Goal: Information Seeking & Learning: Learn about a topic

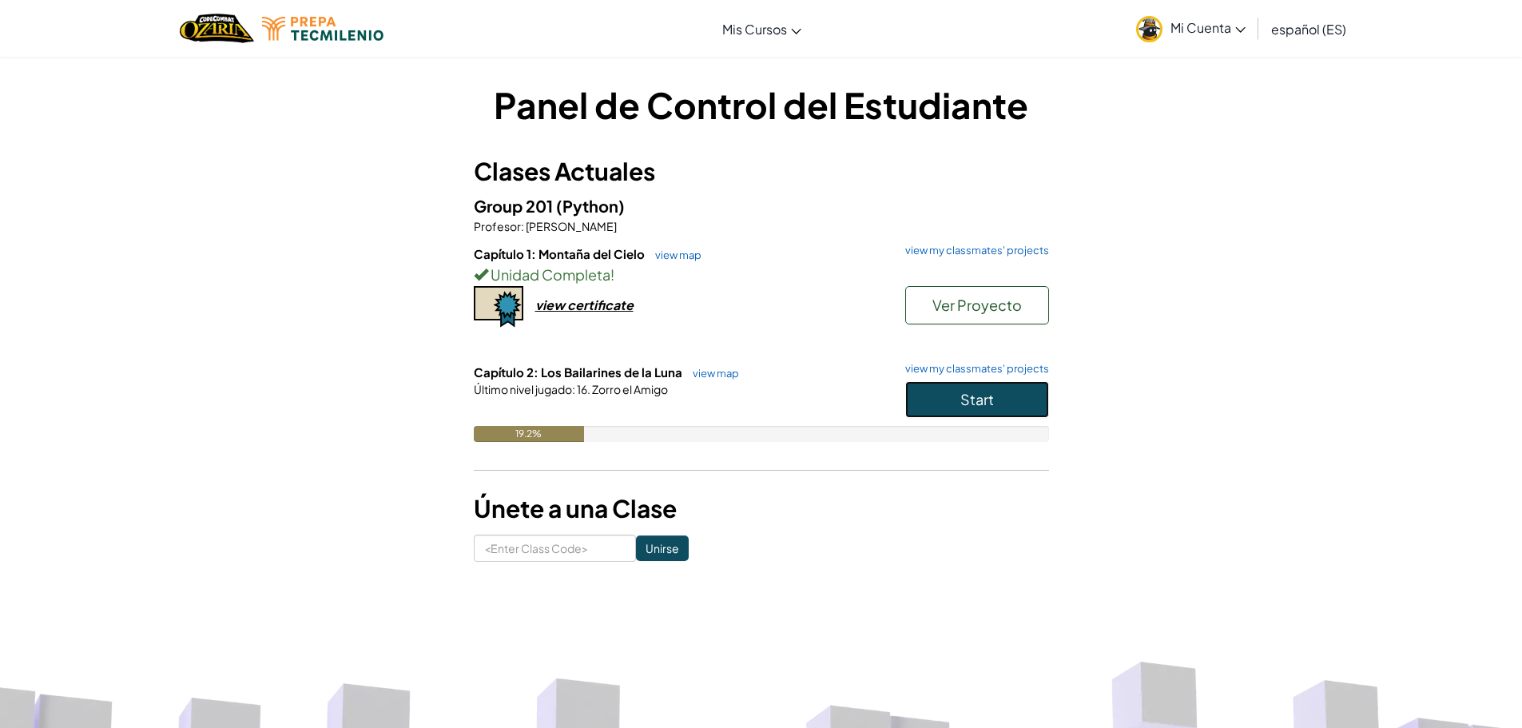
click at [922, 414] on button "Start" at bounding box center [977, 399] width 144 height 37
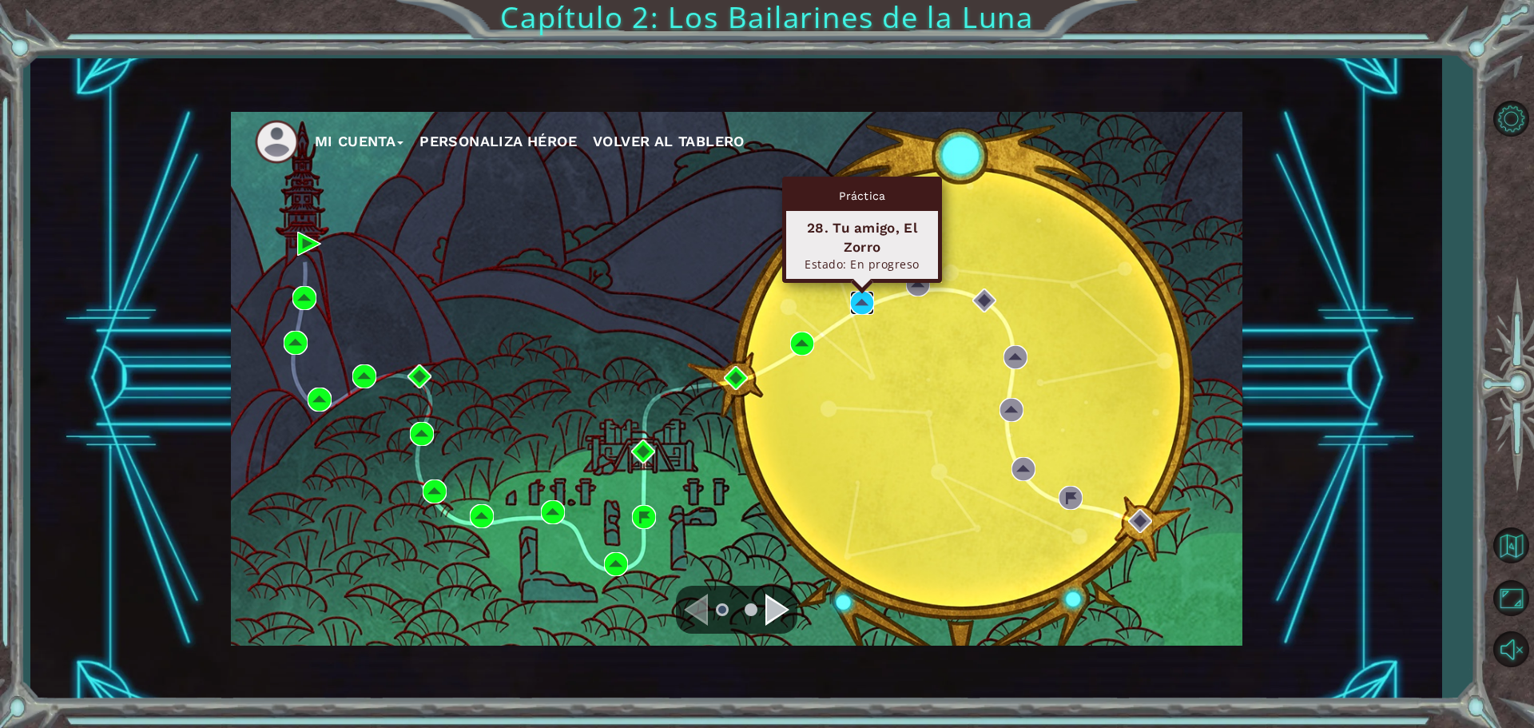
click at [861, 304] on img at bounding box center [862, 303] width 24 height 24
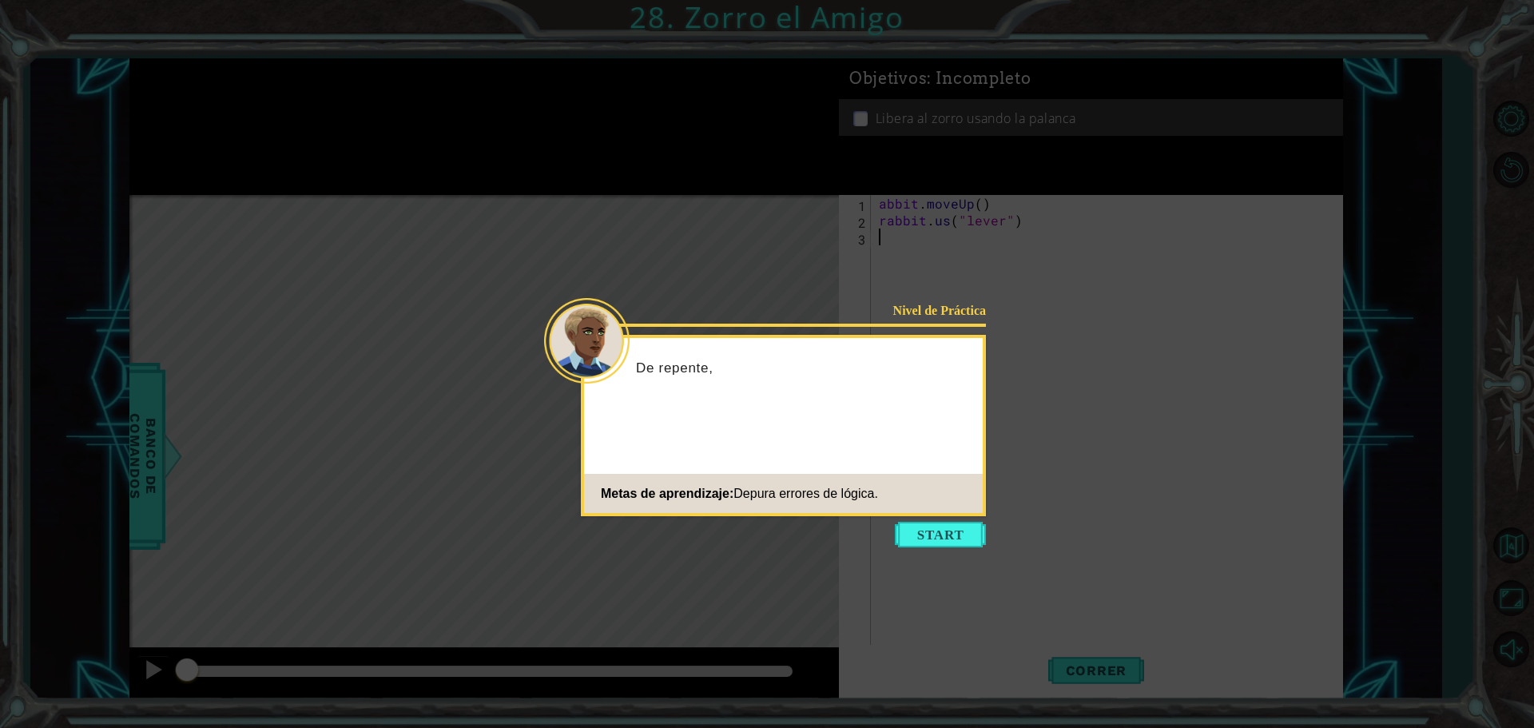
click at [920, 531] on button "Start" at bounding box center [940, 535] width 91 height 26
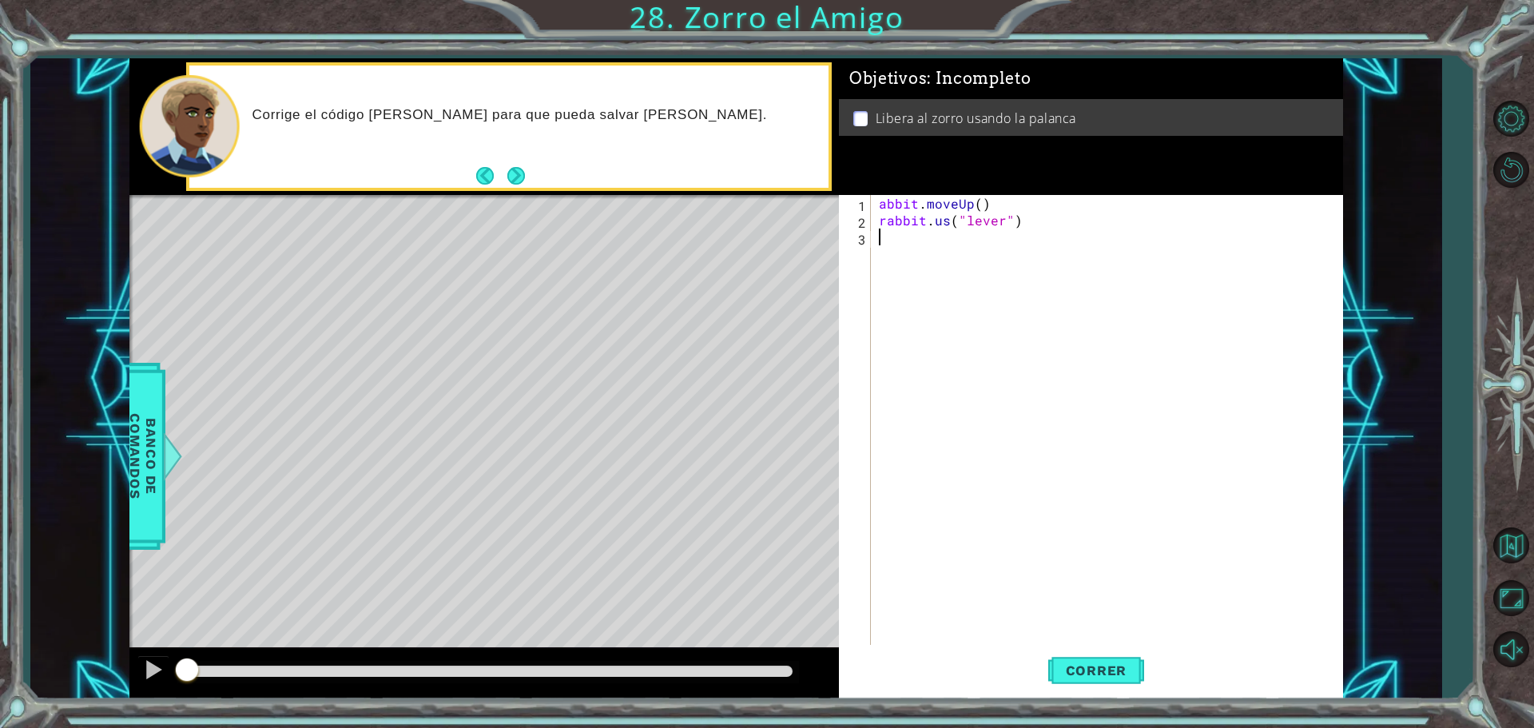
drag, startPoint x: 888, startPoint y: 206, endPoint x: 876, endPoint y: 200, distance: 12.9
click at [880, 201] on div "abbit . moveUp ( ) rabbit . us ( "lever" )" at bounding box center [1111, 438] width 471 height 487
click at [880, 199] on div "abbit . moveUp ( ) rabbit . us ( "lever" )" at bounding box center [1111, 438] width 471 height 487
type textarea "rabbit.moveUp()"
click at [1129, 661] on button "Correr" at bounding box center [1096, 670] width 96 height 50
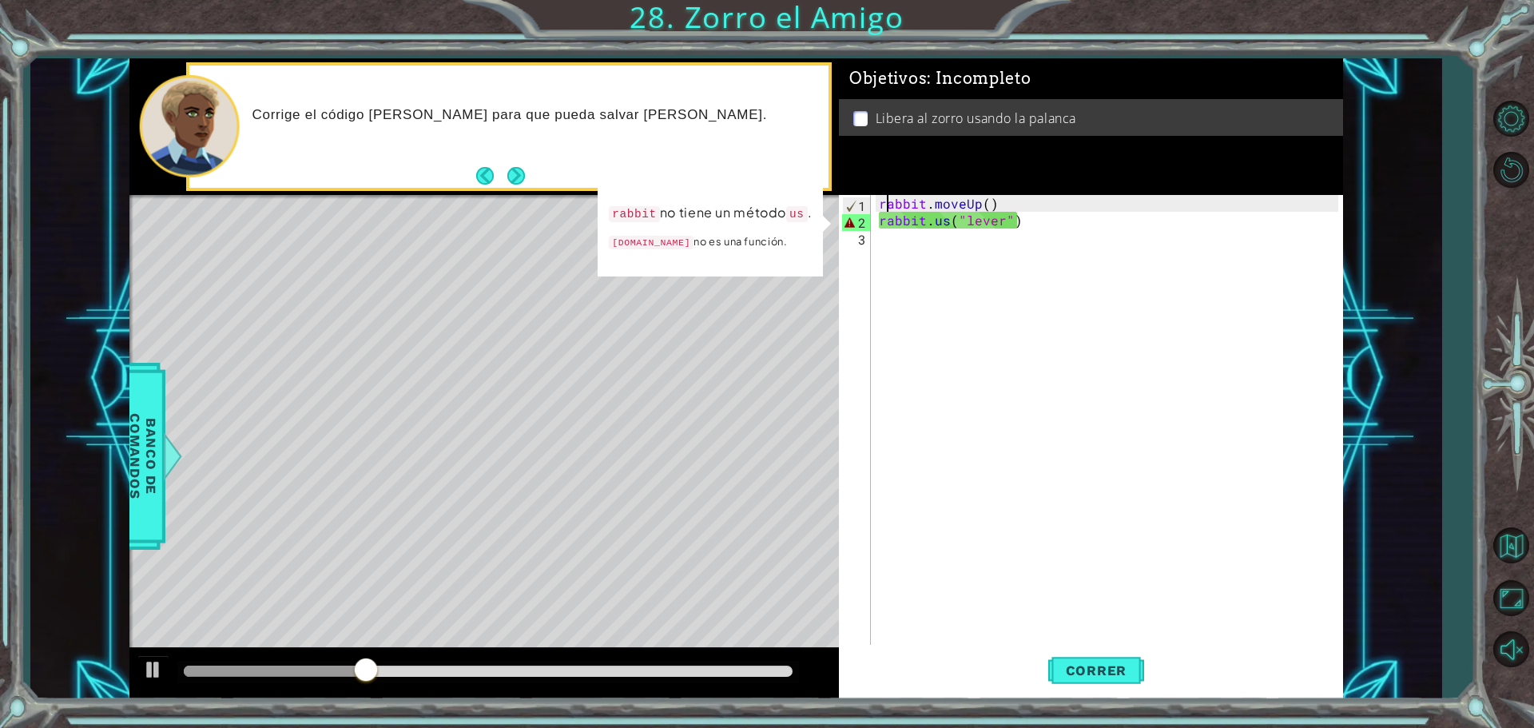
click at [905, 245] on div "rabbit . moveUp ( ) rabbit . us ( "lever" )" at bounding box center [1111, 438] width 471 height 487
click at [948, 223] on div "rabbit . moveUp ( ) rabbit . us ( "lever" )" at bounding box center [1111, 438] width 471 height 487
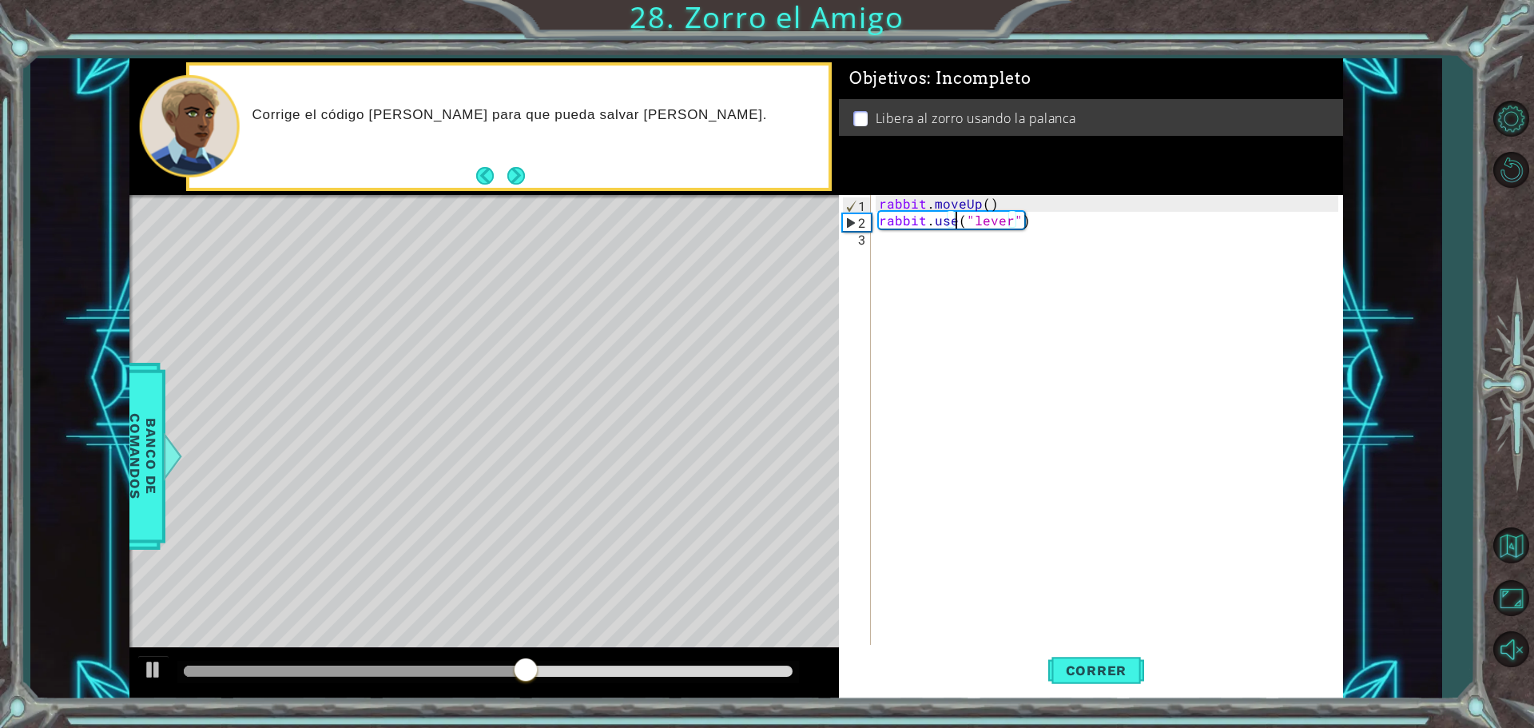
scroll to position [0, 5]
type textarea "rabbit.use("lever")"
click at [1112, 678] on button "Correr" at bounding box center [1096, 670] width 96 height 50
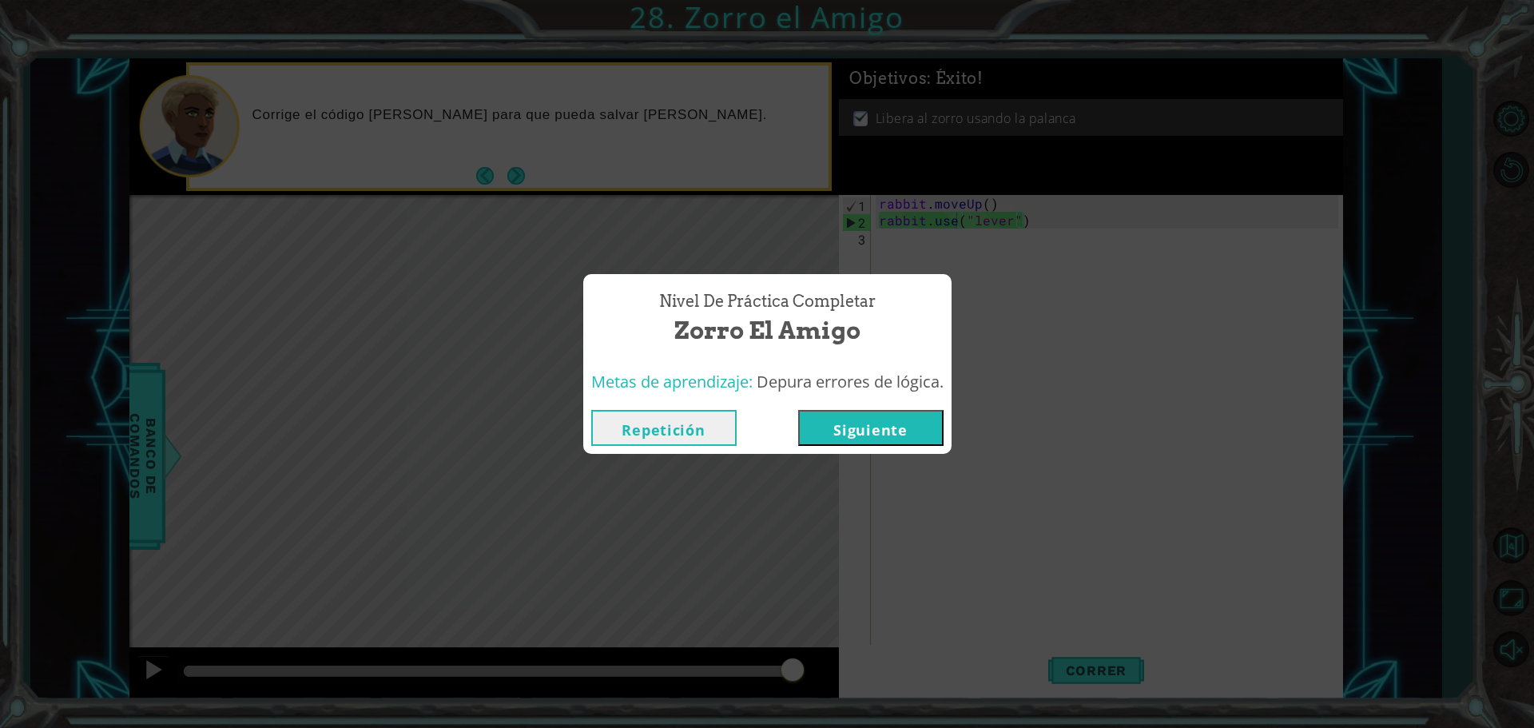
click at [916, 425] on button "Siguiente" at bounding box center [870, 428] width 145 height 36
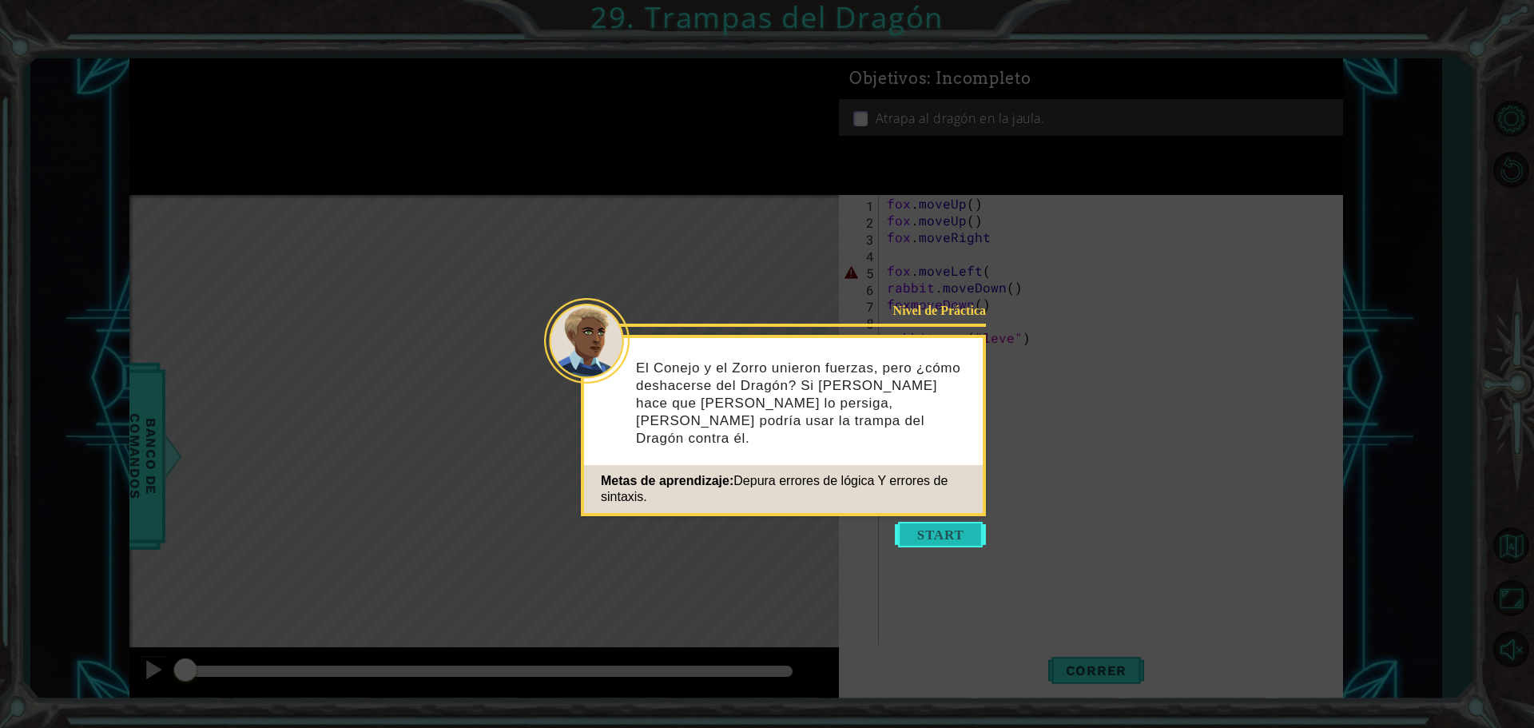
click at [962, 530] on button "Start" at bounding box center [940, 535] width 91 height 26
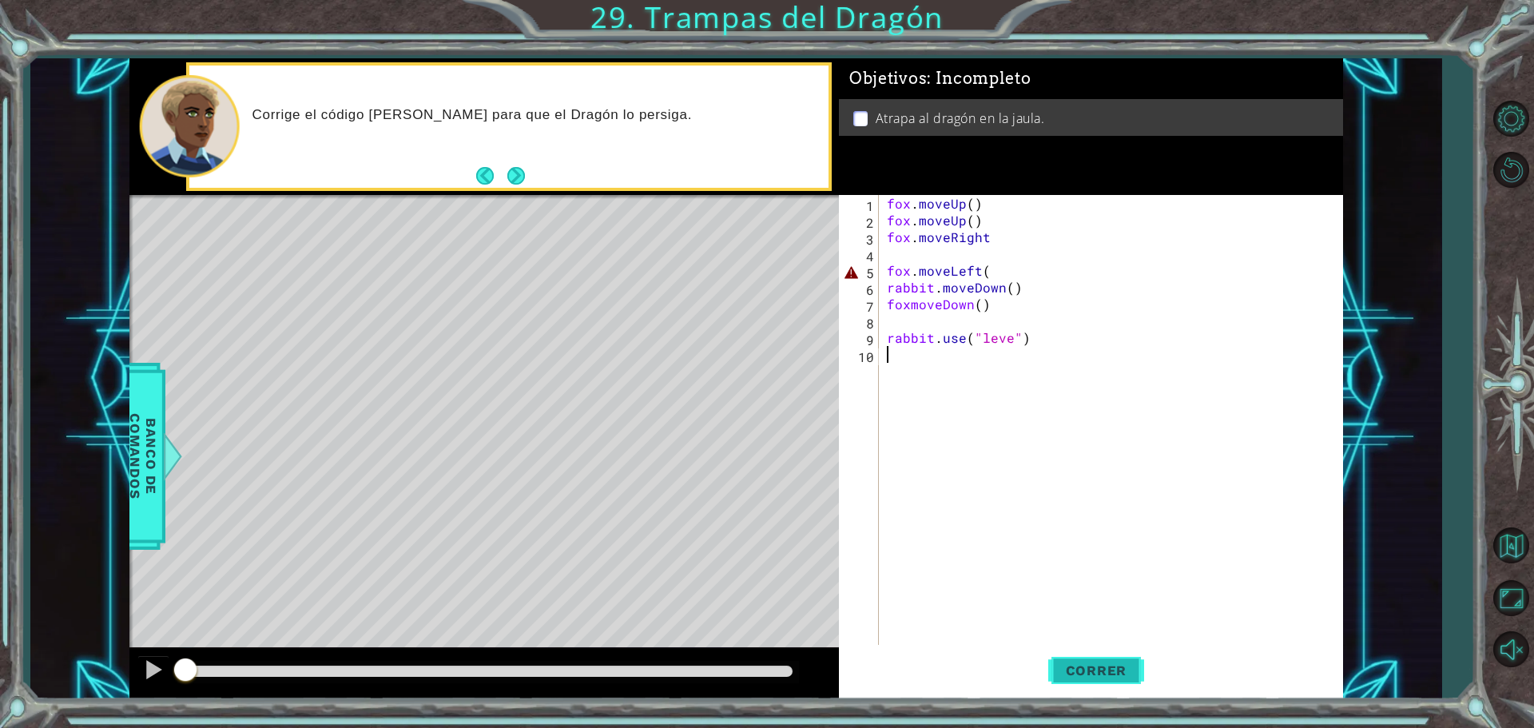
click at [1084, 675] on span "Correr" at bounding box center [1096, 670] width 93 height 16
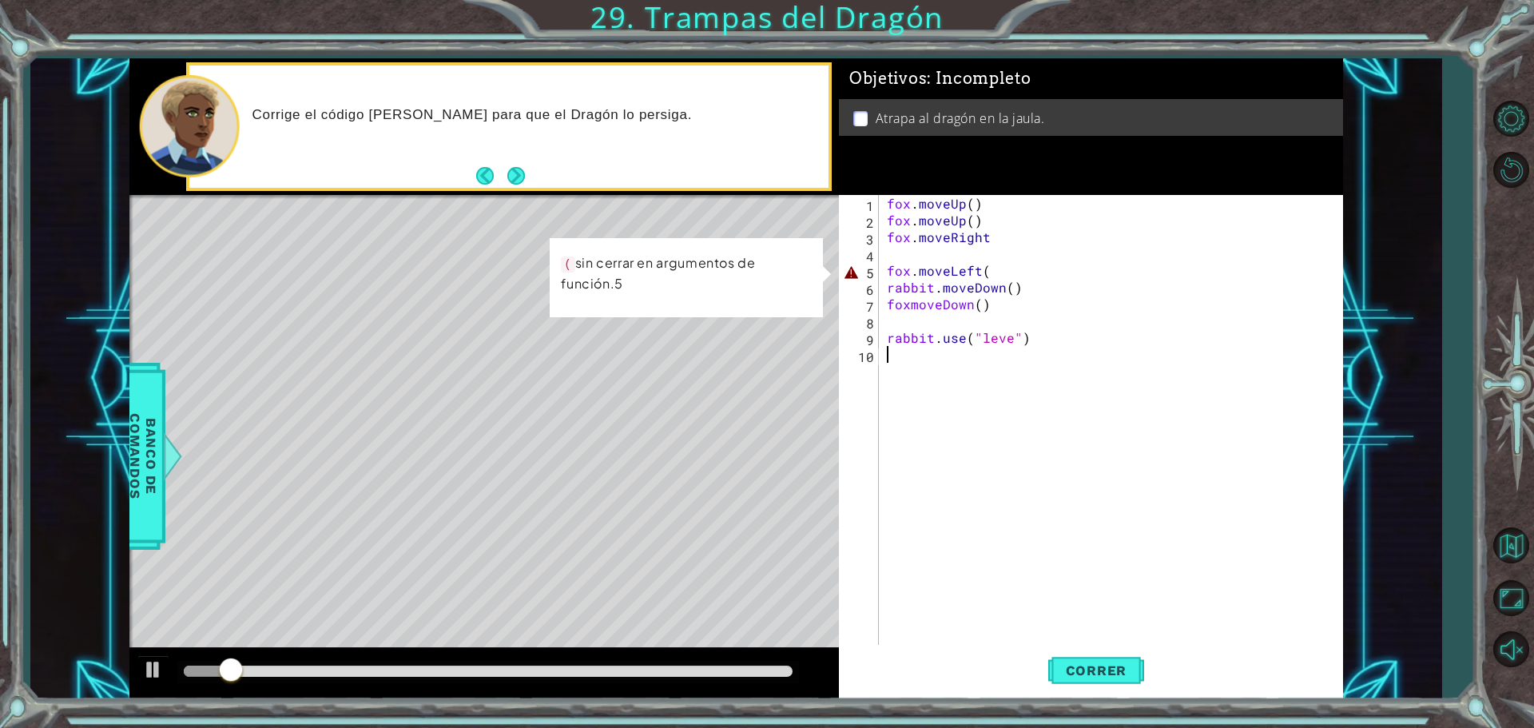
click at [1016, 270] on div "fox . moveUp ( ) fox . moveUp ( ) fox . moveRight fox . moveLeft ( rabbit . mov…" at bounding box center [1115, 438] width 463 height 487
type textarea "fox.moveLeft()"
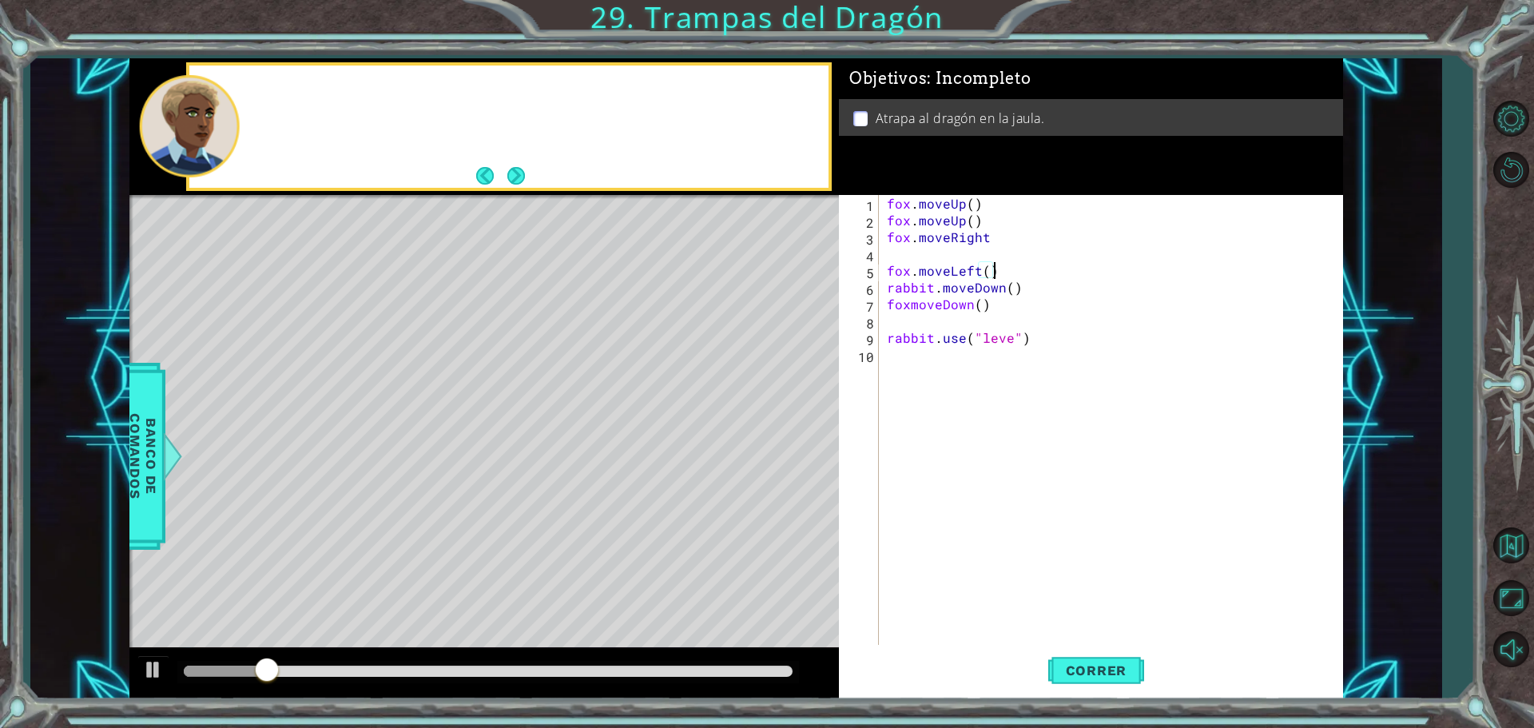
scroll to position [0, 6]
click at [1092, 670] on span "Correr" at bounding box center [1096, 670] width 93 height 16
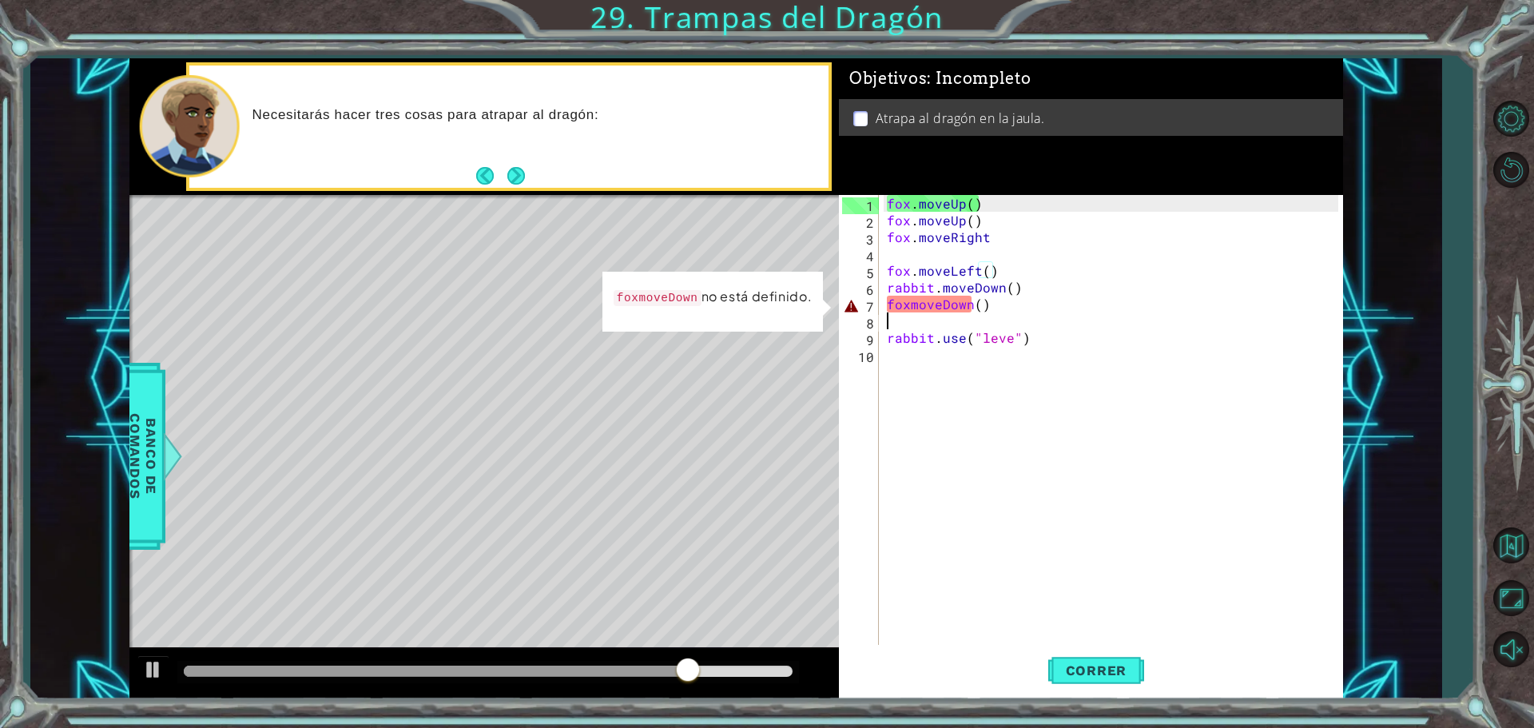
click at [896, 314] on div "fox . moveUp ( ) fox . moveUp ( ) fox . moveRight fox . moveLeft ( ) rabbit . m…" at bounding box center [1115, 438] width 463 height 487
type textarea "foxmoveDown()"
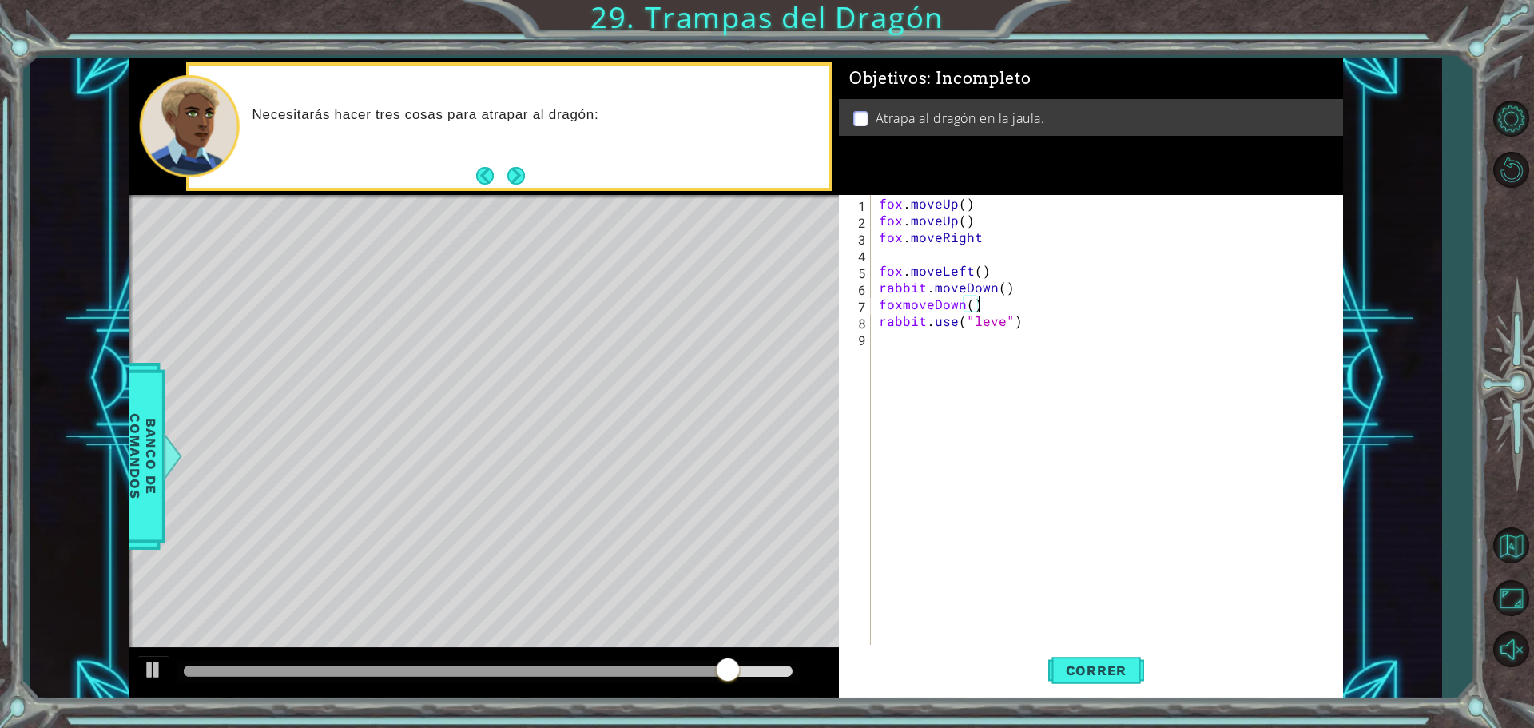
click at [890, 254] on div "fox . moveUp ( ) fox . moveUp ( ) fox . moveRight fox . moveLeft ( ) rabbit . m…" at bounding box center [1111, 438] width 471 height 487
drag, startPoint x: 901, startPoint y: 292, endPoint x: 962, endPoint y: 276, distance: 62.8
click at [902, 291] on div "fox . moveUp ( ) fox . moveUp ( ) fox . moveRight fox . moveLeft ( ) rabbit . m…" at bounding box center [1111, 438] width 471 height 487
type textarea "fox.moveDown()"
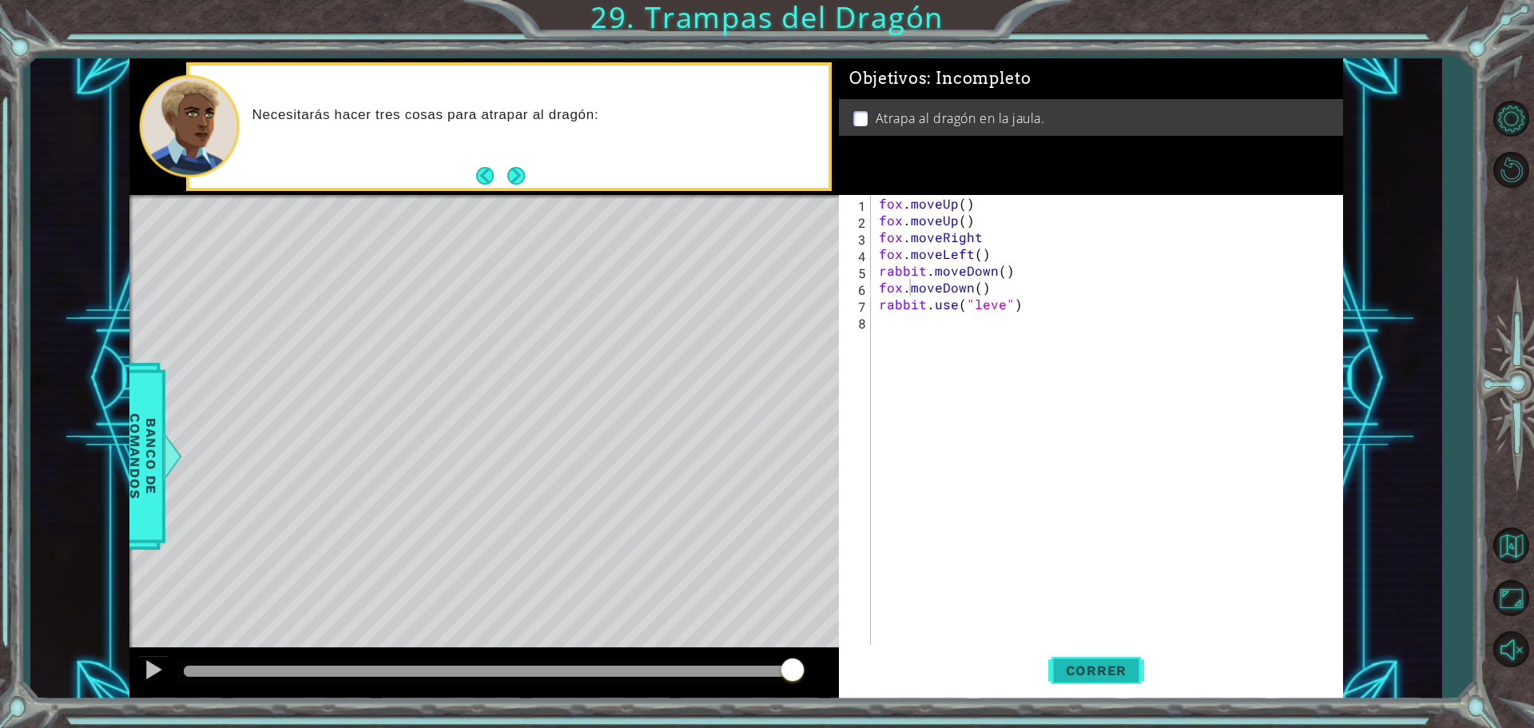
click at [1109, 667] on span "Correr" at bounding box center [1096, 670] width 93 height 16
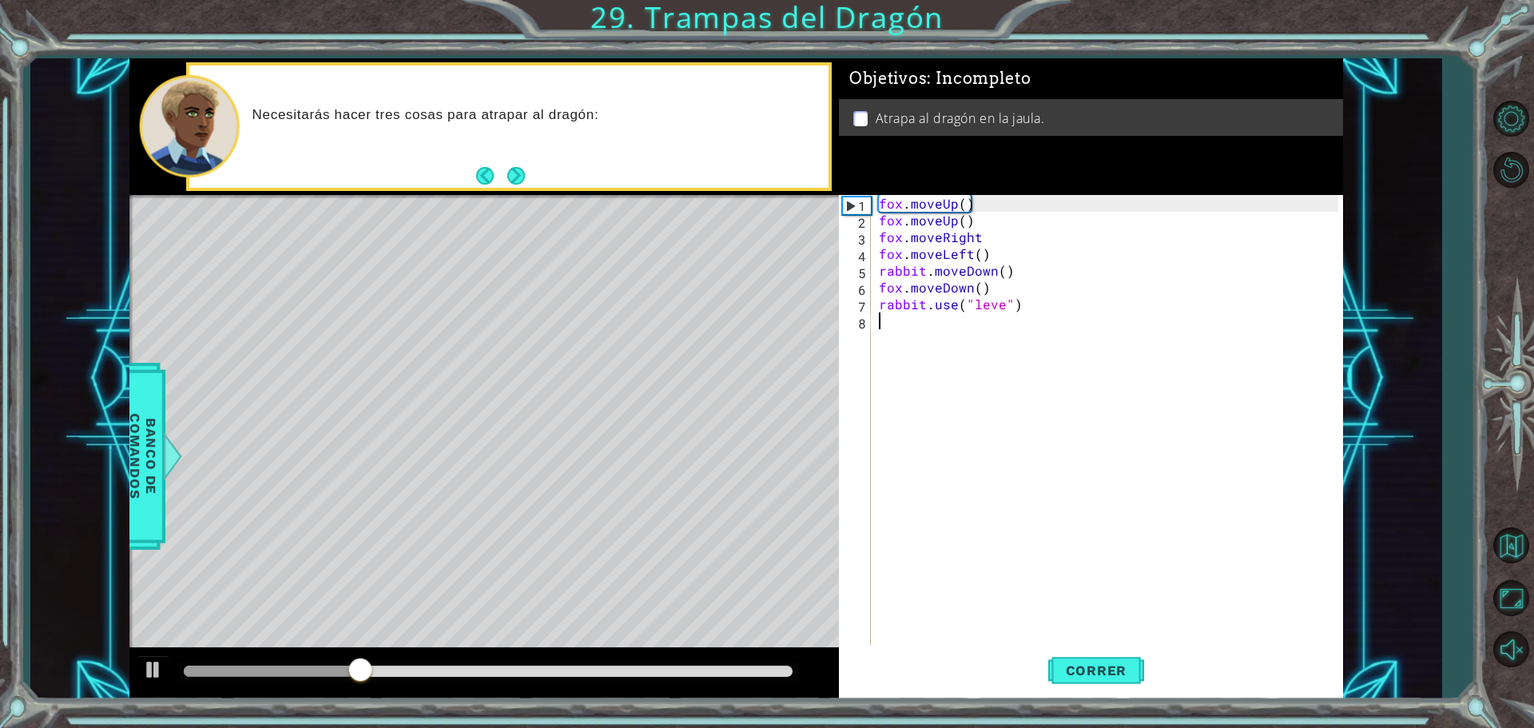
click at [1071, 432] on div "fox . moveUp ( ) fox . moveUp ( ) fox . moveRight fox . moveLeft ( ) rabbit . m…" at bounding box center [1111, 438] width 471 height 487
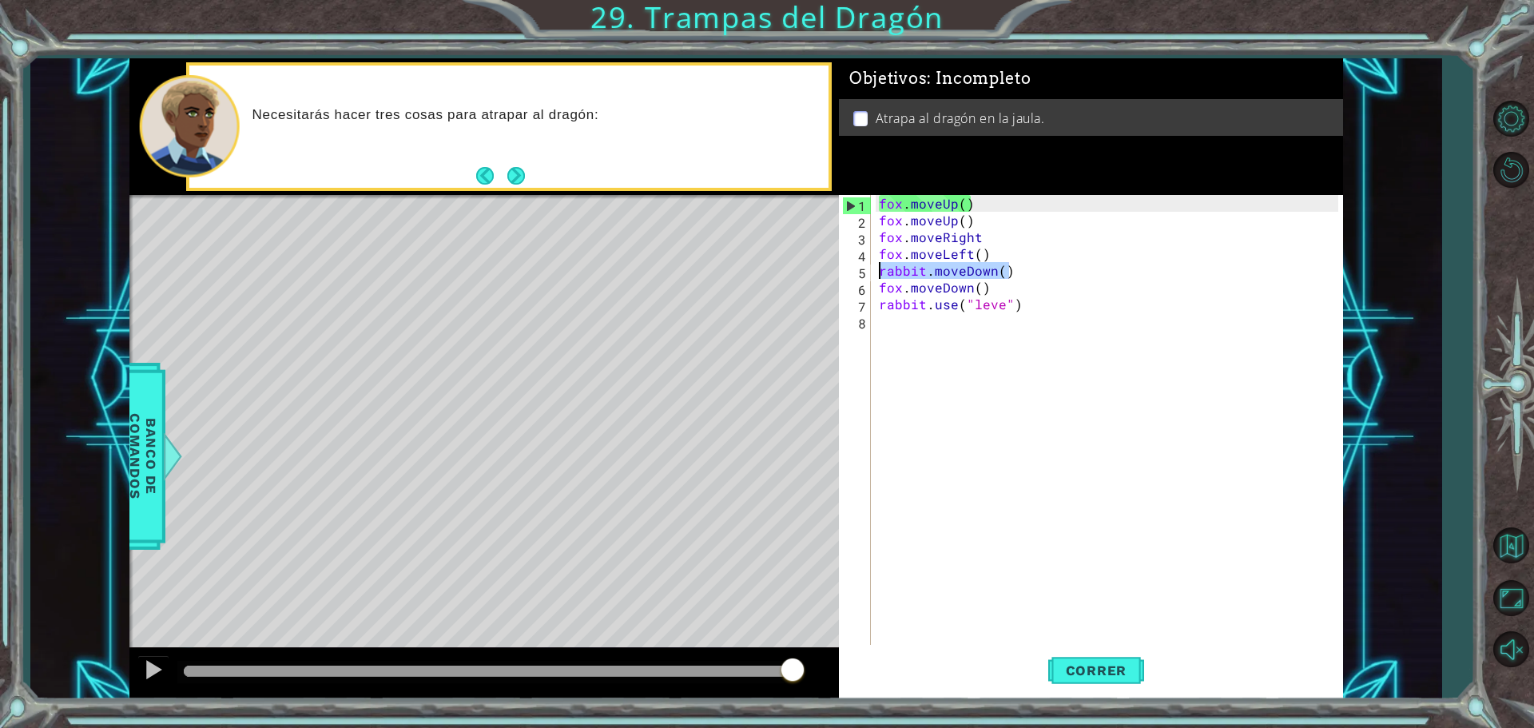
drag, startPoint x: 1042, startPoint y: 274, endPoint x: 863, endPoint y: 274, distance: 179.0
click at [863, 274] on div "1 2 3 4 5 6 7 8 [PERSON_NAME] . moveUp ( ) [PERSON_NAME] . moveUp ( ) [PERSON_N…" at bounding box center [1088, 421] width 499 height 453
type textarea "rabbit.moveDown()"
drag, startPoint x: 980, startPoint y: 221, endPoint x: 873, endPoint y: 221, distance: 106.3
click at [873, 221] on div "1 2 3 4 5 6 7 8 [PERSON_NAME] . moveUp ( ) [PERSON_NAME] . moveUp ( ) [PERSON_N…" at bounding box center [1088, 421] width 499 height 453
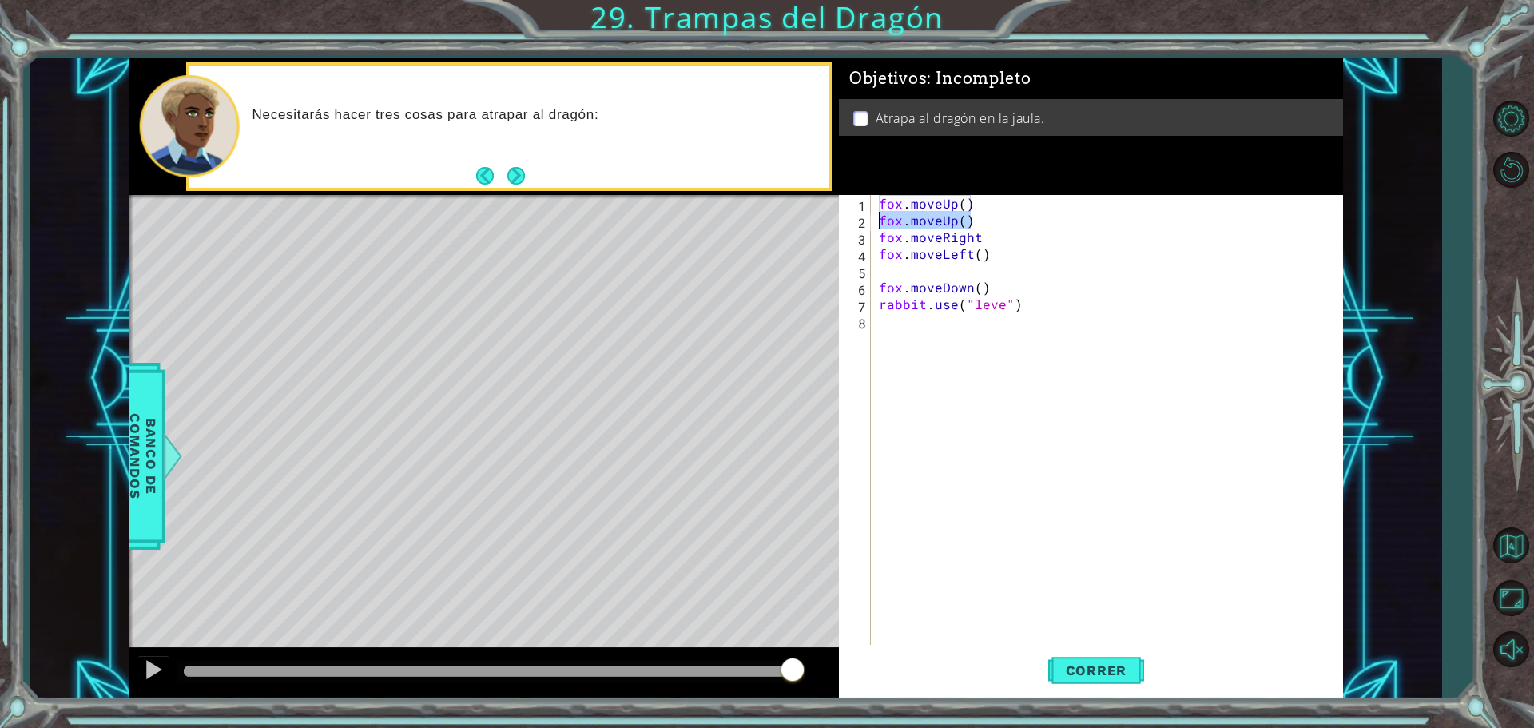
type textarea "fox.moveUp()"
click at [989, 227] on div "[PERSON_NAME] . moveUp ( ) [PERSON_NAME] . moveRight [PERSON_NAME] . moveLeft (…" at bounding box center [1111, 438] width 471 height 487
type textarea "fox.moveRight()"
click at [970, 252] on div "[PERSON_NAME] . moveUp ( ) [PERSON_NAME] . moveRight ( ) [PERSON_NAME] . moveLe…" at bounding box center [1111, 438] width 471 height 487
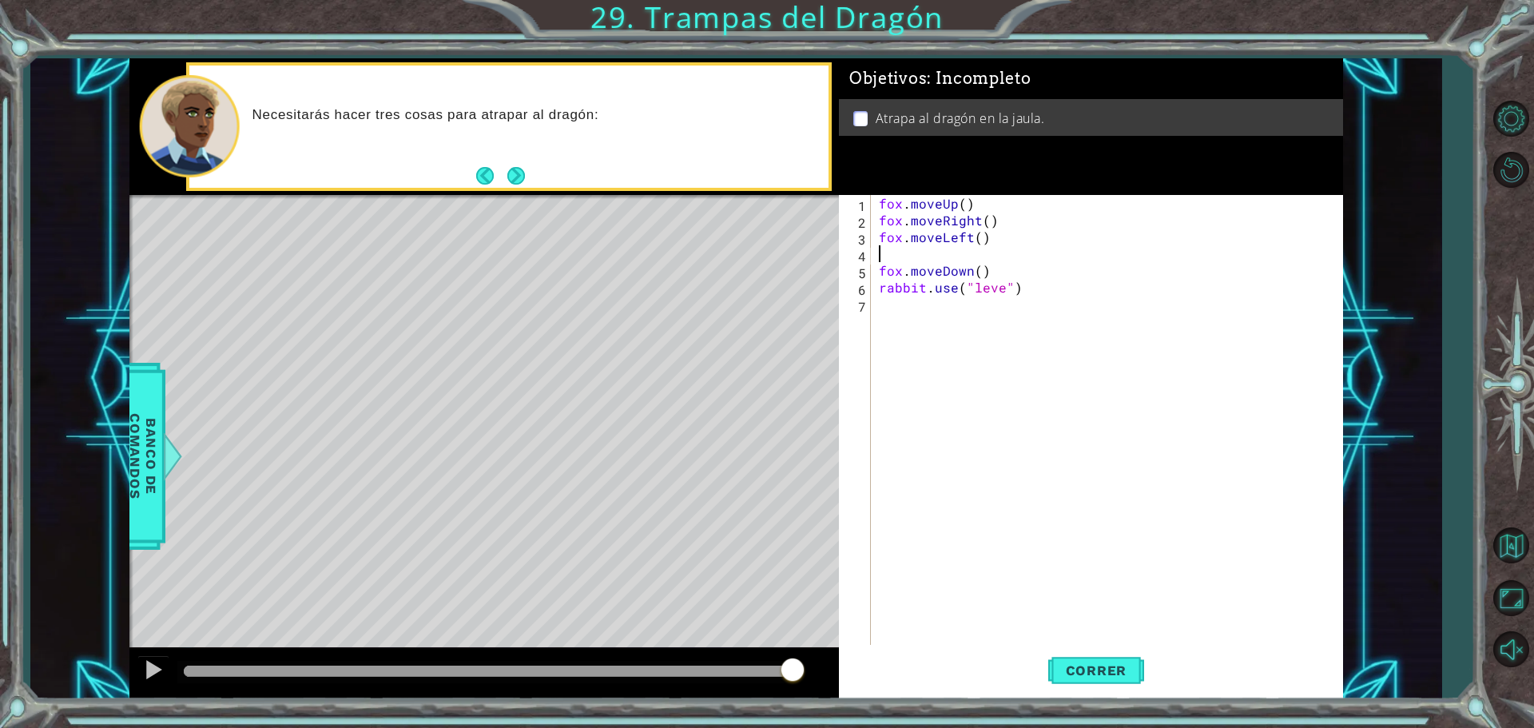
scroll to position [0, 0]
click at [999, 251] on div "[PERSON_NAME] . moveUp ( ) [PERSON_NAME] . moveRight ( ) [PERSON_NAME] . moveLe…" at bounding box center [1111, 438] width 471 height 487
click at [977, 253] on div "[PERSON_NAME] . moveUp ( ) [PERSON_NAME] . moveRight ( ) [PERSON_NAME] . moveLe…" at bounding box center [1111, 438] width 471 height 487
click at [1109, 666] on span "Correr" at bounding box center [1096, 670] width 93 height 16
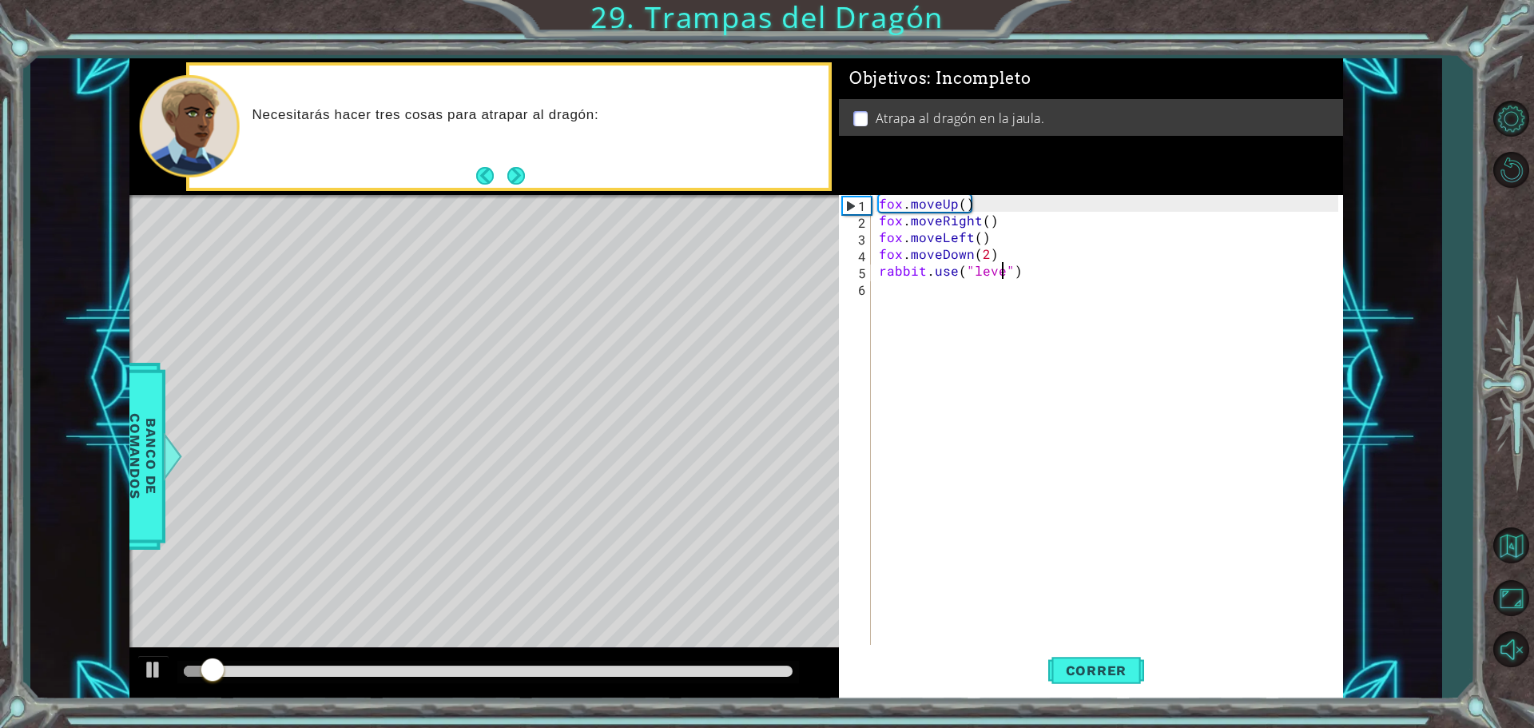
click at [1004, 268] on div "[PERSON_NAME] . moveUp ( ) [PERSON_NAME] . moveRight ( ) [PERSON_NAME] . moveLe…" at bounding box center [1111, 438] width 471 height 487
type textarea "rabbit.use("lever")"
click at [1079, 677] on span "Correr" at bounding box center [1096, 670] width 93 height 16
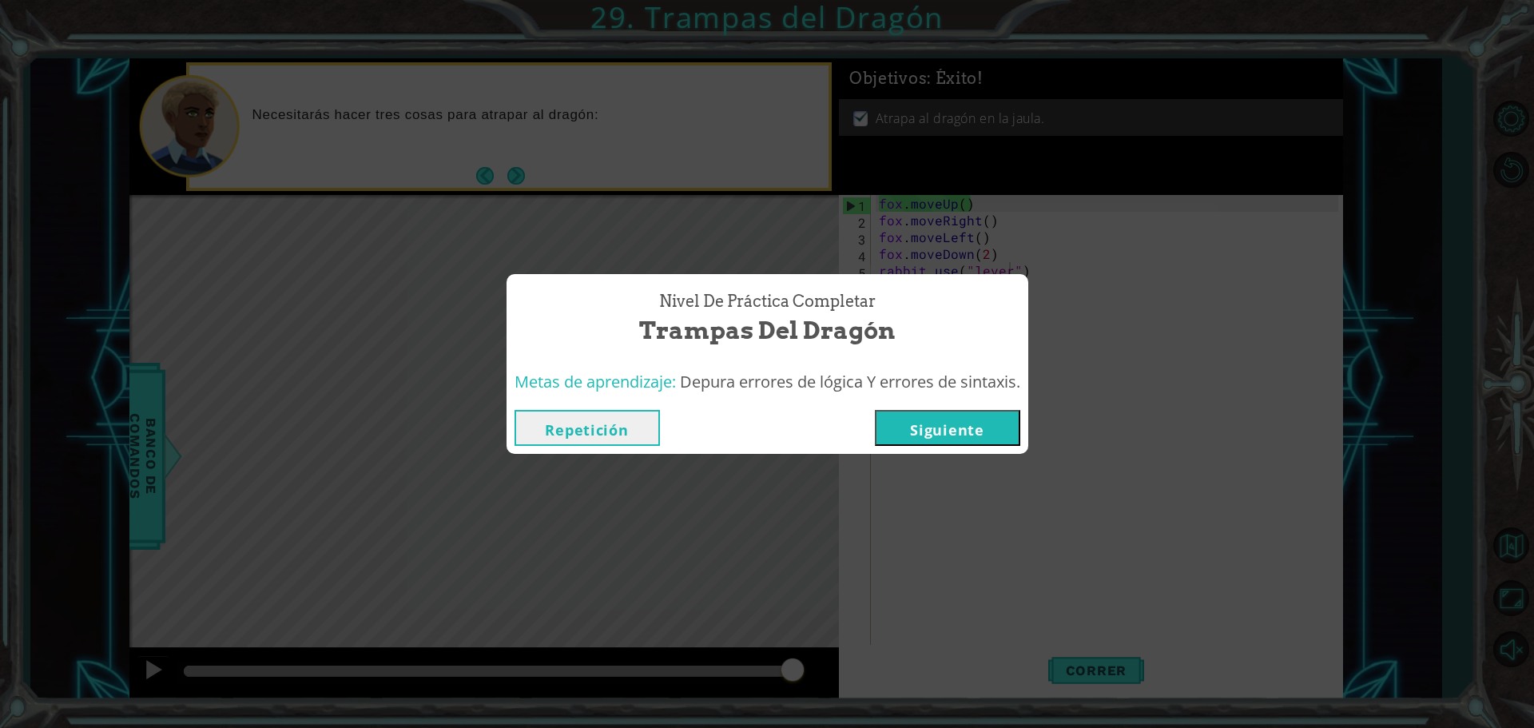
click at [977, 425] on button "Siguiente" at bounding box center [947, 428] width 145 height 36
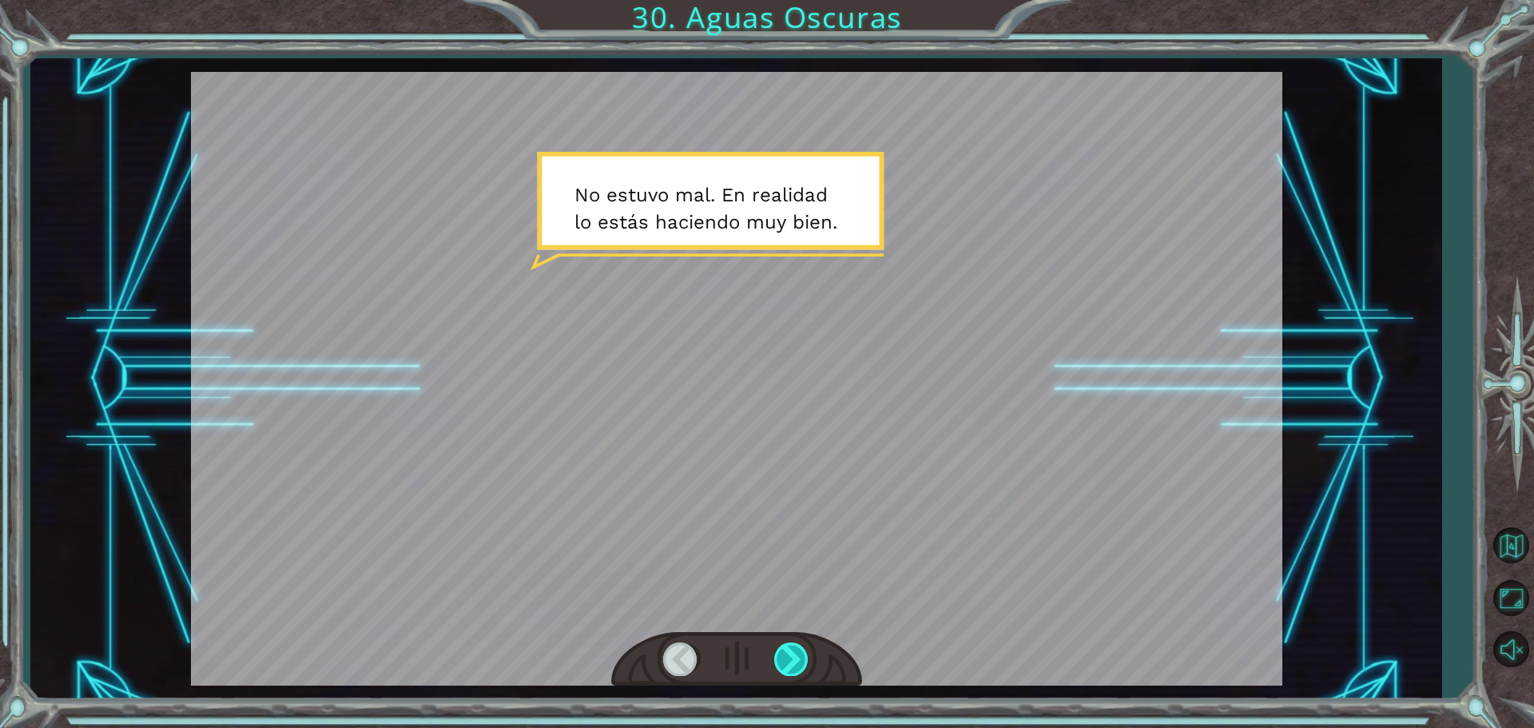
click at [789, 660] on div at bounding box center [792, 658] width 36 height 33
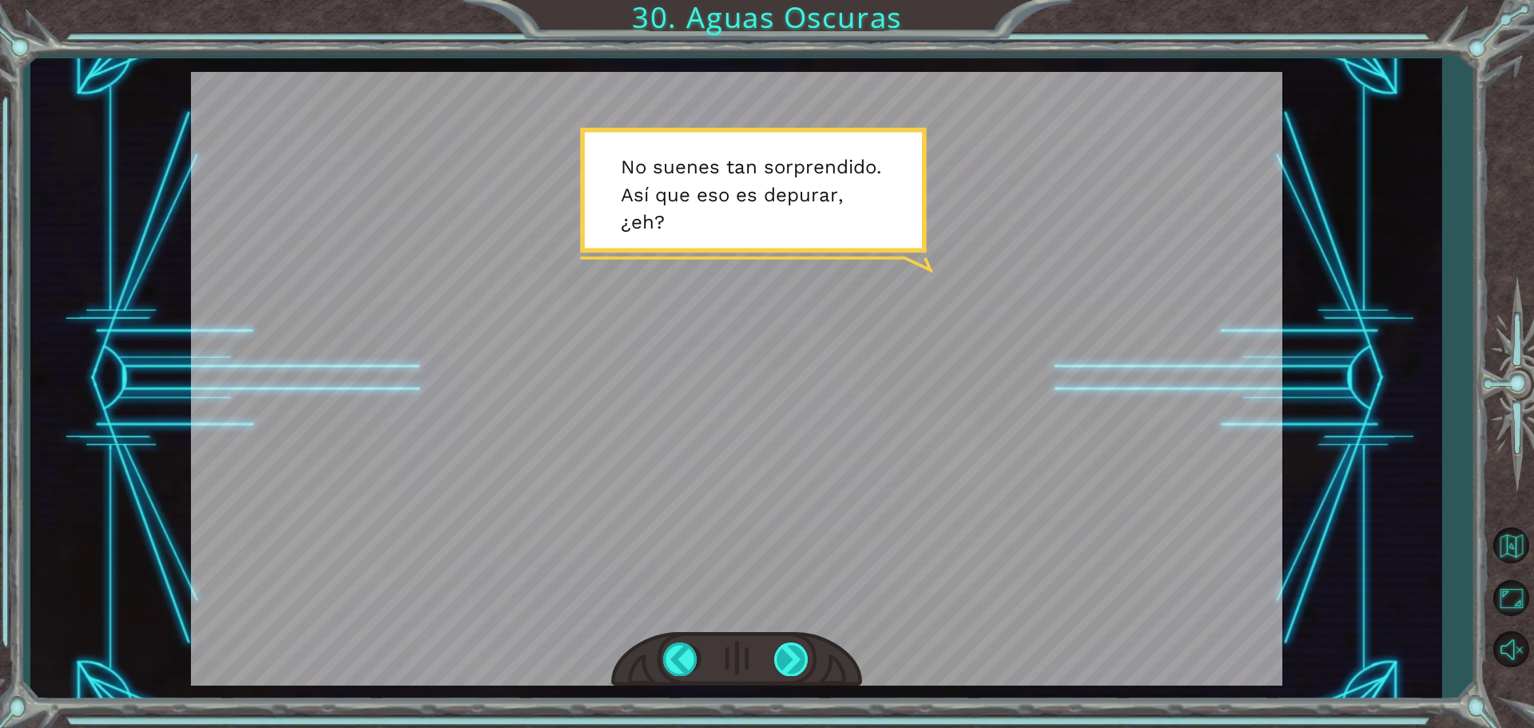
click at [789, 672] on div at bounding box center [792, 658] width 36 height 33
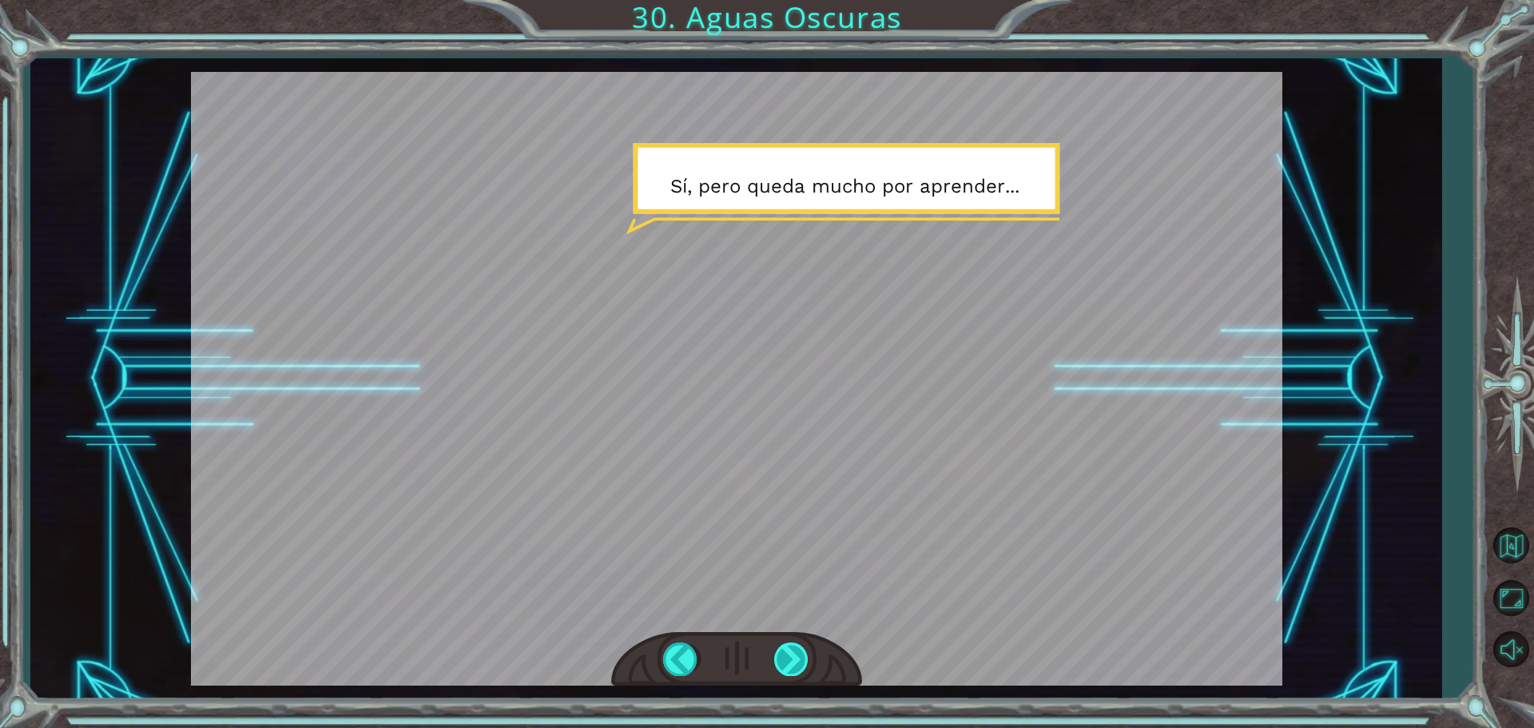
click at [801, 656] on div at bounding box center [792, 658] width 36 height 33
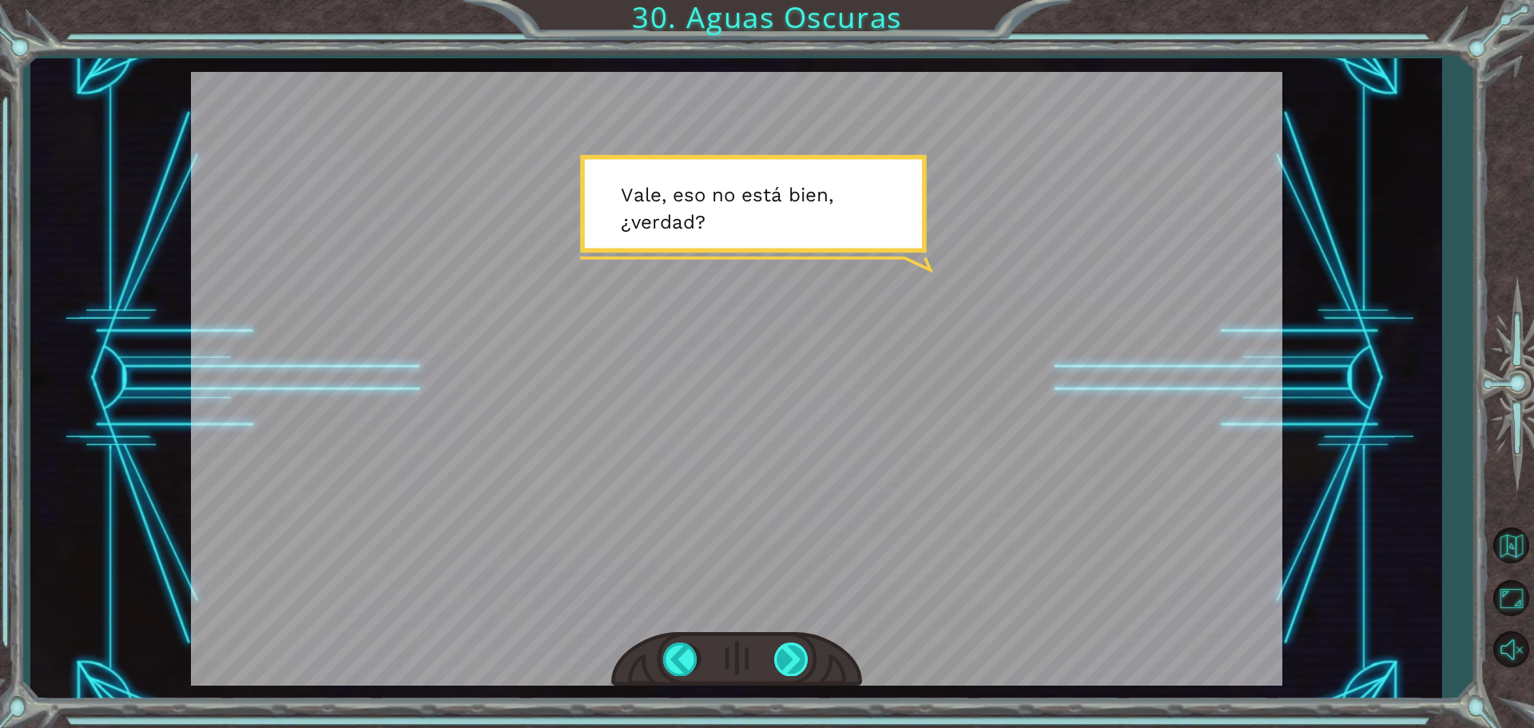
click at [801, 649] on div at bounding box center [792, 658] width 36 height 33
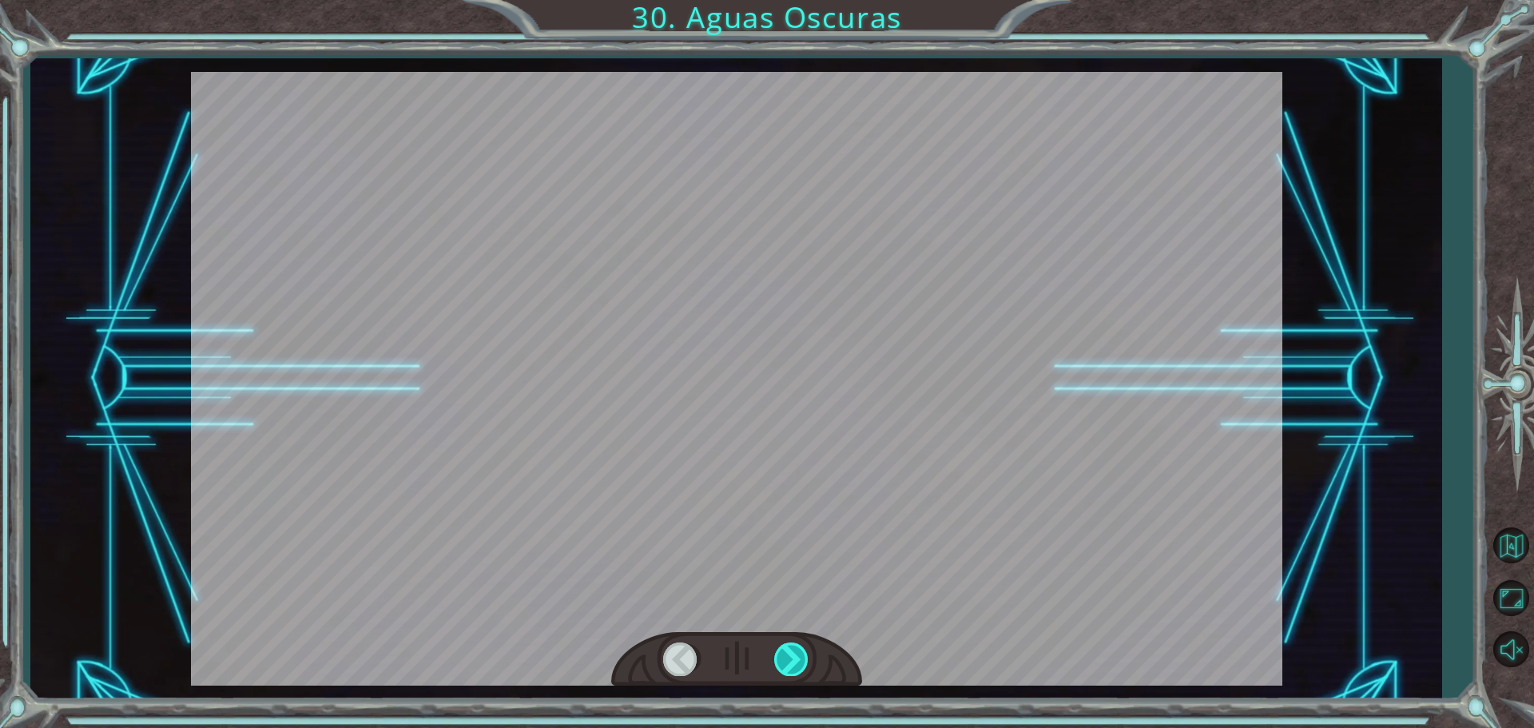
click at [800, 658] on div at bounding box center [792, 658] width 36 height 33
click at [799, 661] on div at bounding box center [792, 658] width 36 height 33
drag, startPoint x: 790, startPoint y: 665, endPoint x: 770, endPoint y: 669, distance: 20.4
click at [773, 669] on div at bounding box center [736, 659] width 251 height 55
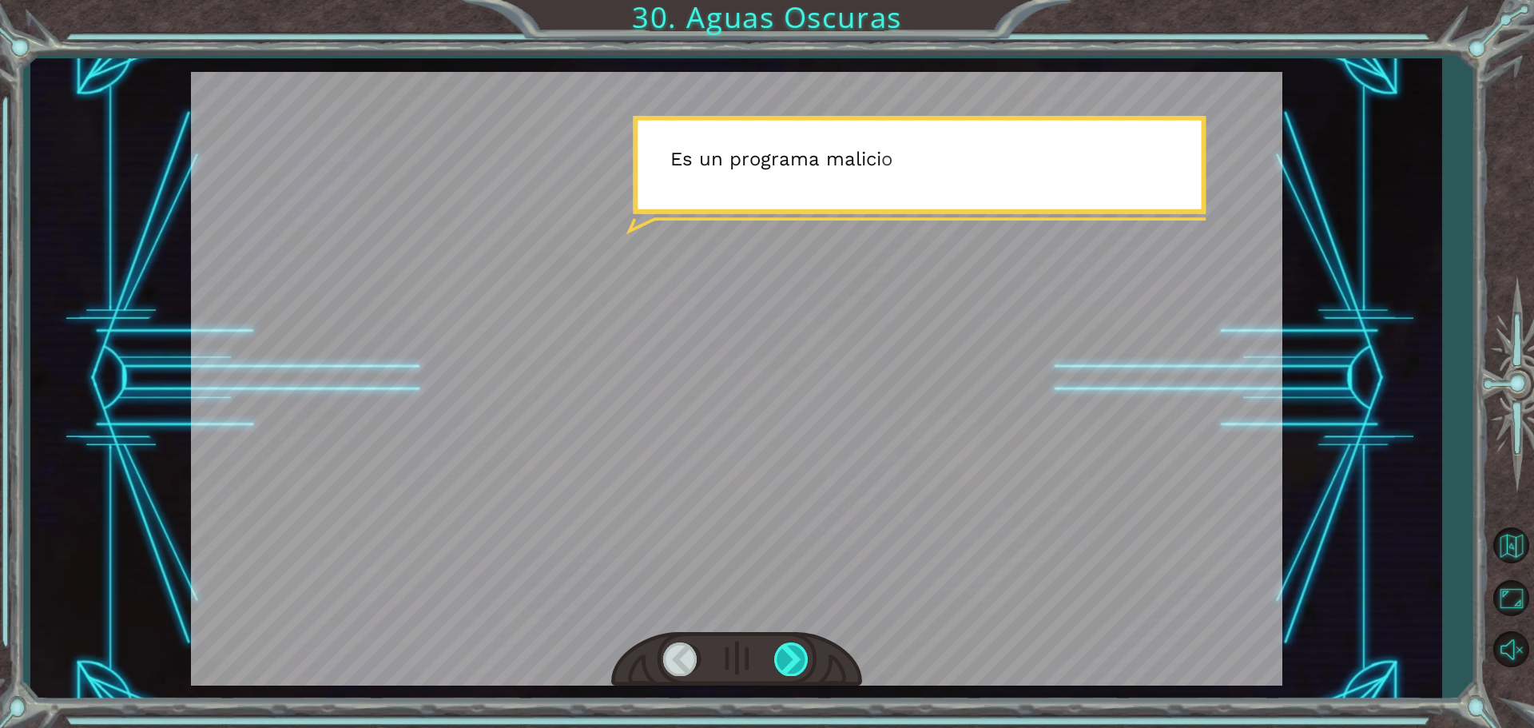
click at [789, 654] on div at bounding box center [792, 658] width 36 height 33
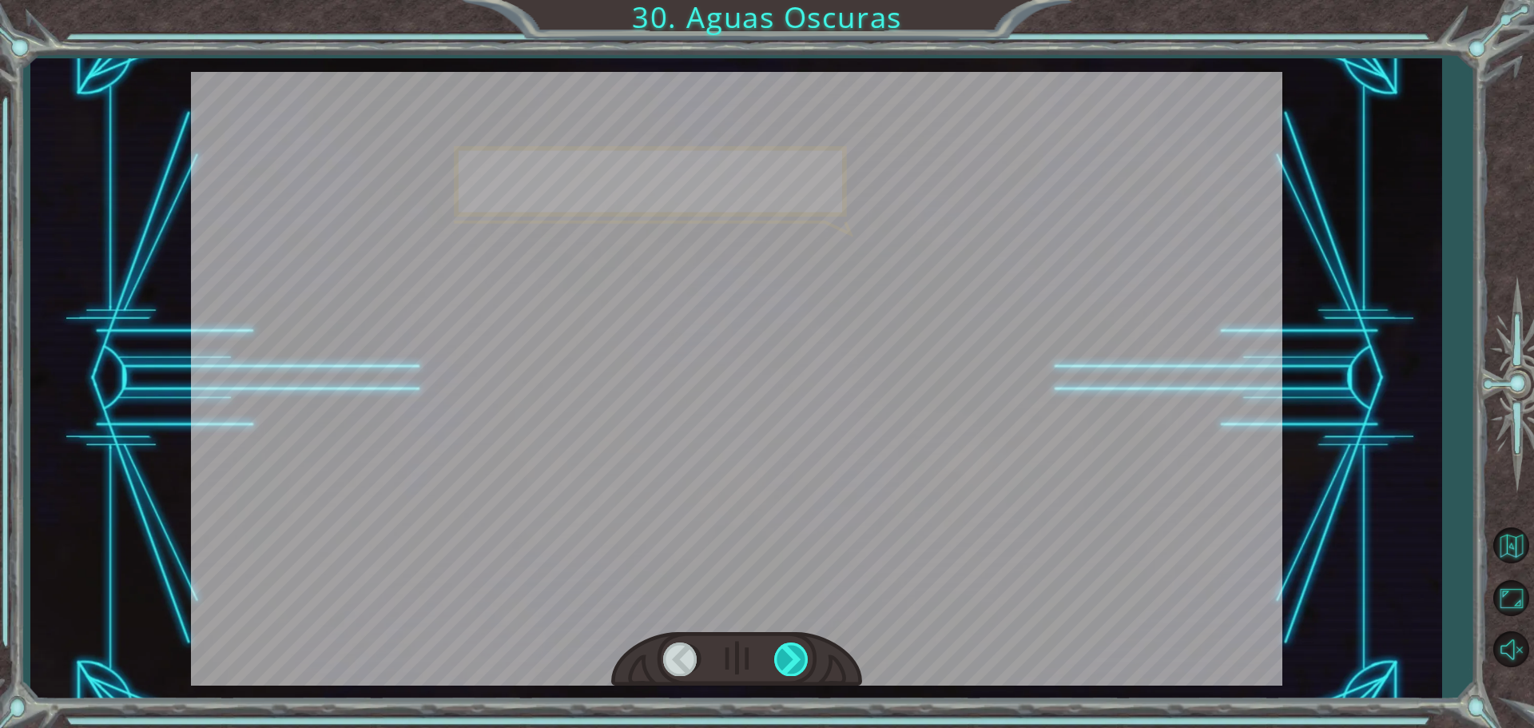
click at [787, 653] on div at bounding box center [792, 658] width 36 height 33
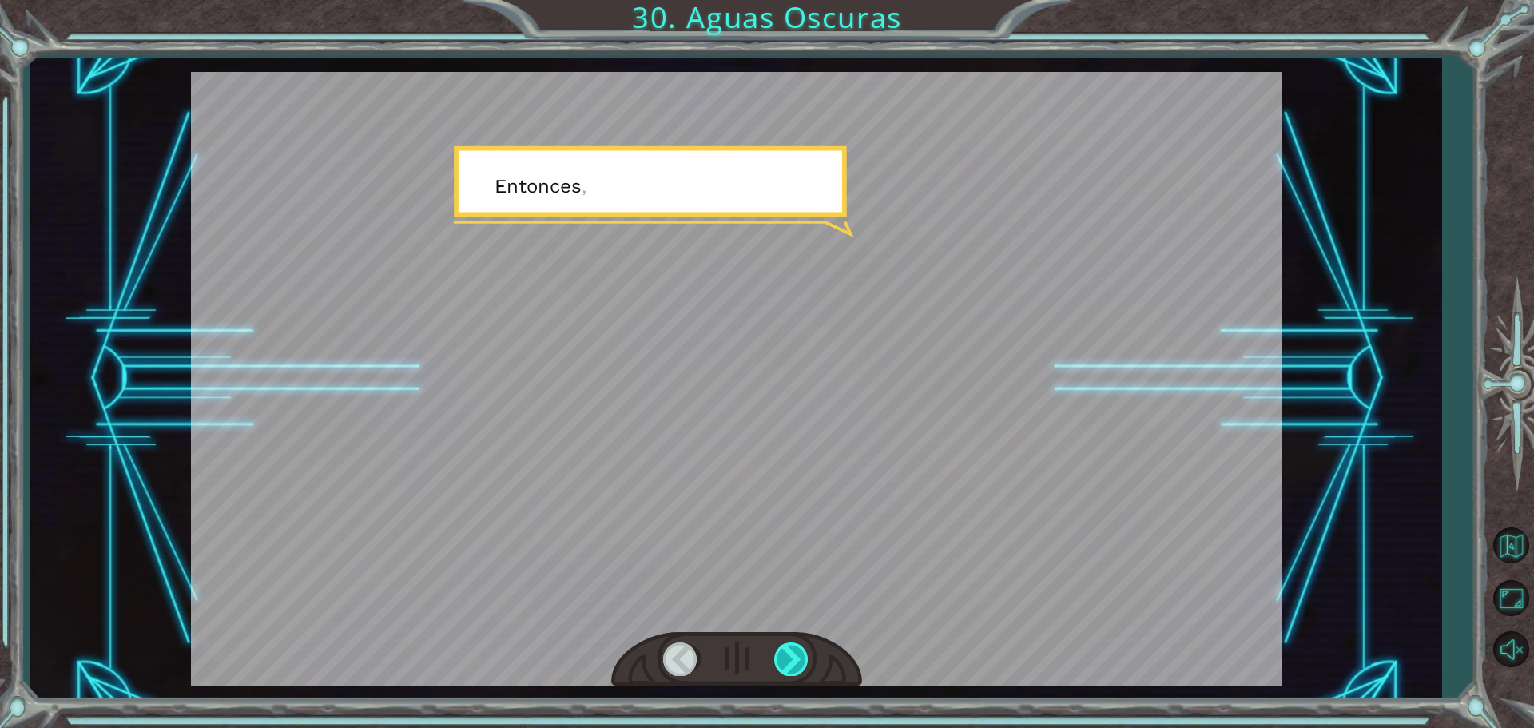
click at [789, 653] on div at bounding box center [792, 658] width 36 height 33
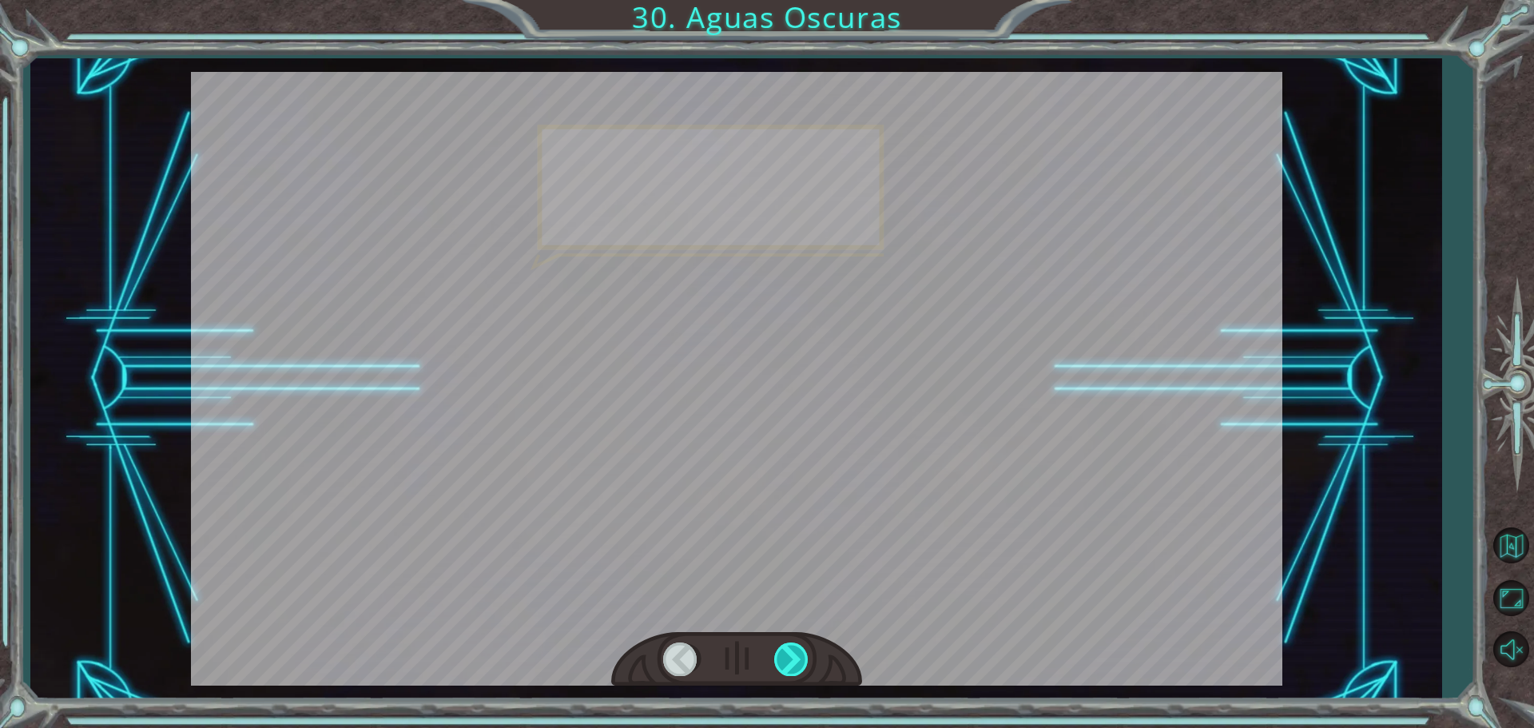
click at [785, 654] on div at bounding box center [792, 658] width 36 height 33
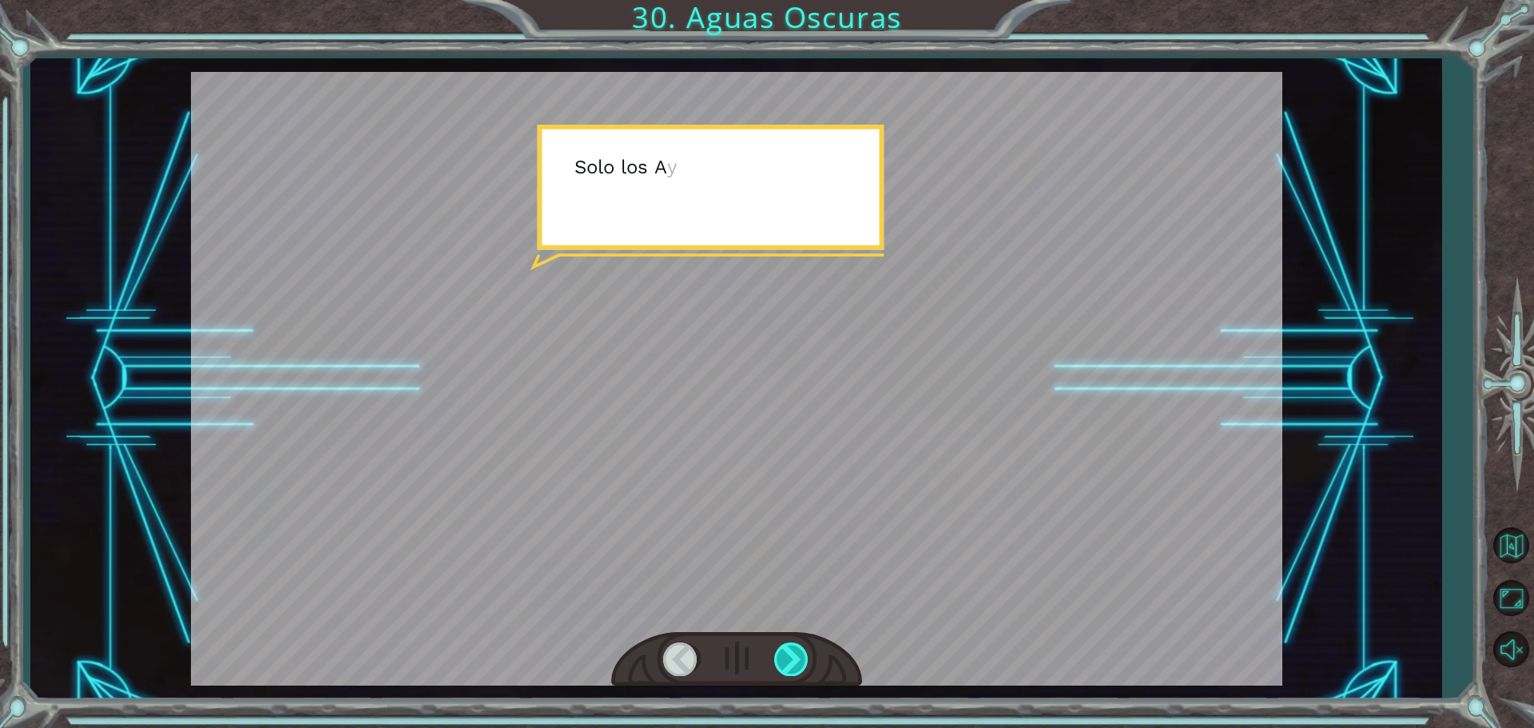
click at [782, 658] on div at bounding box center [792, 658] width 36 height 33
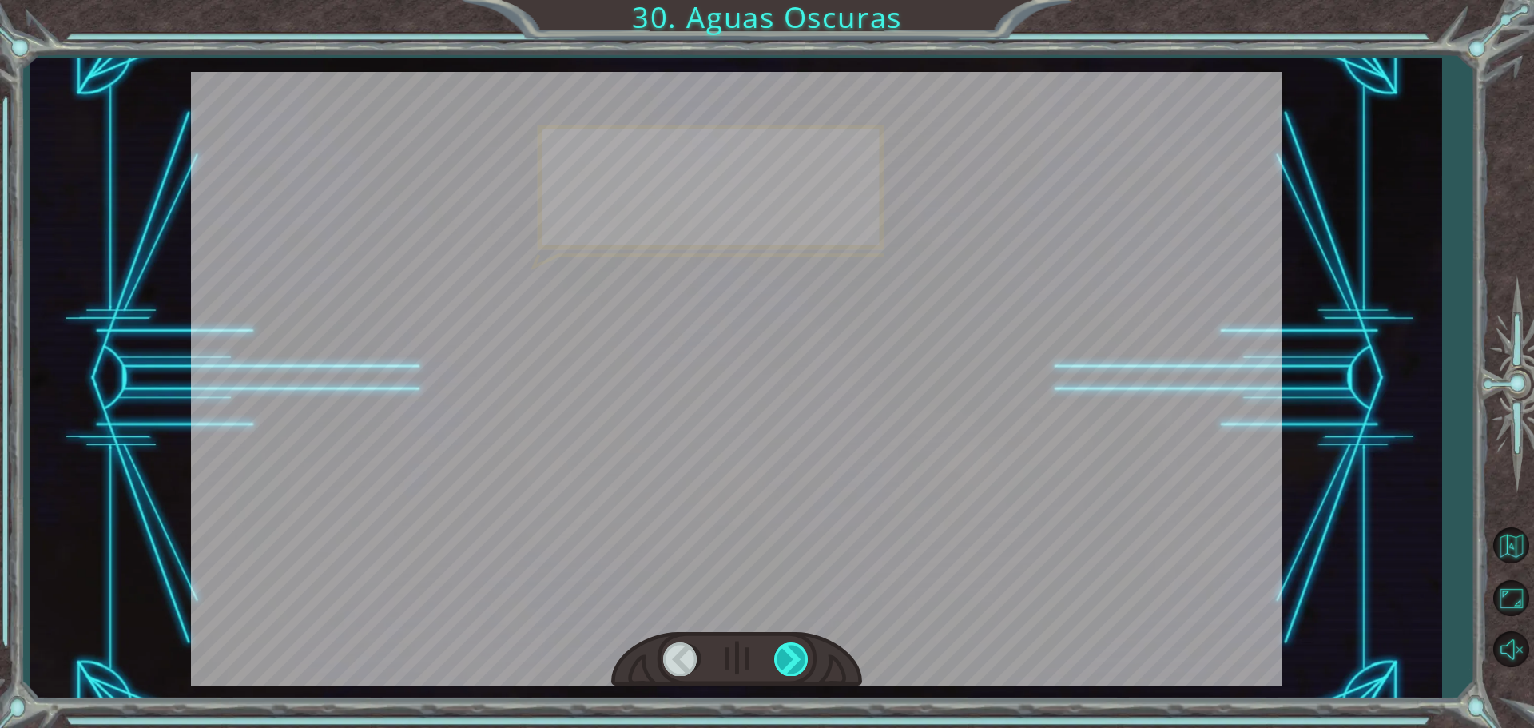
click at [781, 656] on div at bounding box center [792, 658] width 36 height 33
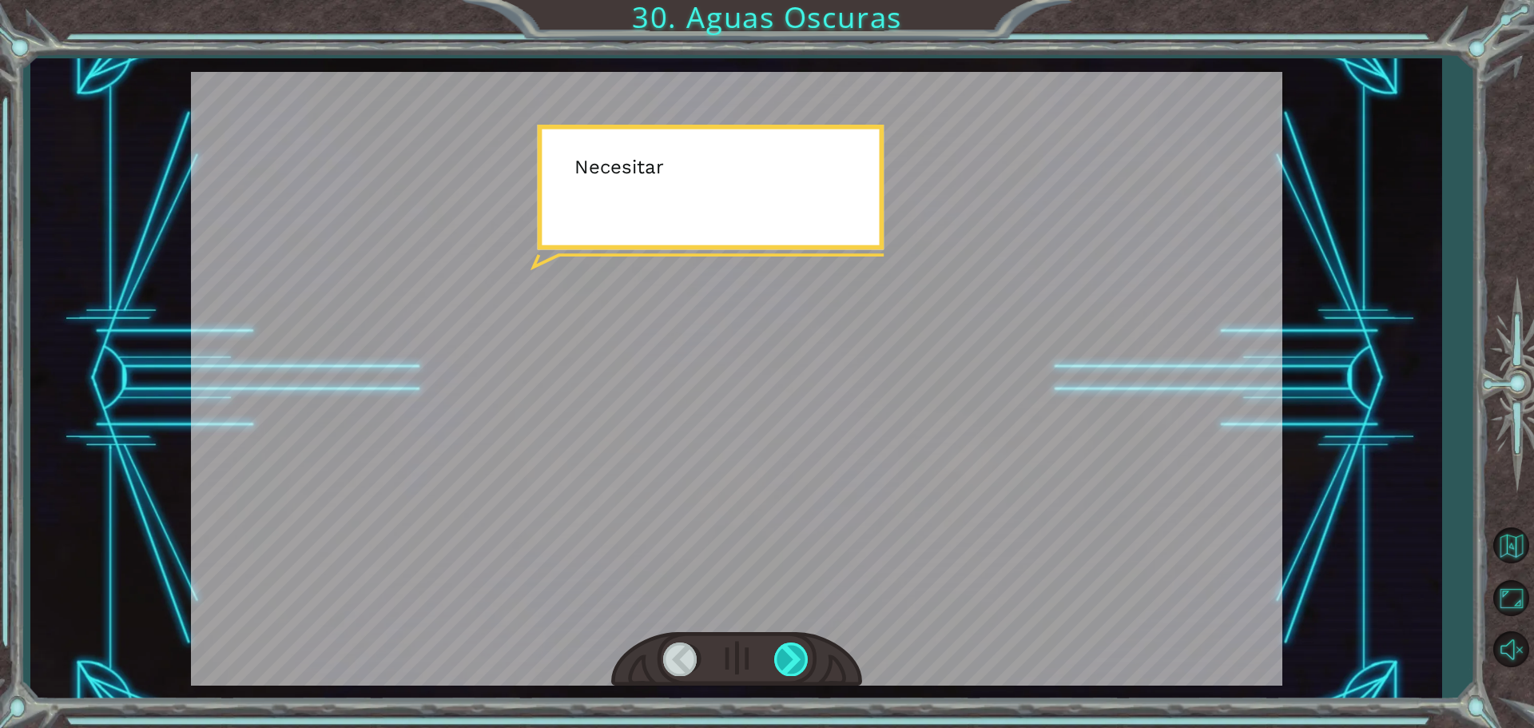
click at [784, 652] on div at bounding box center [792, 658] width 36 height 33
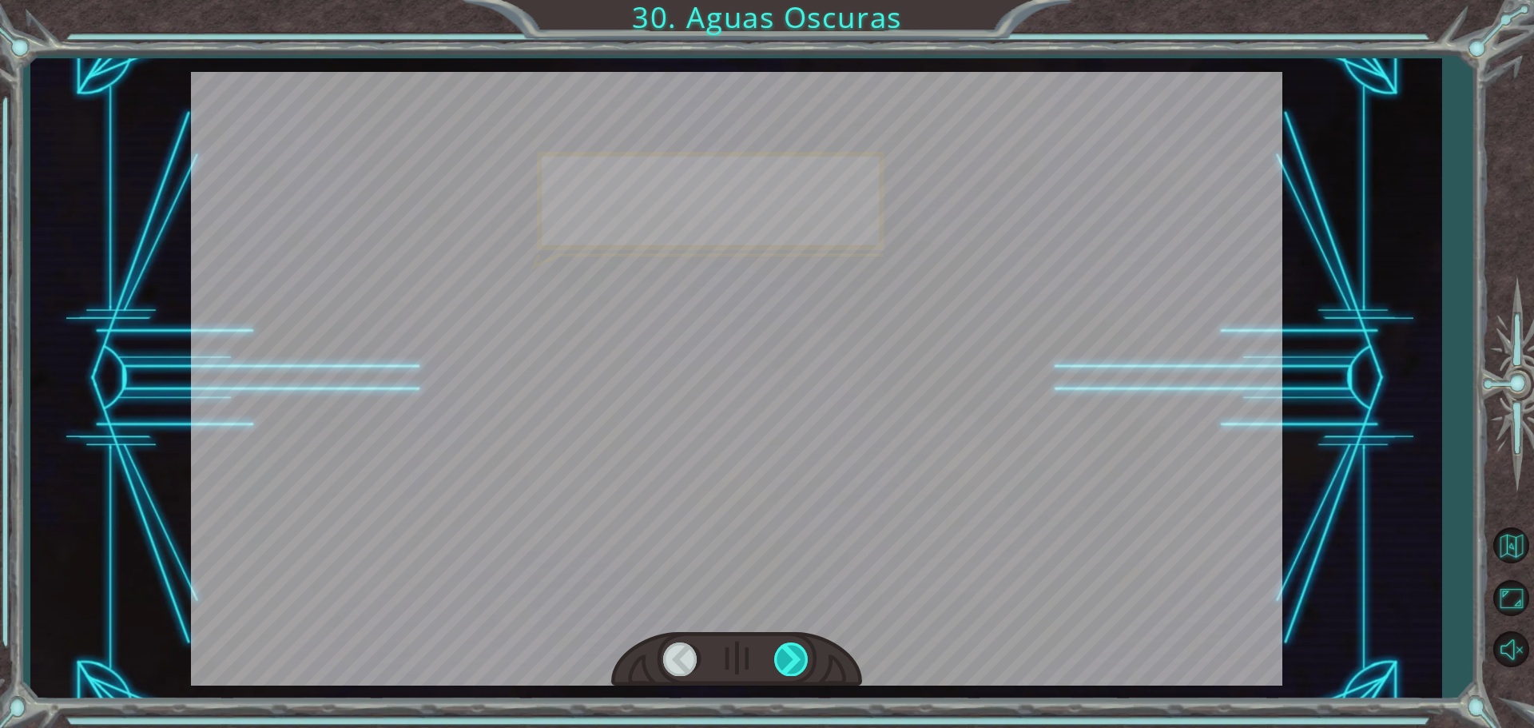
click at [785, 651] on div at bounding box center [792, 658] width 36 height 33
click at [785, 650] on div at bounding box center [792, 658] width 36 height 33
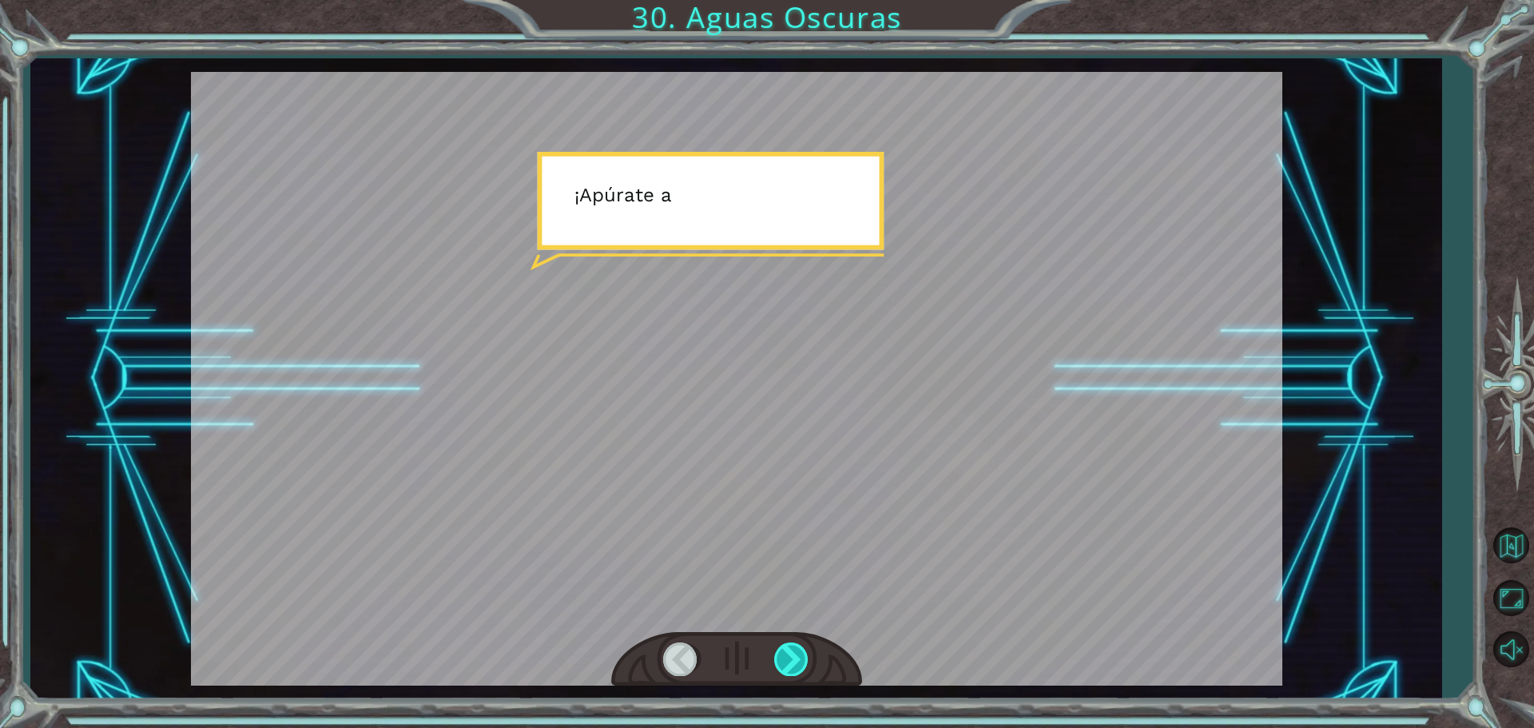
click at [785, 650] on div at bounding box center [792, 658] width 36 height 33
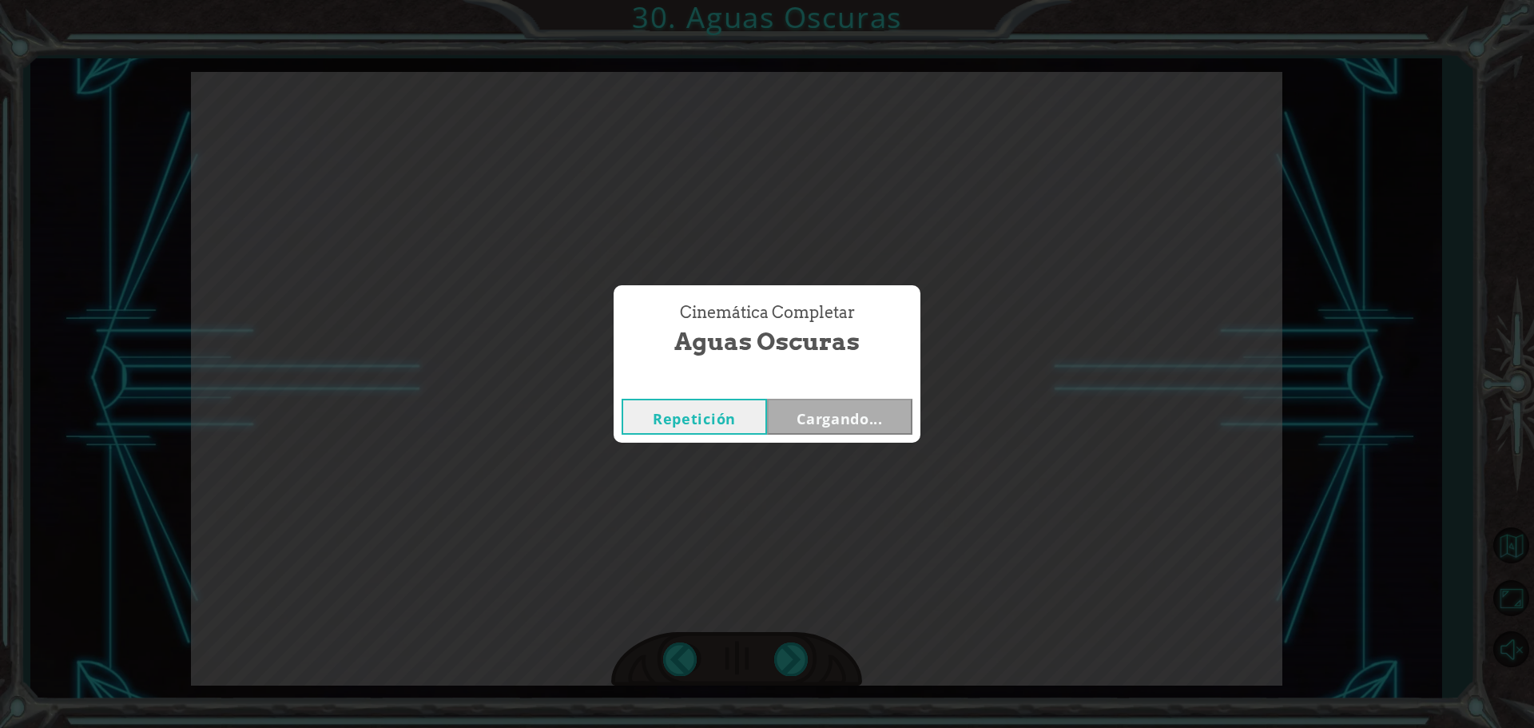
click at [784, 649] on div "Cinemática Completar Aguas Oscuras Repetición Cargando..." at bounding box center [767, 364] width 1534 height 728
click at [835, 422] on button "Siguiente" at bounding box center [839, 417] width 145 height 36
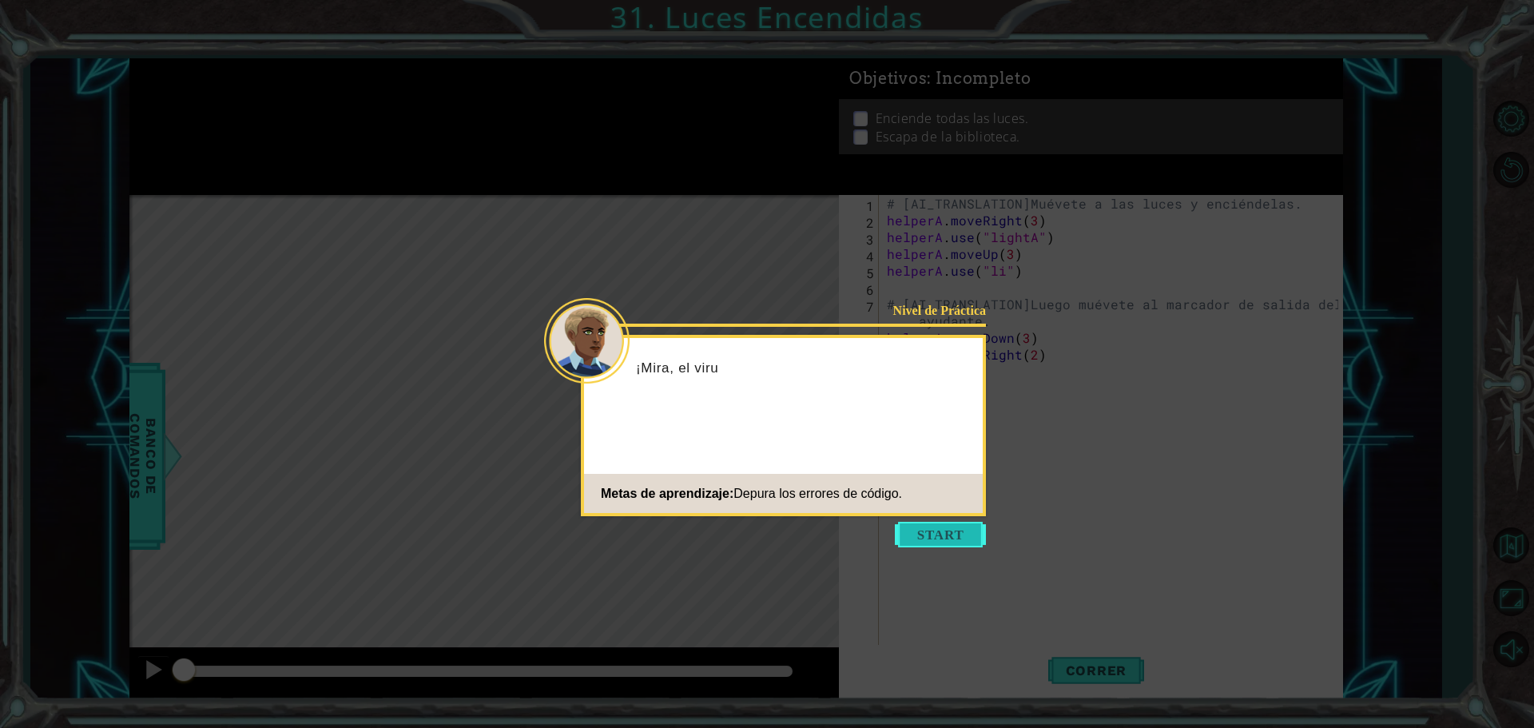
click at [957, 534] on button "Start" at bounding box center [940, 535] width 91 height 26
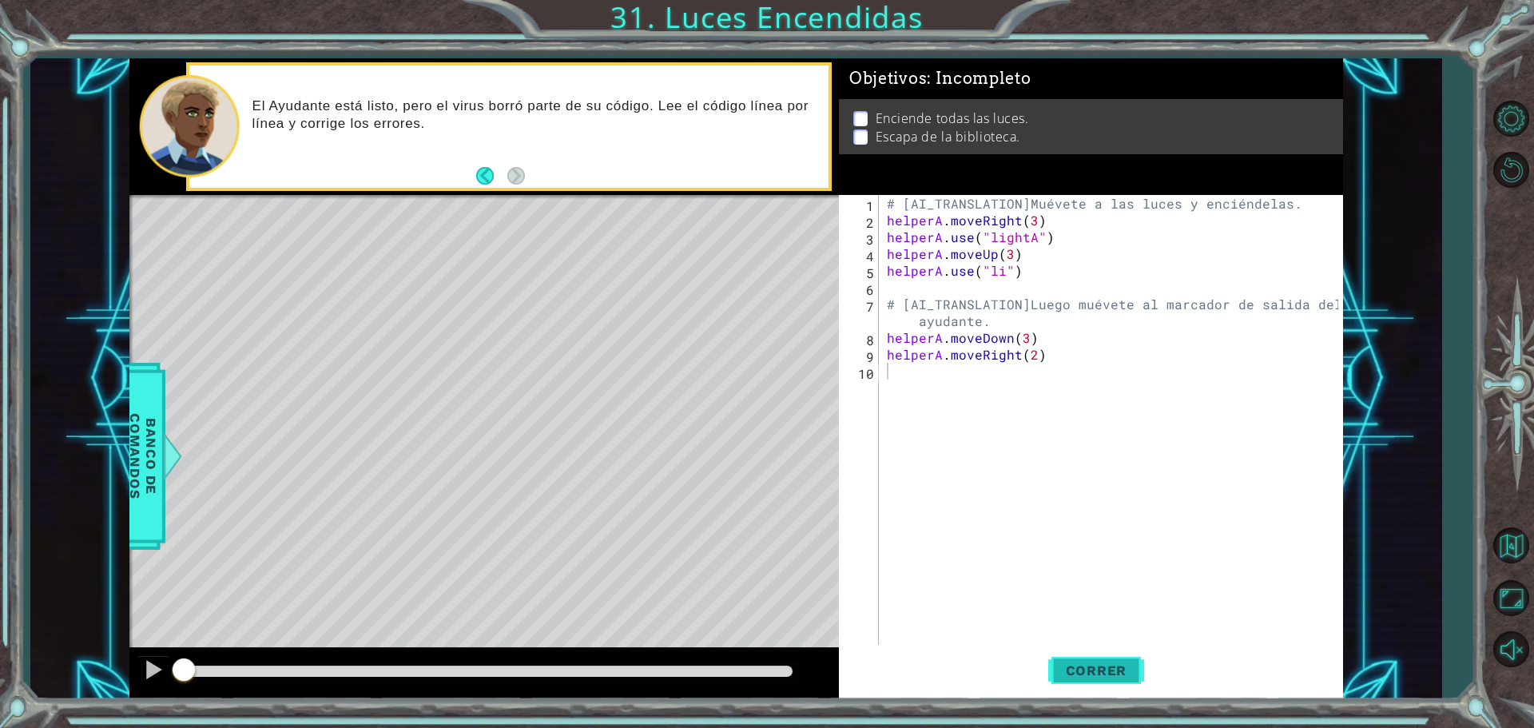
click at [1123, 676] on span "Correr" at bounding box center [1096, 670] width 93 height 16
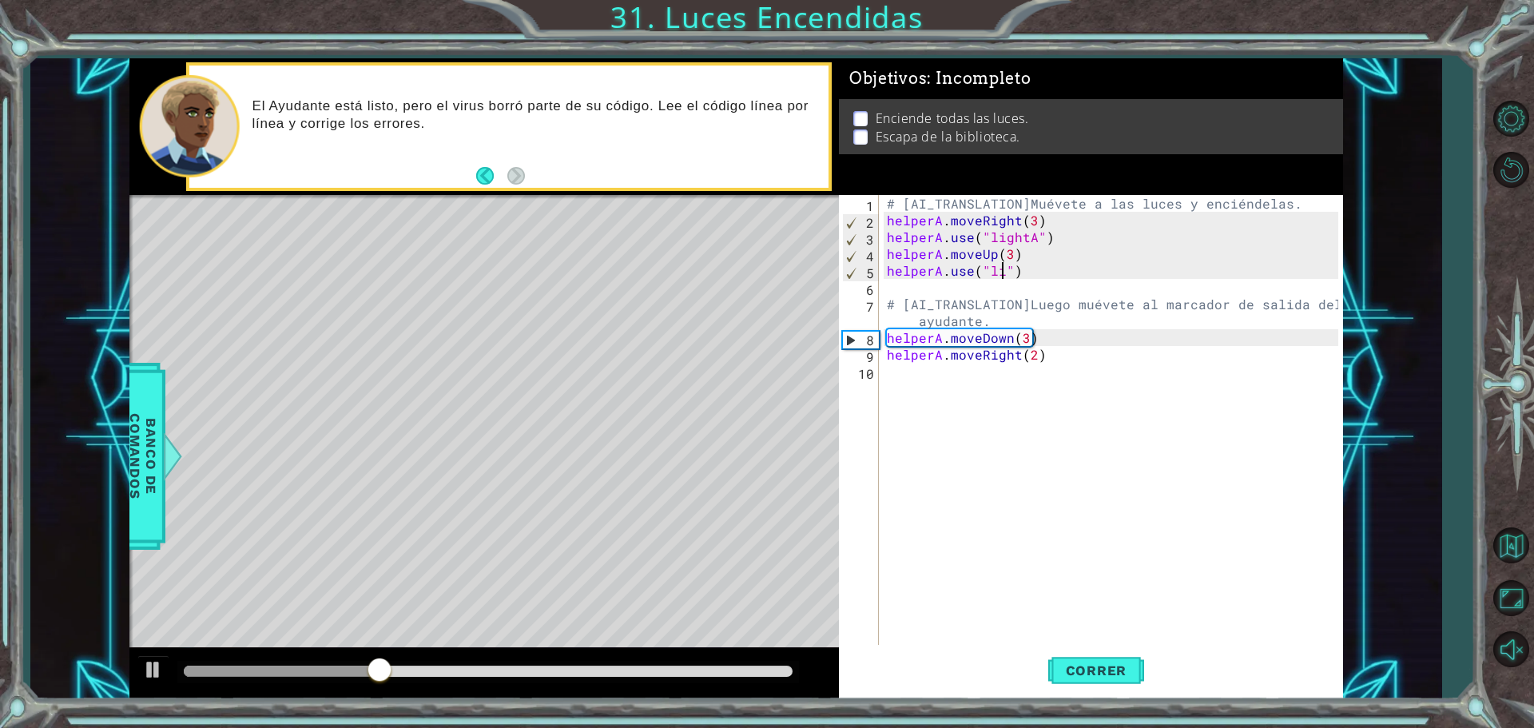
click at [1000, 278] on div "# [AI_TRANSLATION]Muévete a las luces y enciéndelas. helperA . moveRight ( 3 ) …" at bounding box center [1115, 438] width 463 height 487
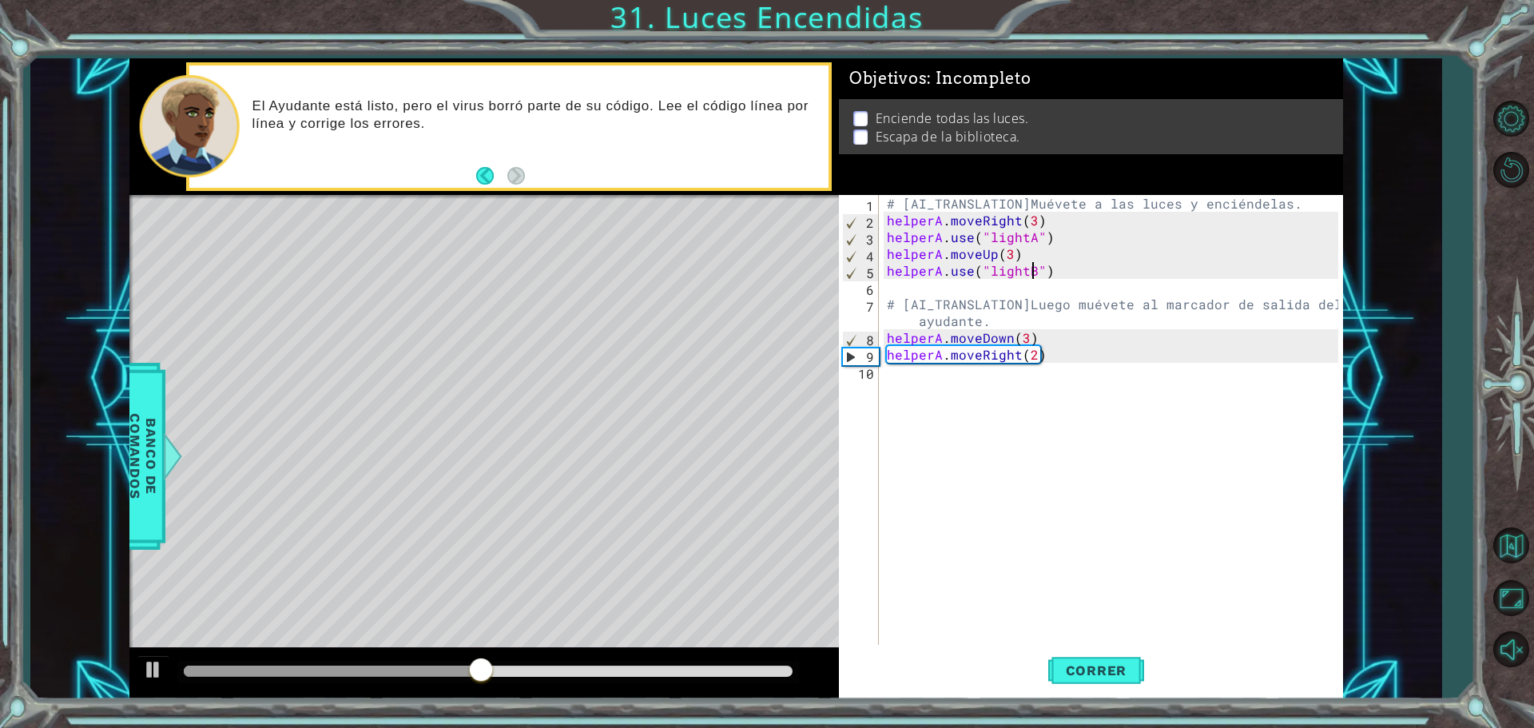
scroll to position [0, 9]
click at [968, 296] on div "# [AI_TRANSLATION]Muévete a las luces y enciéndelas. helperA . moveRight ( 3 ) …" at bounding box center [1115, 438] width 463 height 487
type textarea "# [AI_TRANSLATION]Luego muévete al marcador de salida del ayudante."
click at [958, 284] on div "# [AI_TRANSLATION]Muévete a las luces y enciéndelas. helperA . moveRight ( 3 ) …" at bounding box center [1115, 438] width 463 height 487
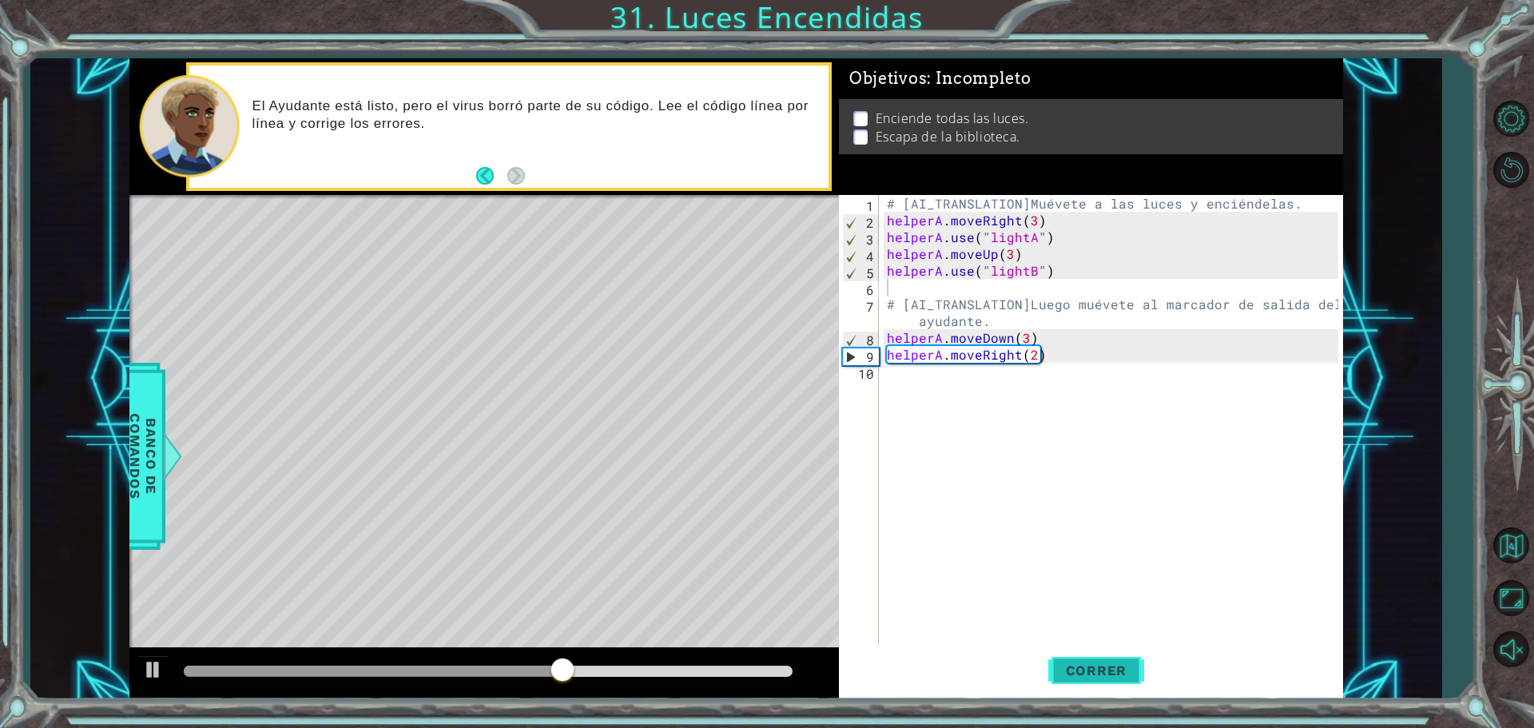
click at [1103, 671] on span "Correr" at bounding box center [1096, 670] width 93 height 16
click at [1026, 340] on div "# [AI_TRANSLATION]Muévete a las luces y enciéndelas. helperA . moveRight ( 3 ) …" at bounding box center [1115, 438] width 463 height 487
type textarea "helperA.moveDown()"
click at [1105, 672] on span "Correr" at bounding box center [1096, 670] width 93 height 16
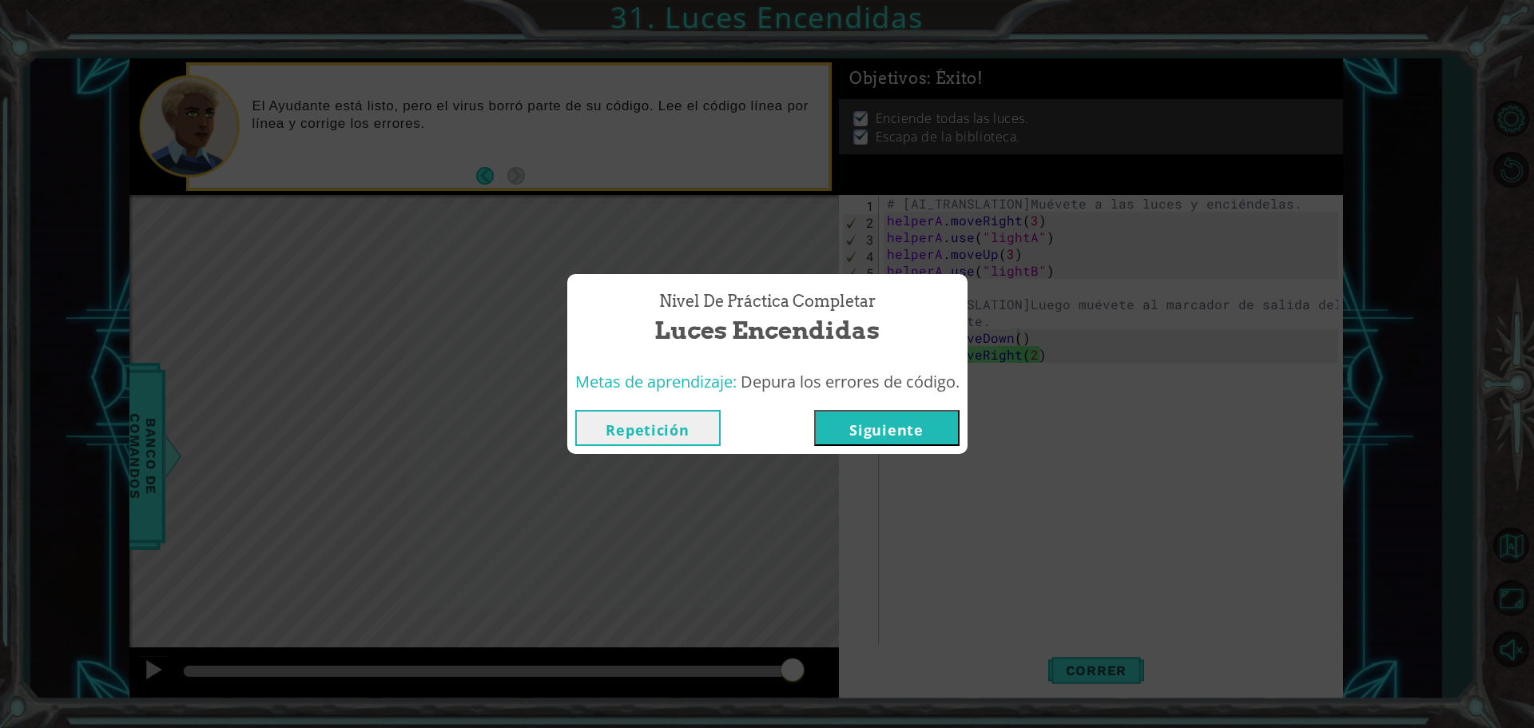
click at [884, 442] on button "Siguiente" at bounding box center [886, 428] width 145 height 36
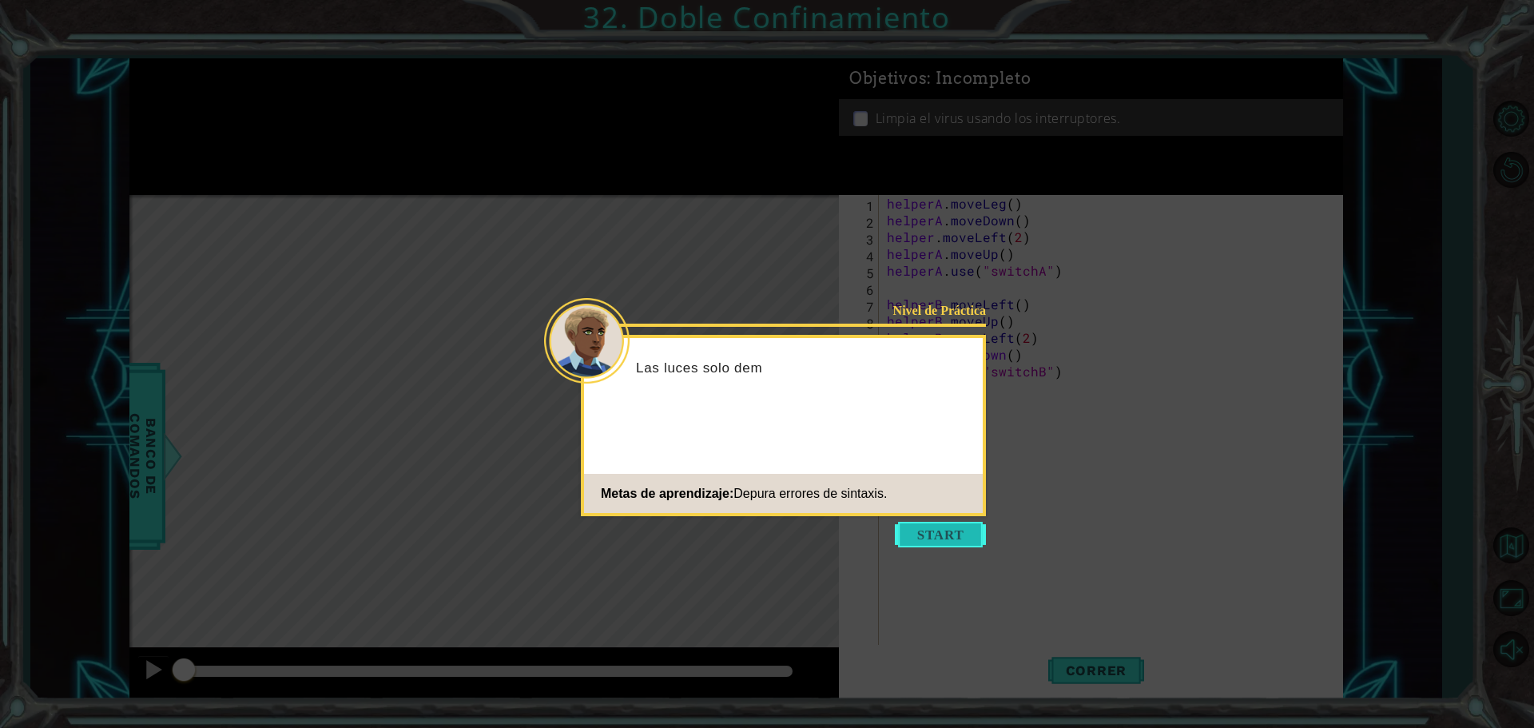
click at [948, 541] on button "Start" at bounding box center [940, 535] width 91 height 26
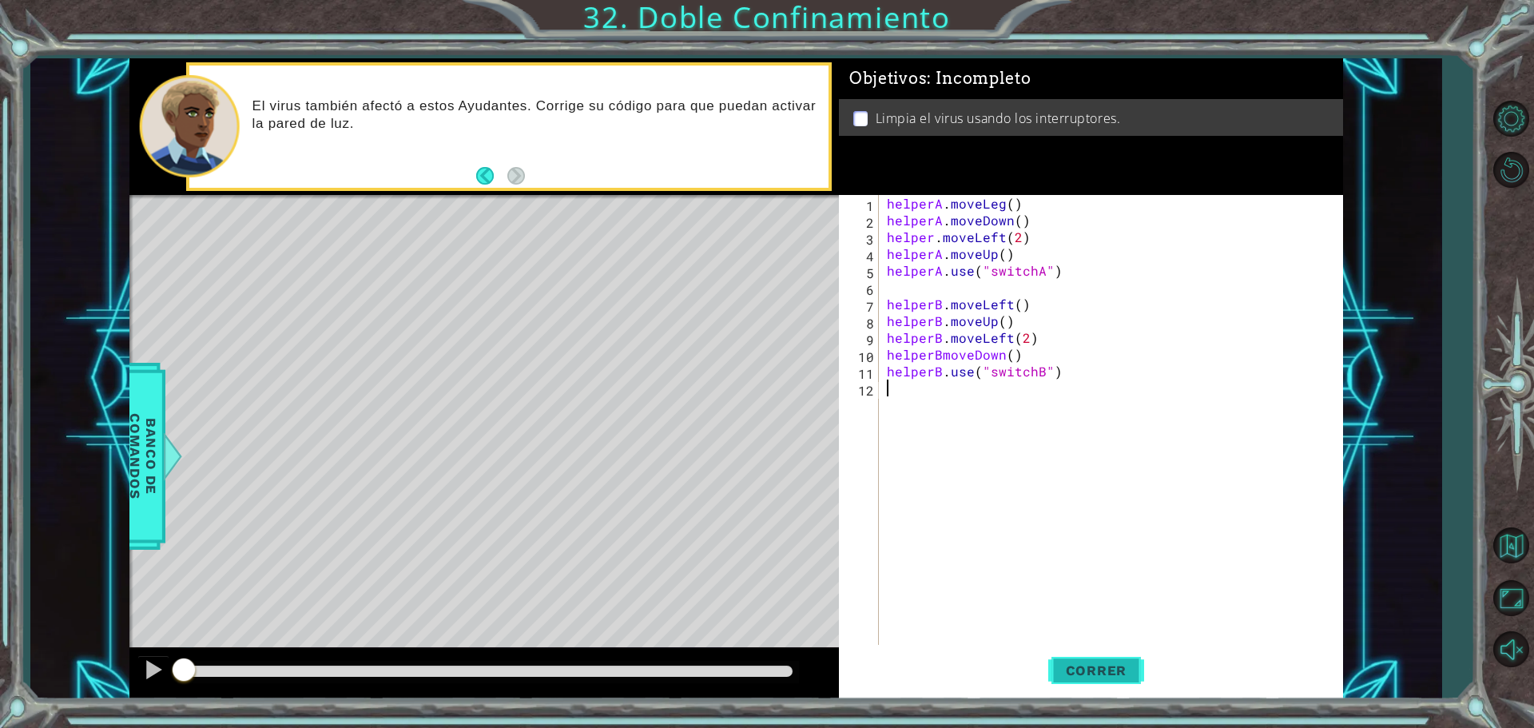
click at [1083, 670] on span "Correr" at bounding box center [1096, 670] width 93 height 16
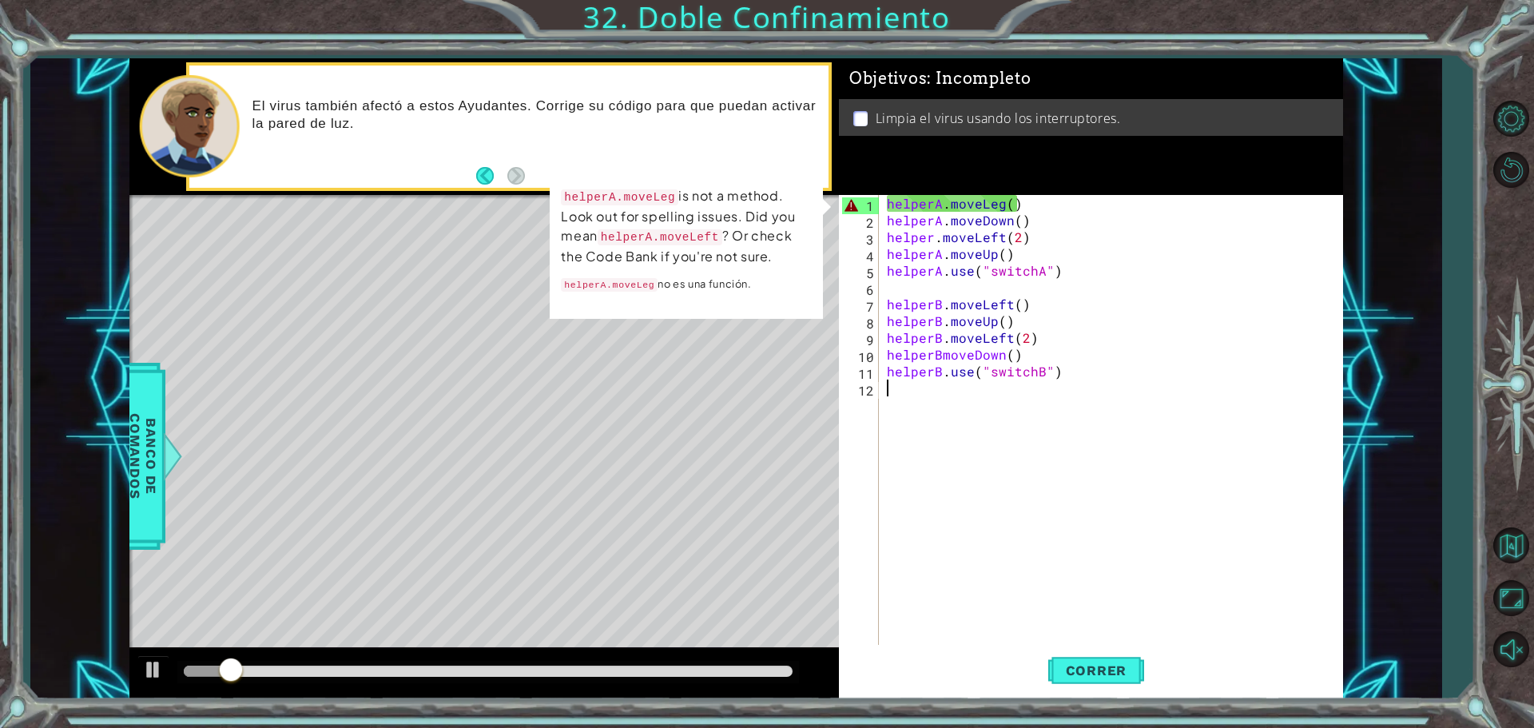
click at [1002, 207] on div "helperA . moveLeg ( ) helperA . moveDown ( ) helper . moveLeft ( 2 ) helperA . …" at bounding box center [1115, 438] width 463 height 487
click at [1099, 674] on span "Correr" at bounding box center [1096, 670] width 93 height 16
click at [1106, 676] on span "Correr" at bounding box center [1096, 670] width 93 height 16
click at [1135, 675] on span "Correr" at bounding box center [1096, 670] width 93 height 16
click at [1130, 675] on span "Correr" at bounding box center [1096, 670] width 93 height 16
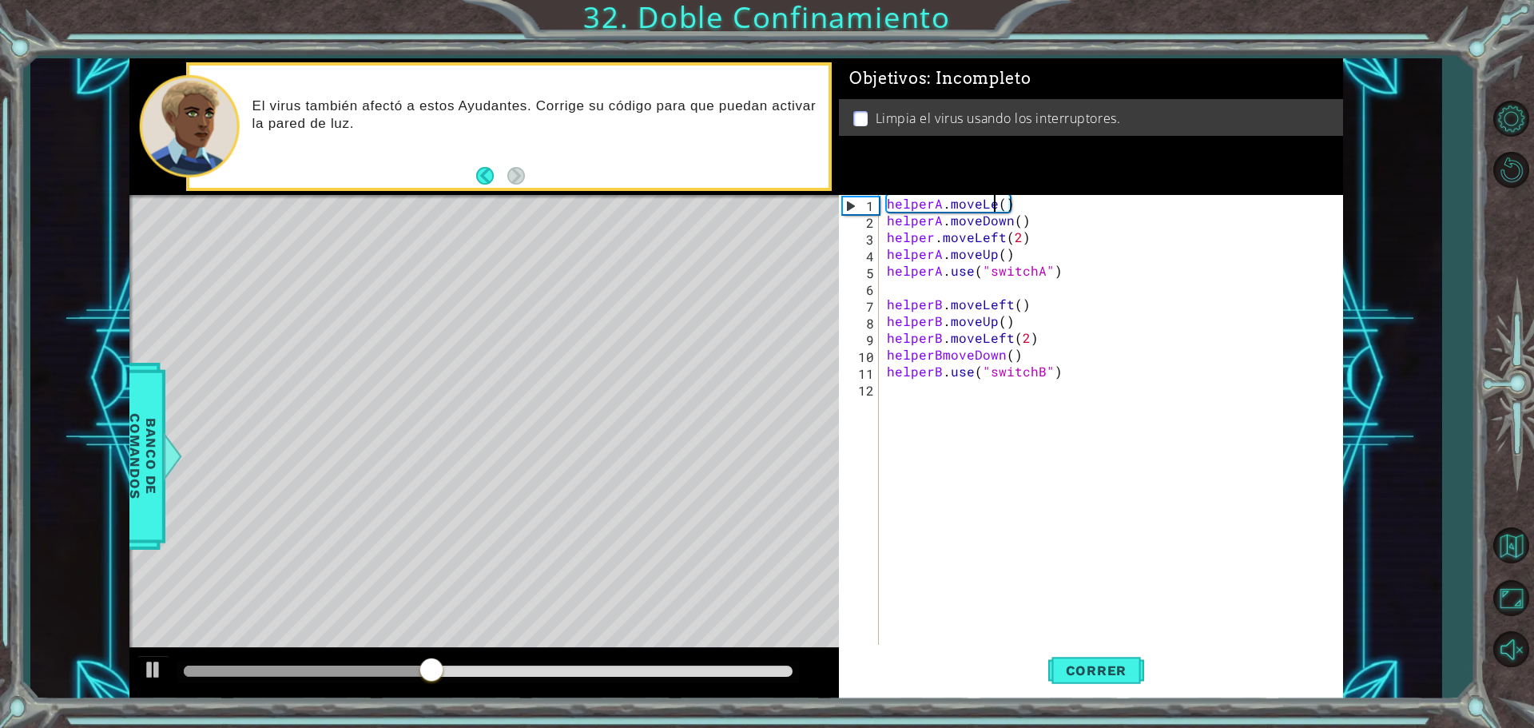
scroll to position [0, 7]
click at [941, 357] on div "helperA . moveLeft ( ) helperA . moveDown ( ) helper . moveLeft ( 2 ) helperA .…" at bounding box center [1115, 438] width 463 height 487
click at [1111, 668] on span "Correr" at bounding box center [1096, 670] width 93 height 16
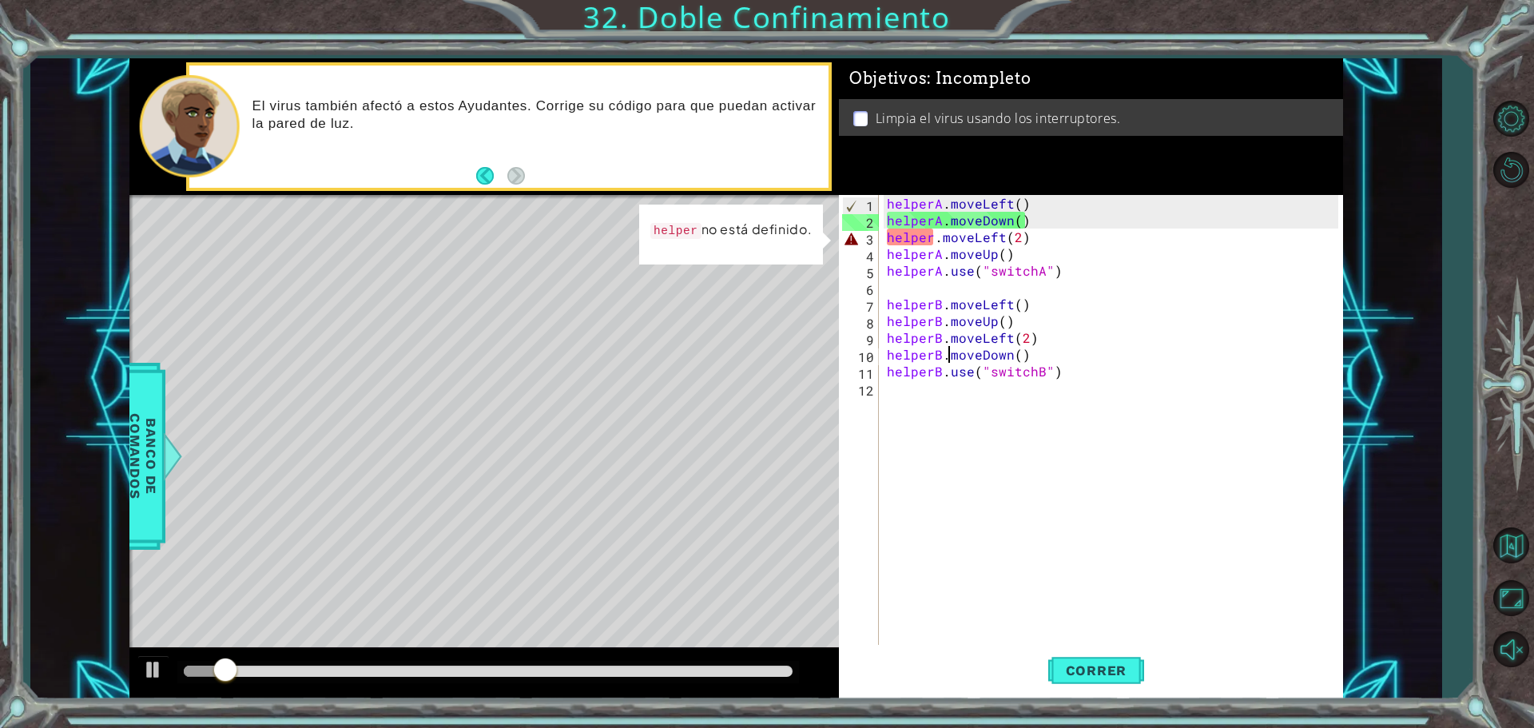
click at [938, 242] on div "helperA . moveLeft ( ) helperA . moveDown ( ) helper . moveLeft ( 2 ) helperA .…" at bounding box center [1115, 438] width 463 height 487
click at [928, 240] on div "helperA . moveLeft ( ) helperA . moveDown ( ) helper . moveLeft ( 2 ) helperA .…" at bounding box center [1115, 438] width 463 height 487
click at [932, 237] on div "helperA . moveLeft ( ) helperA . moveDown ( ) helper . moveLeft ( 2 ) helperA .…" at bounding box center [1115, 438] width 463 height 487
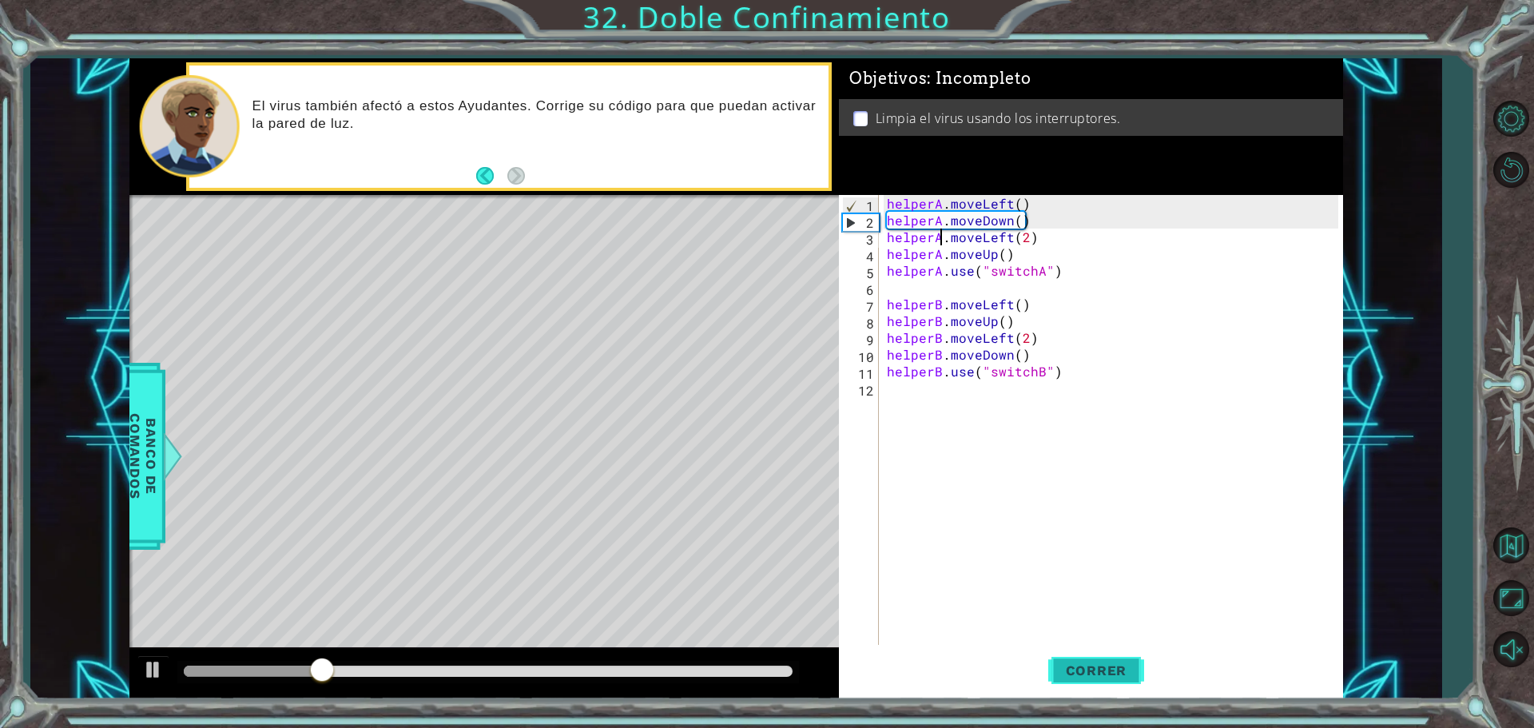
type textarea "helperA.moveLeft(2)"
click at [1109, 662] on button "Correr" at bounding box center [1096, 670] width 96 height 50
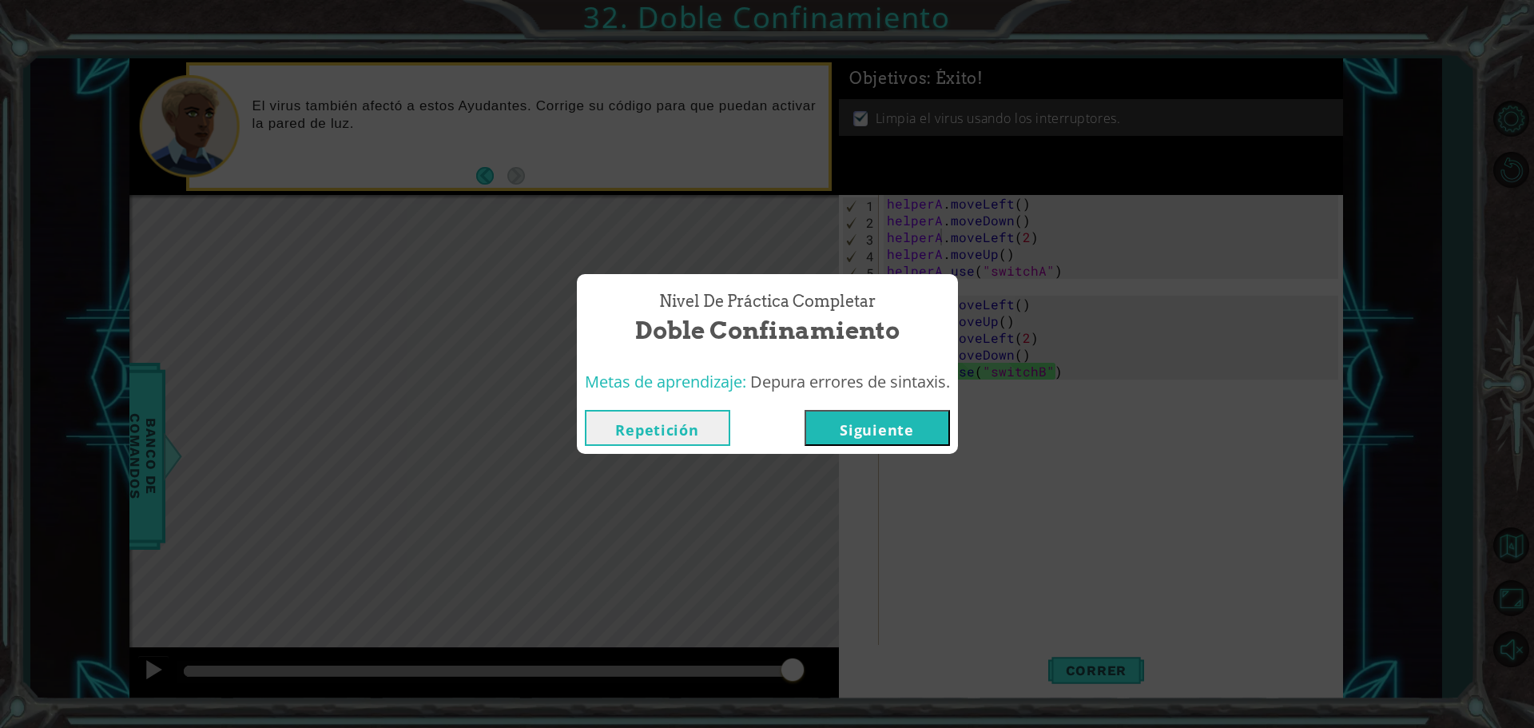
click at [856, 422] on button "Siguiente" at bounding box center [877, 428] width 145 height 36
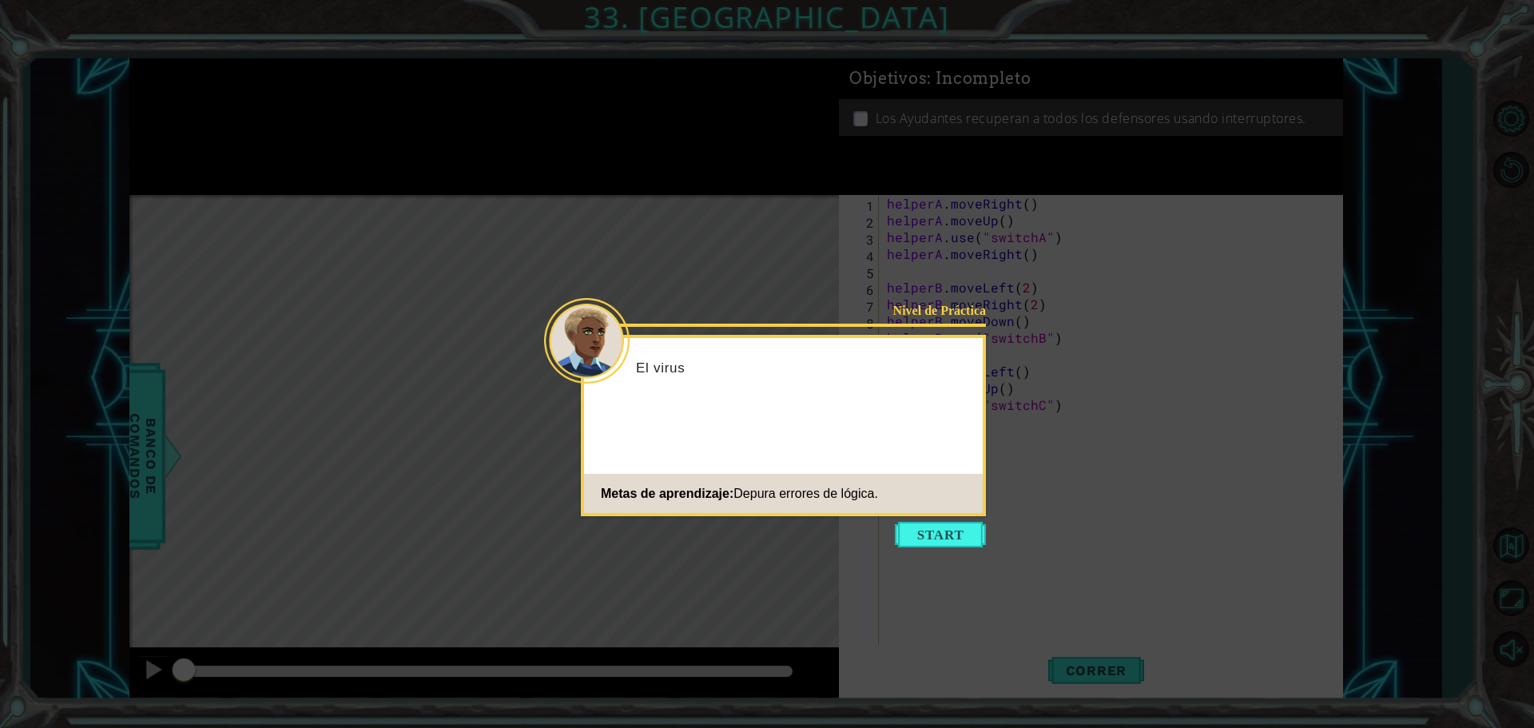
drag, startPoint x: 902, startPoint y: 524, endPoint x: 917, endPoint y: 536, distance: 19.3
click at [904, 531] on button "Start" at bounding box center [940, 535] width 91 height 26
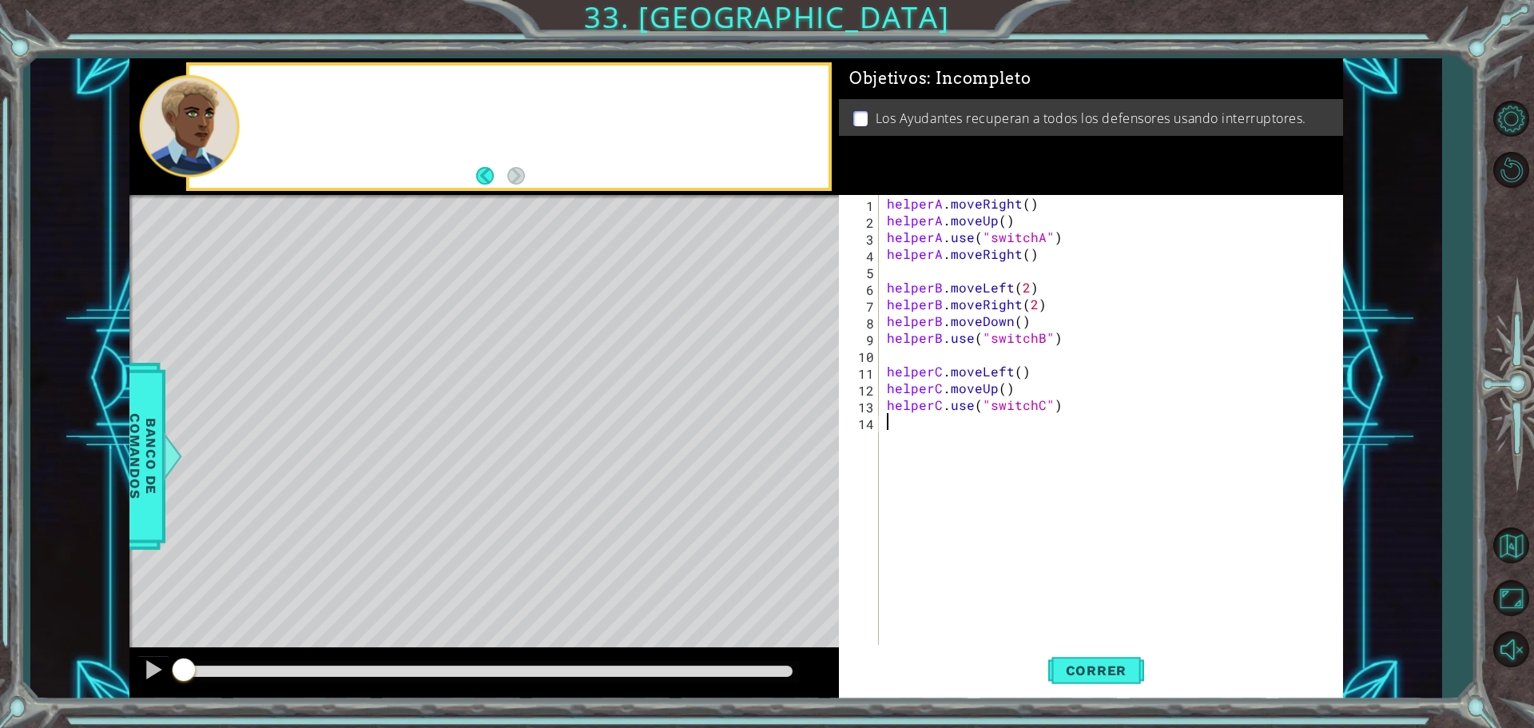
click at [919, 539] on div "helperA . moveRight ( ) helperA . moveUp ( ) helperA . use ( "switchA" ) helper…" at bounding box center [1115, 438] width 463 height 487
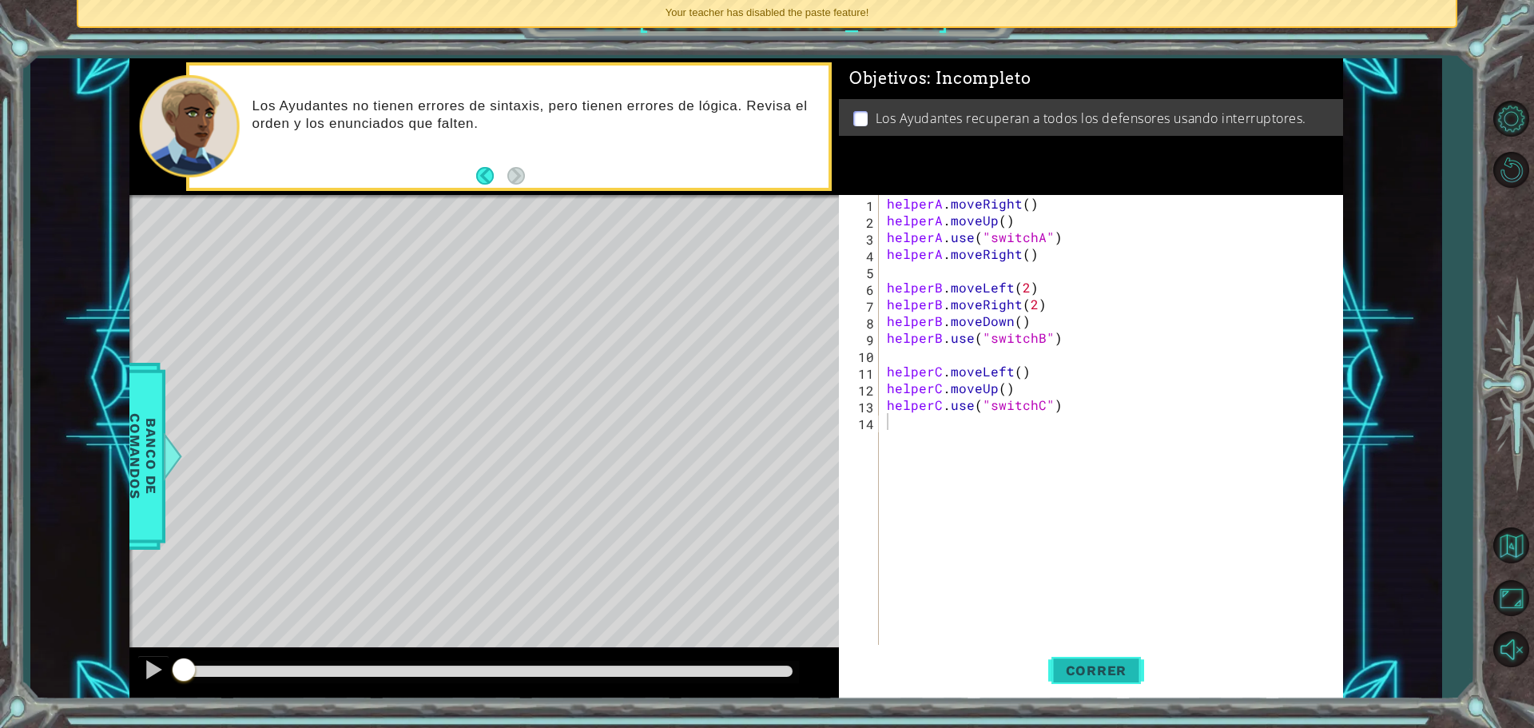
click at [1090, 679] on button "Correr" at bounding box center [1096, 670] width 96 height 50
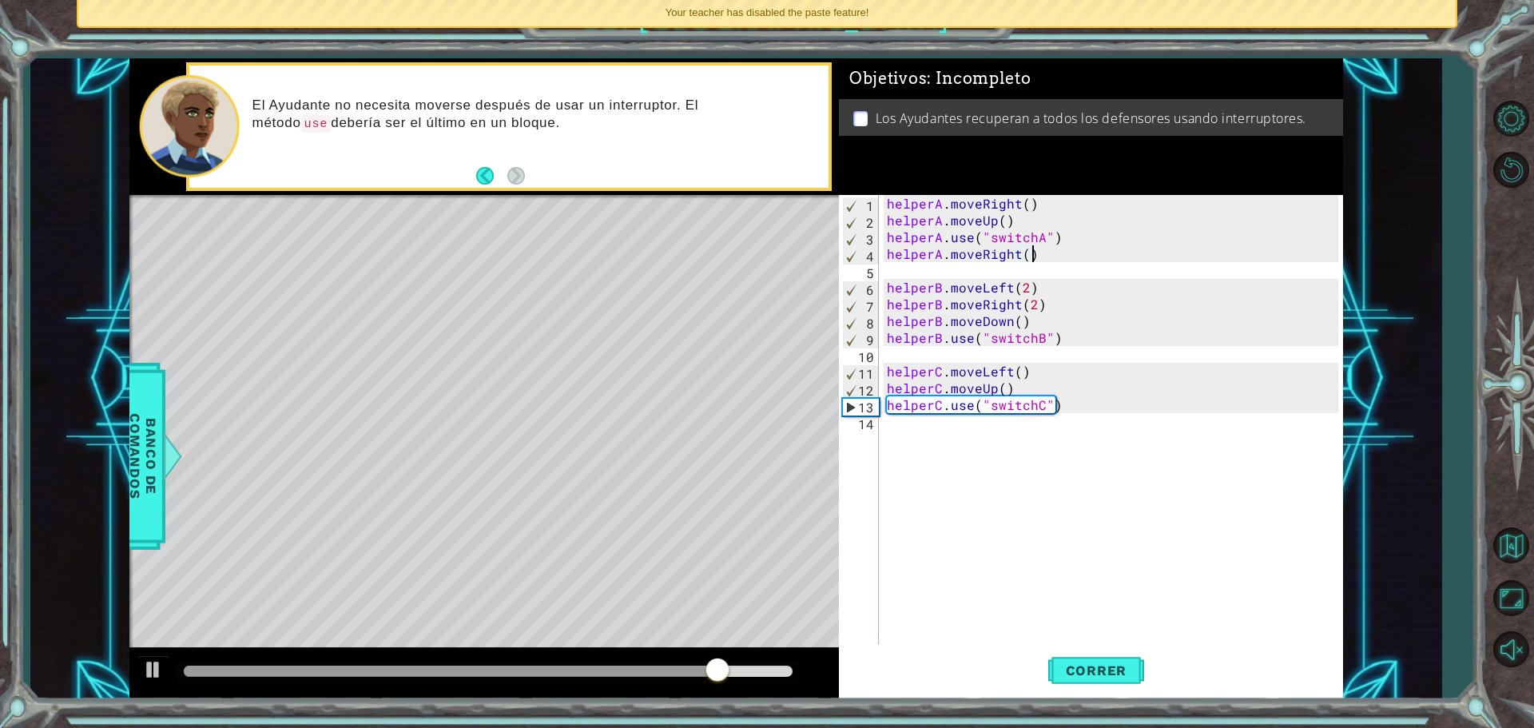
click at [1038, 259] on div "helperA . moveRight ( ) helperA . moveUp ( ) helperA . use ( "switchA" ) helper…" at bounding box center [1115, 438] width 463 height 487
type textarea "helperA.moveRight()"
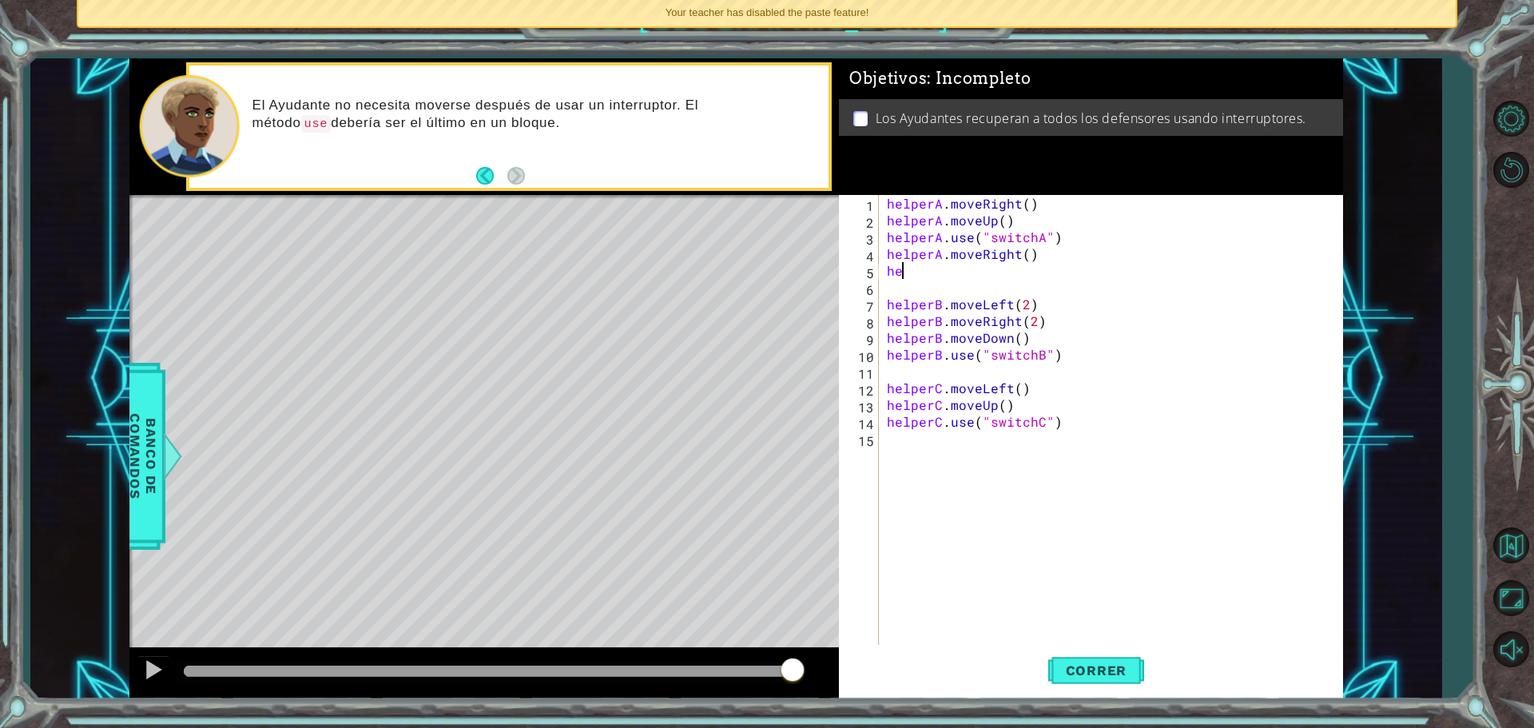
type textarea "h"
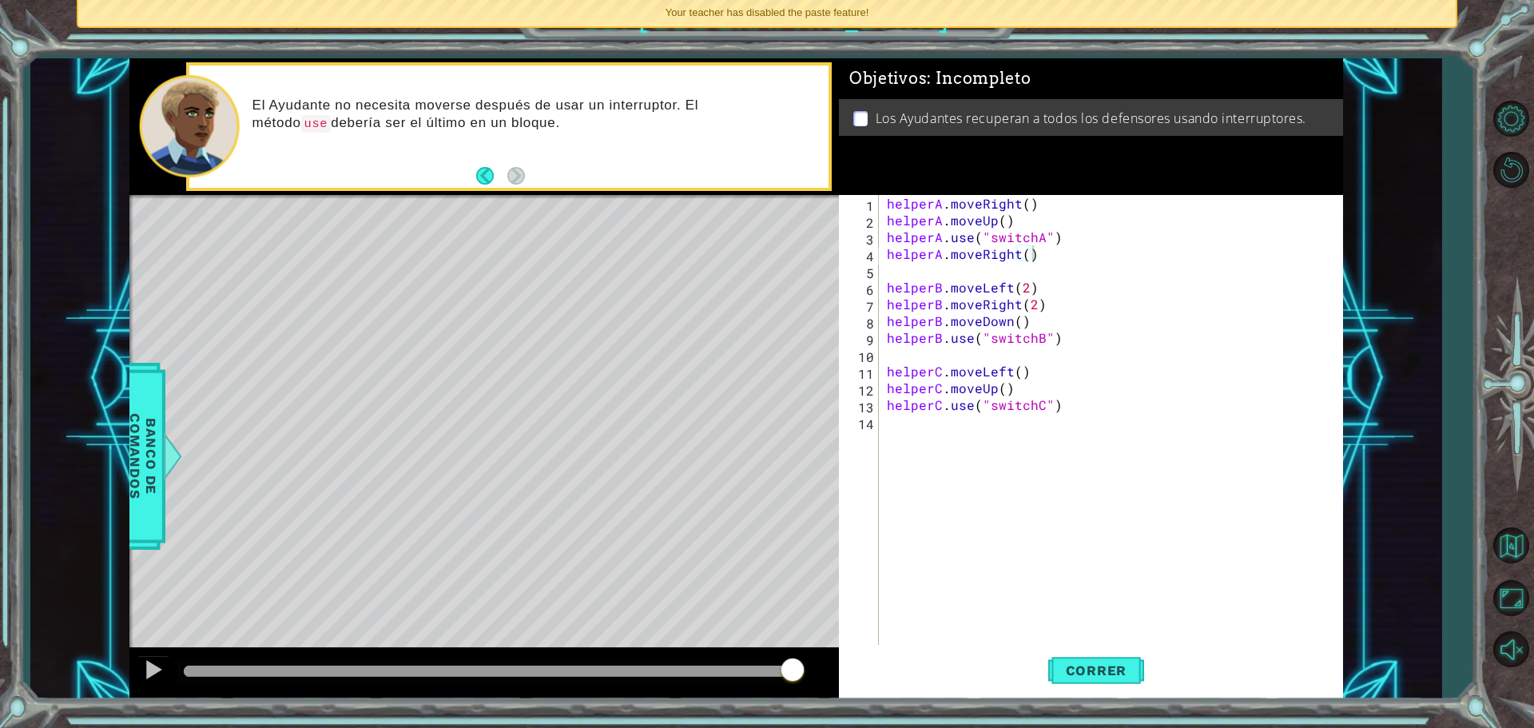
drag, startPoint x: 883, startPoint y: 255, endPoint x: 888, endPoint y: 231, distance: 24.4
click at [888, 231] on div "helperA.moveRight() 1 2 3 4 5 6 7 8 9 10 11 12 13 14 helperA . moveRight ( ) he…" at bounding box center [1088, 421] width 499 height 453
click at [870, 256] on div "4" at bounding box center [860, 256] width 37 height 17
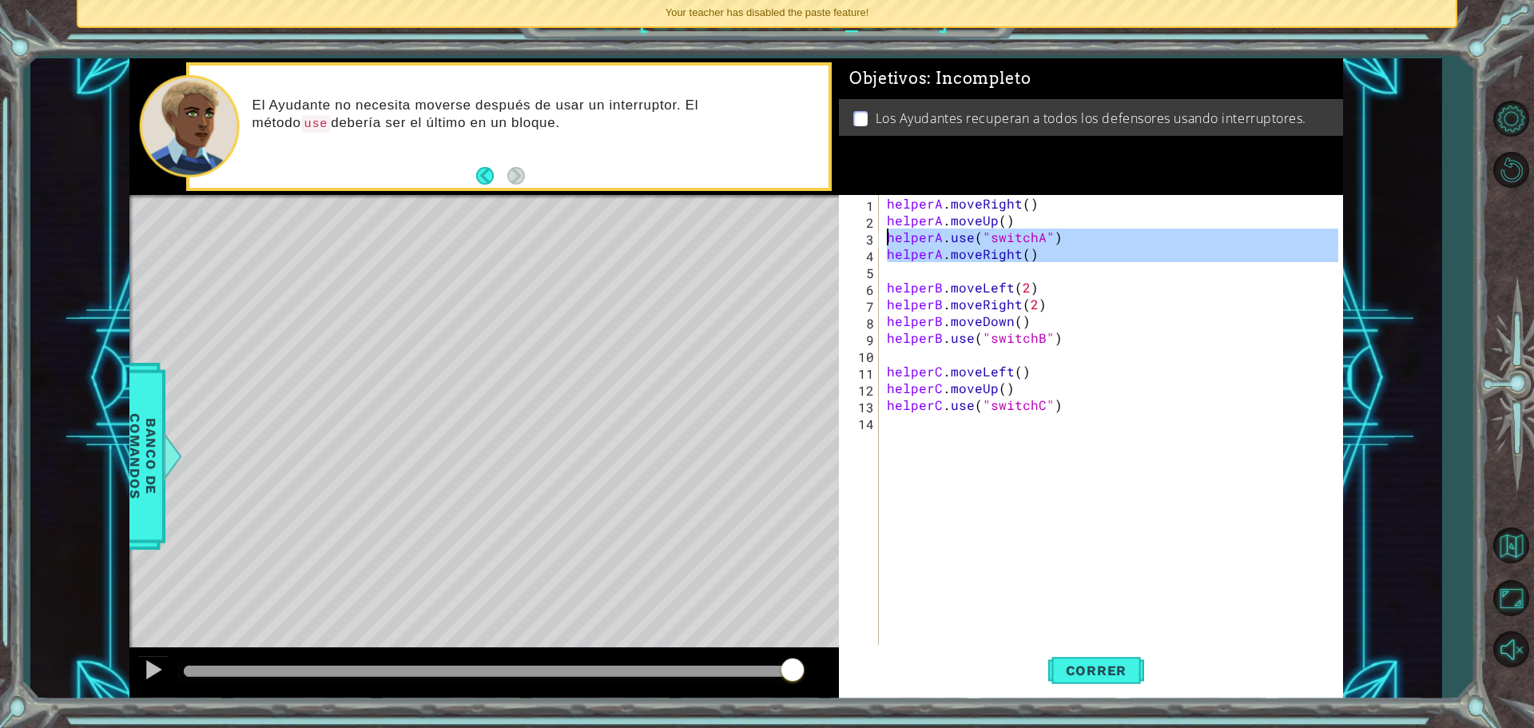
click at [872, 236] on div "3" at bounding box center [860, 239] width 37 height 17
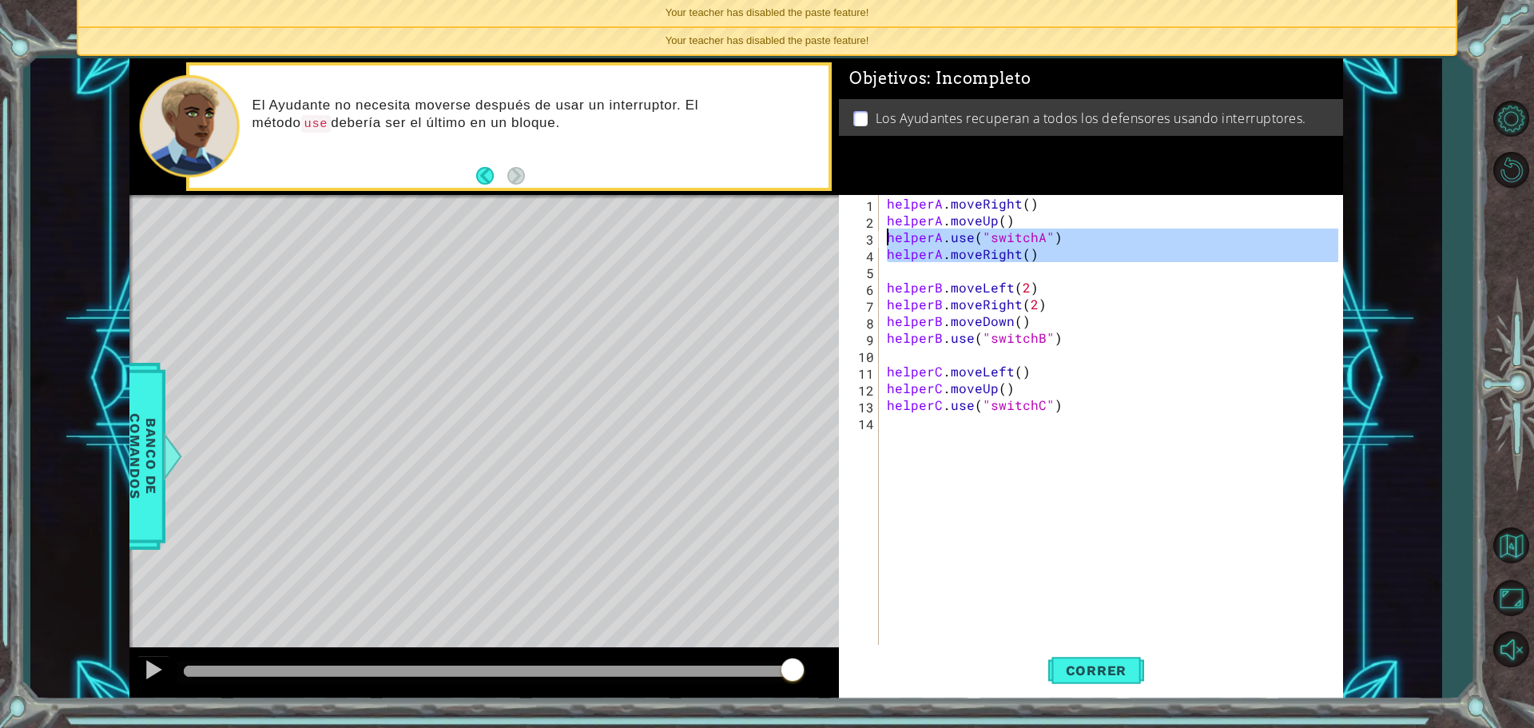
drag, startPoint x: 868, startPoint y: 252, endPoint x: 869, endPoint y: 241, distance: 10.4
drag, startPoint x: 866, startPoint y: 240, endPoint x: 868, endPoint y: 255, distance: 15.3
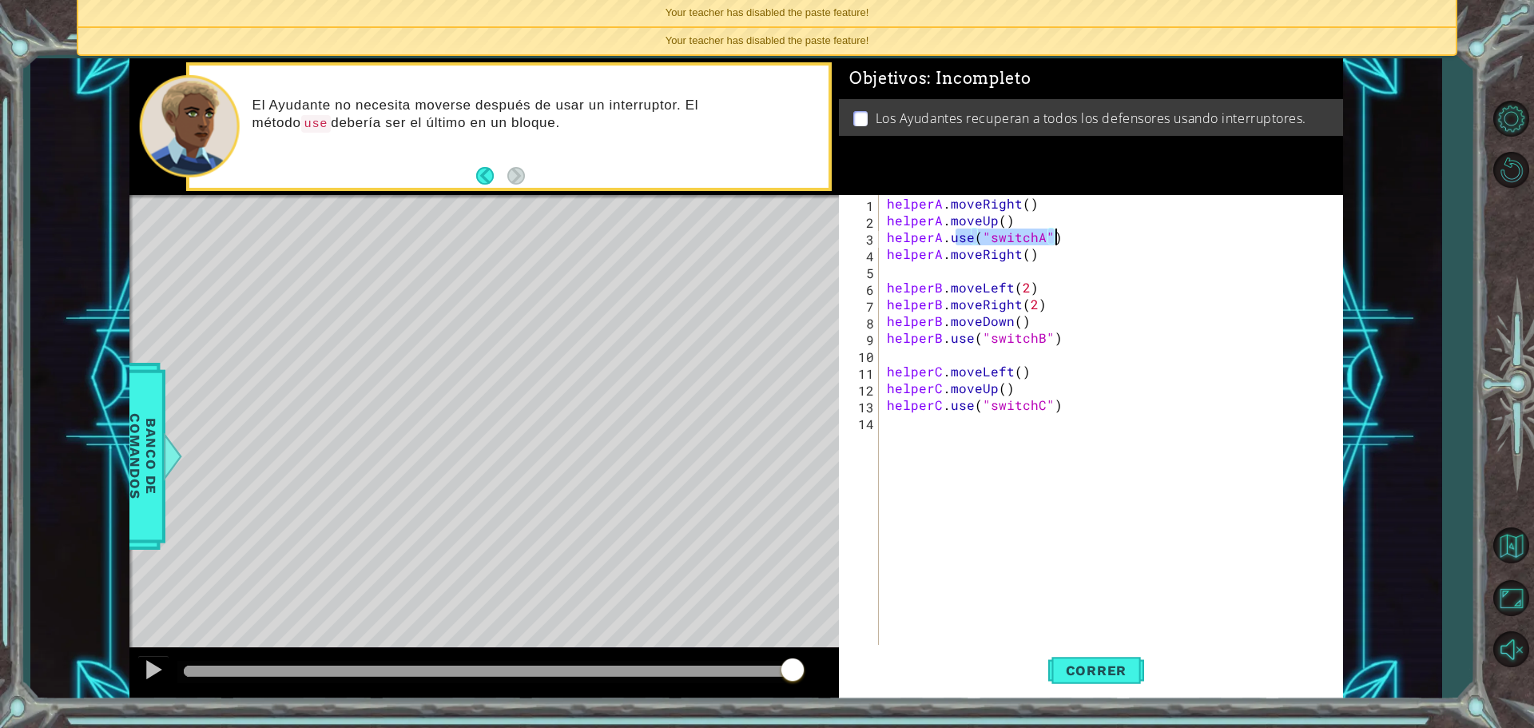
drag, startPoint x: 952, startPoint y: 239, endPoint x: 1092, endPoint y: 236, distance: 139.8
click at [1092, 236] on div "helperA . moveRight ( ) helperA . moveUp ( ) helperA . use ( "switchA" ) helper…" at bounding box center [1115, 438] width 463 height 487
drag, startPoint x: 1013, startPoint y: 255, endPoint x: 952, endPoint y: 258, distance: 61.6
click at [952, 258] on div "helperA . moveRight ( ) helperA . moveUp ( ) helperA . moveRight ( ) helperA . …" at bounding box center [1115, 438] width 463 height 487
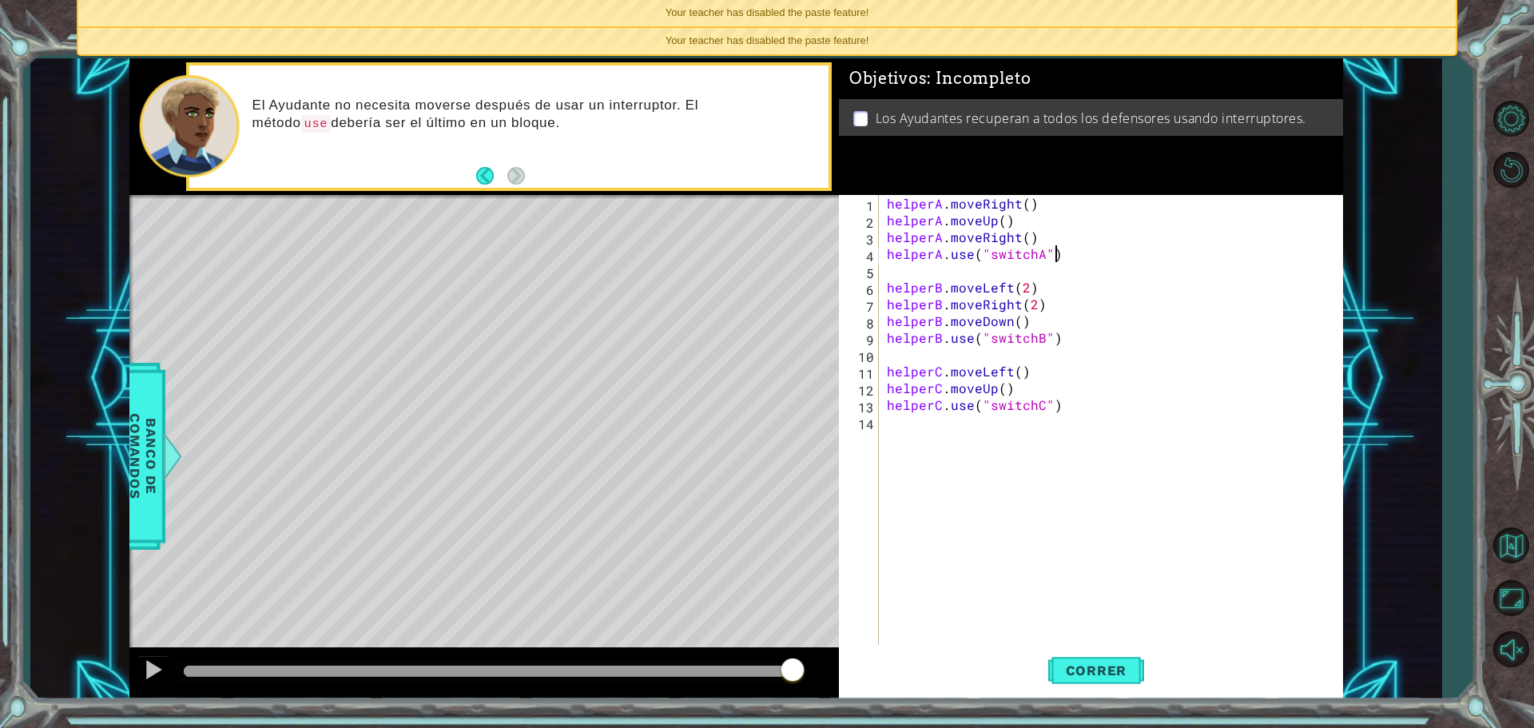
scroll to position [0, 10]
drag, startPoint x: 1015, startPoint y: 322, endPoint x: 1034, endPoint y: 319, distance: 18.7
click at [1016, 324] on div "helperA . moveRight ( ) helperA . moveUp ( ) helperA . moveRight ( ) helperA . …" at bounding box center [1115, 438] width 463 height 487
click at [1030, 308] on div "helperA . moveRight ( ) helperA . moveUp ( ) helperA . moveRight ( ) helperA . …" at bounding box center [1115, 438] width 463 height 487
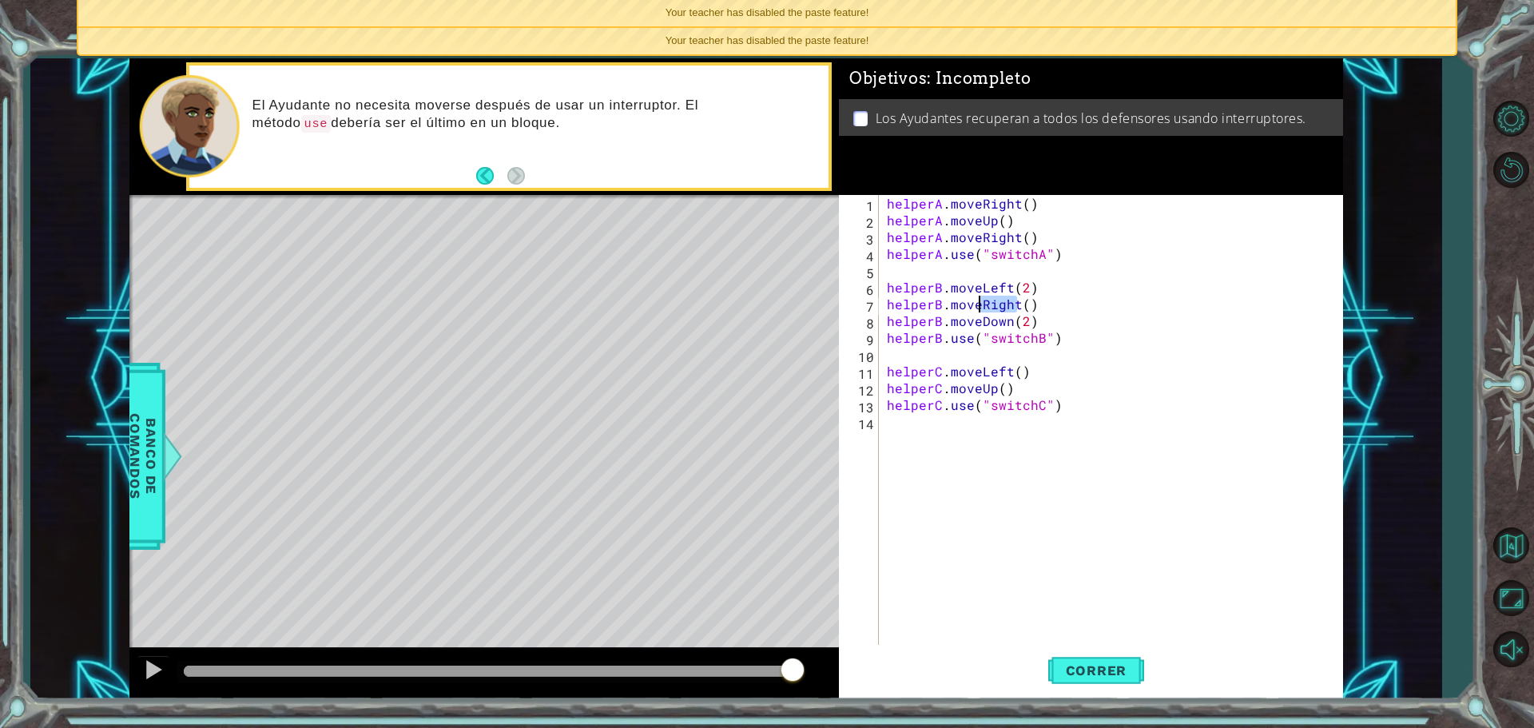
drag, startPoint x: 1016, startPoint y: 306, endPoint x: 982, endPoint y: 302, distance: 34.6
click at [982, 302] on div "helperA . moveRight ( ) helperA . moveUp ( ) helperA . moveRight ( ) helperA . …" at bounding box center [1115, 438] width 463 height 487
drag, startPoint x: 980, startPoint y: 324, endPoint x: 1008, endPoint y: 324, distance: 27.2
click at [1008, 324] on div "helperA . moveRight ( ) helperA . moveUp ( ) helperA . moveRight ( ) helperA . …" at bounding box center [1115, 438] width 463 height 487
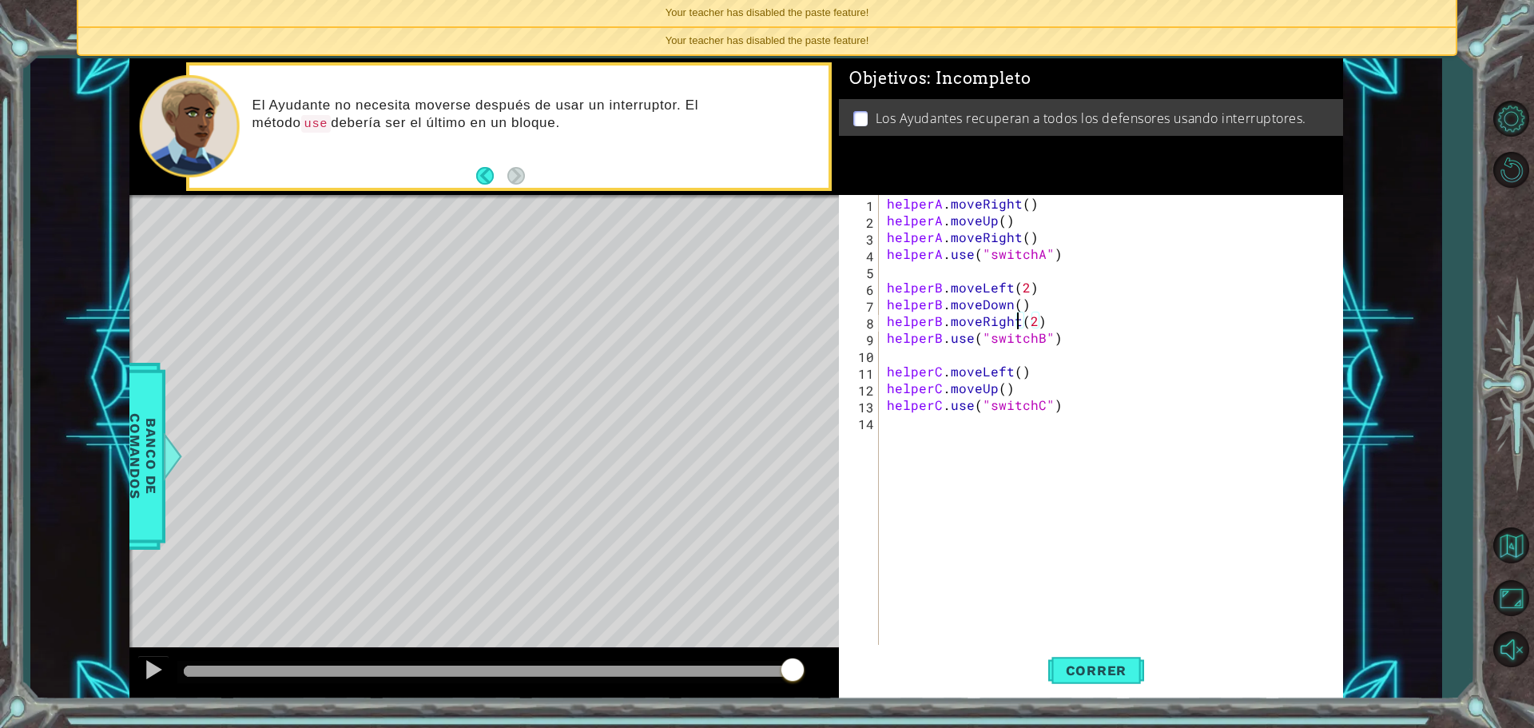
scroll to position [0, 8]
click at [1161, 338] on div "helperA . moveRight ( ) helperA . moveUp ( ) helperA . moveRight ( ) helperA . …" at bounding box center [1115, 438] width 463 height 487
drag, startPoint x: 1006, startPoint y: 372, endPoint x: 979, endPoint y: 372, distance: 27.2
click at [979, 372] on div "helperA . moveRight ( ) helperA . moveUp ( ) helperA . moveRight ( ) helperA . …" at bounding box center [1115, 438] width 463 height 487
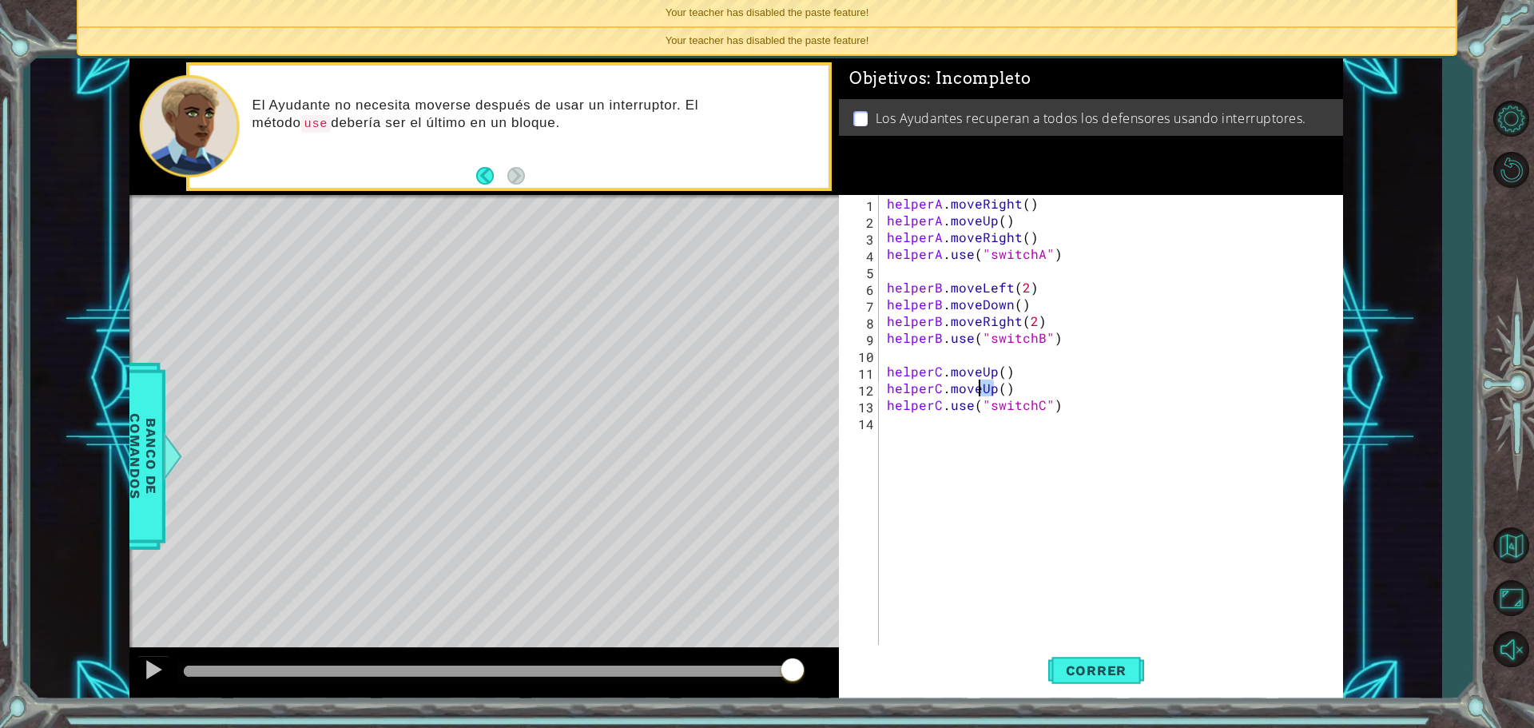
click at [983, 388] on div "helperA . moveRight ( ) helperA . moveUp ( ) helperA . moveRight ( ) helperA . …" at bounding box center [1115, 438] width 463 height 487
click at [1043, 391] on div "helperA . moveRight ( ) helperA . moveUp ( ) helperA . moveRight ( ) helperA . …" at bounding box center [1115, 438] width 463 height 487
click at [1088, 668] on span "Correr" at bounding box center [1096, 670] width 93 height 16
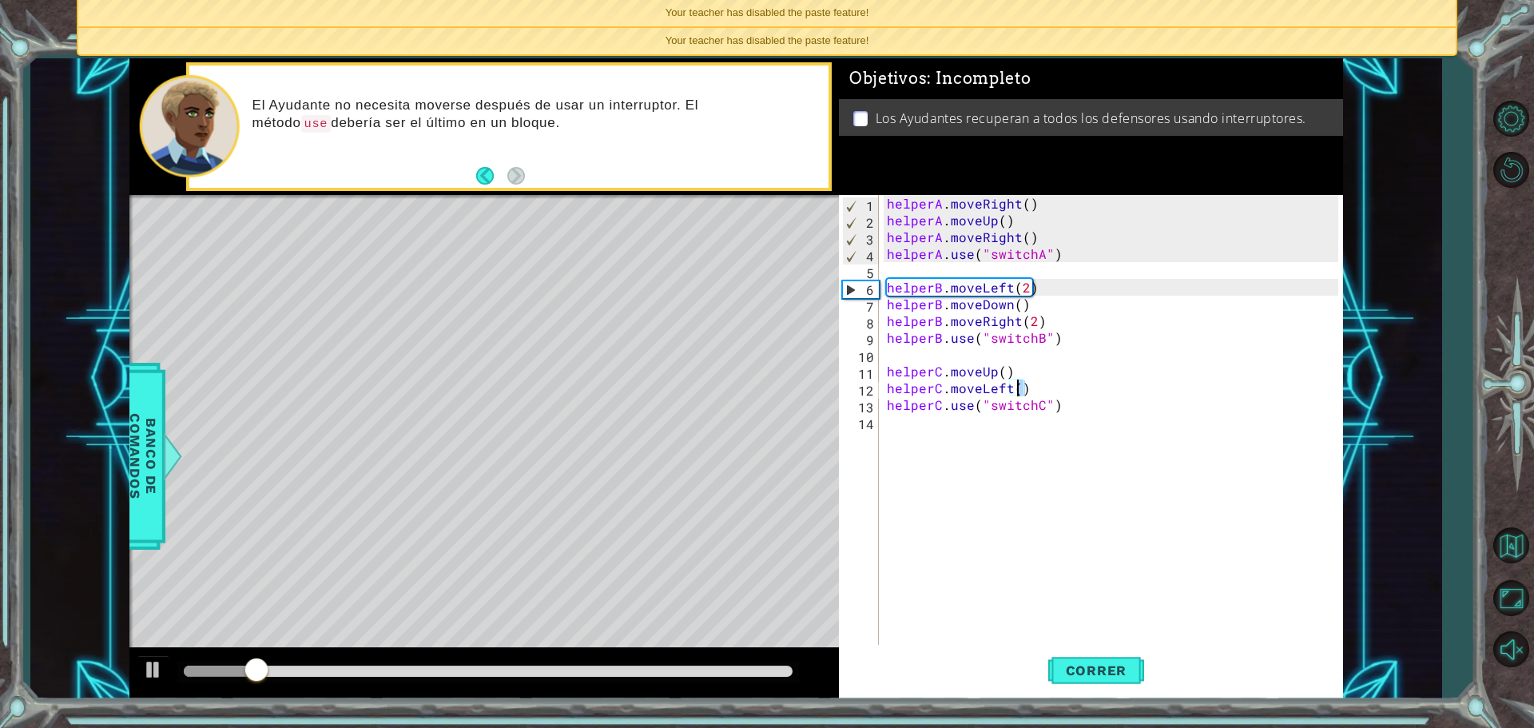
drag, startPoint x: 1031, startPoint y: 388, endPoint x: 1020, endPoint y: 385, distance: 10.9
click at [1020, 385] on div "helperA . moveRight ( ) helperA . moveUp ( ) helperA . moveRight ( ) helperA . …" at bounding box center [1115, 438] width 463 height 487
click at [1009, 388] on div "helperA . moveRight ( ) helperA . moveUp ( ) helperA . moveRight ( ) helperA . …" at bounding box center [1115, 438] width 463 height 487
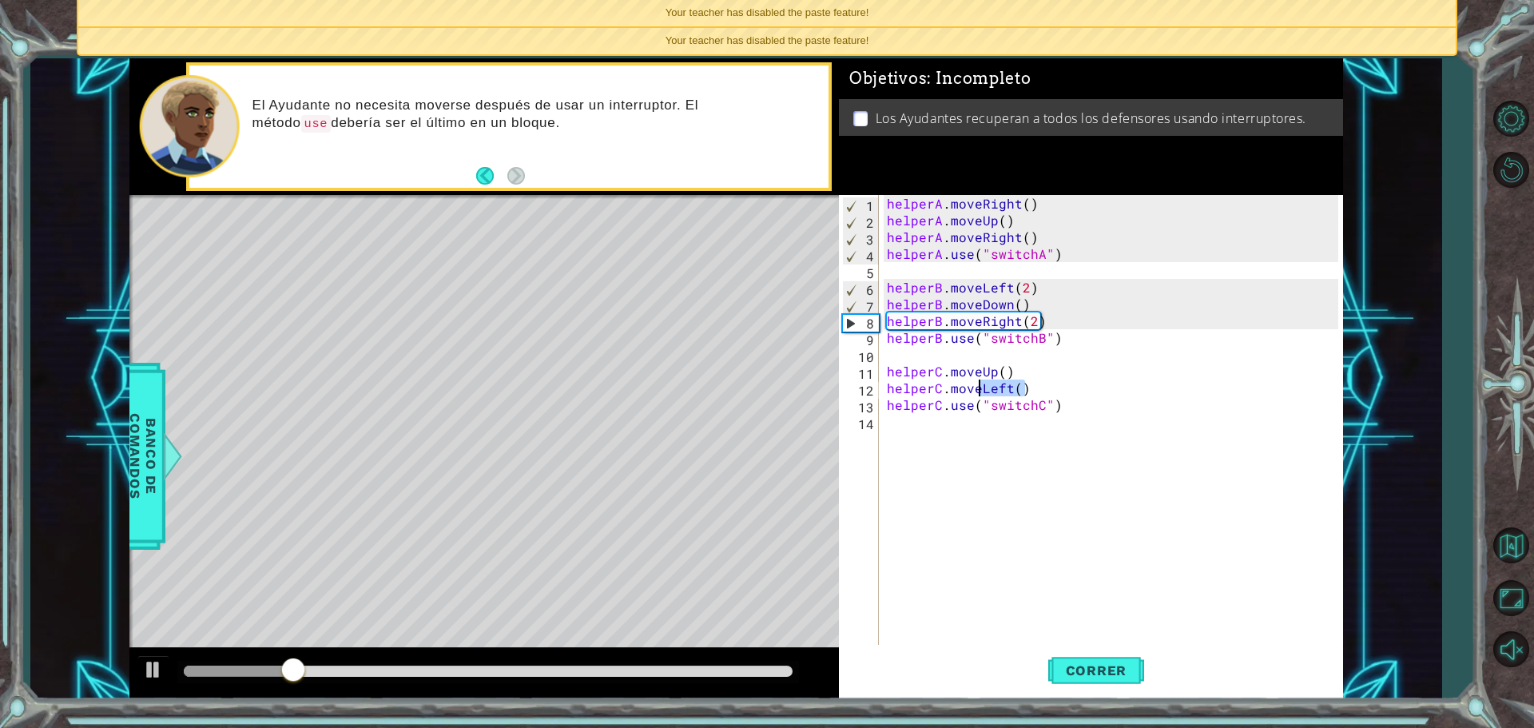
drag, startPoint x: 1009, startPoint y: 388, endPoint x: 982, endPoint y: 389, distance: 27.2
click at [982, 389] on div "helperA . moveRight ( ) helperA . moveUp ( ) helperA . moveRight ( ) helperA . …" at bounding box center [1115, 438] width 463 height 487
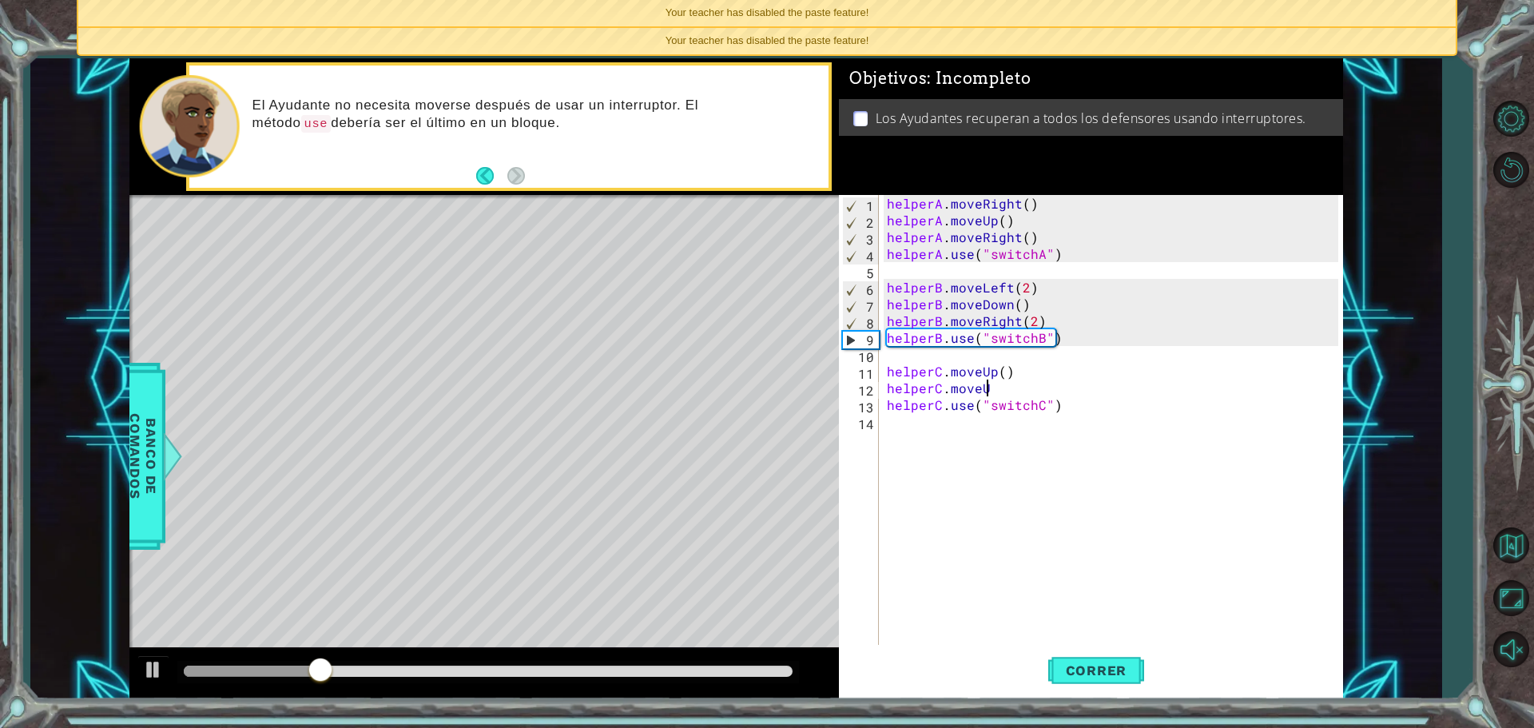
scroll to position [0, 6]
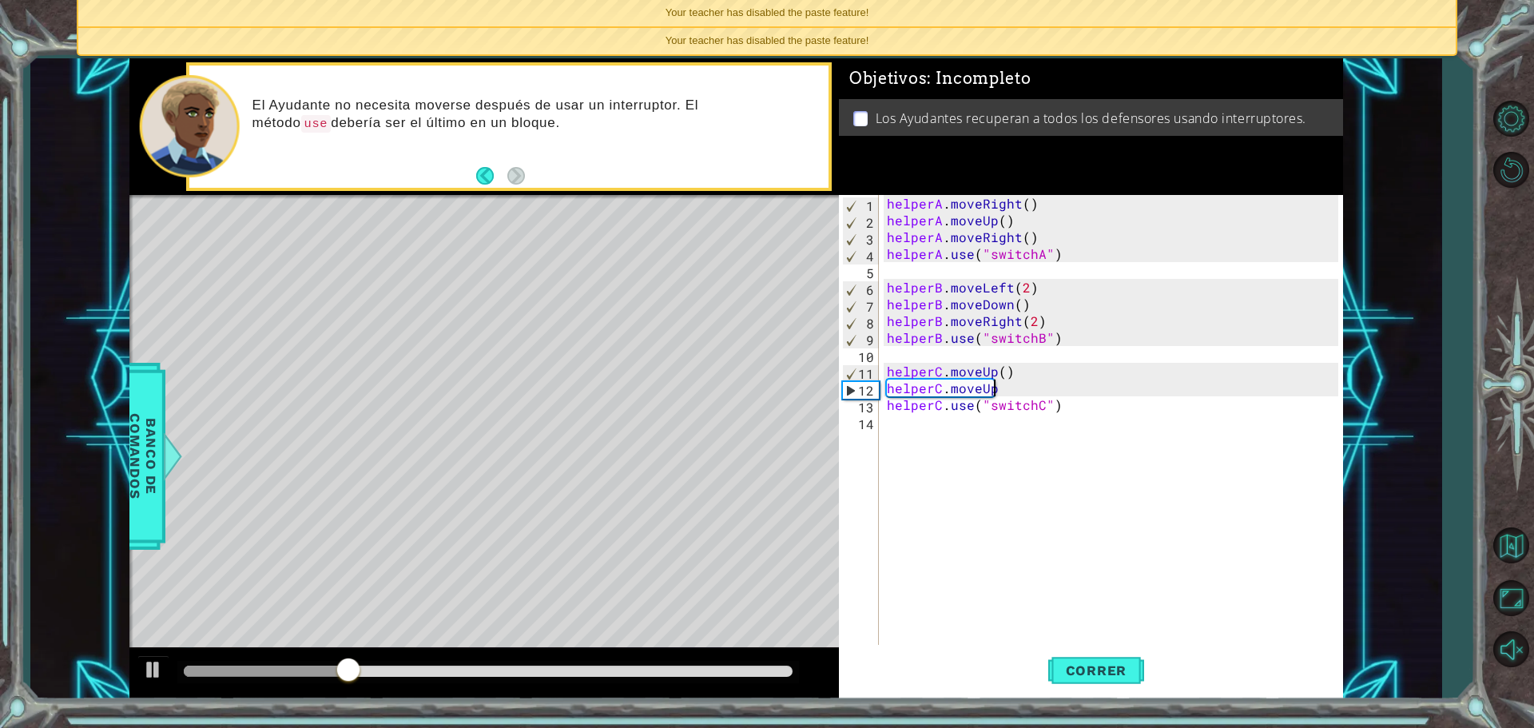
click at [995, 369] on div "helperA . moveRight ( ) helperA . moveUp ( ) helperA . moveRight ( ) helperA . …" at bounding box center [1115, 438] width 463 height 487
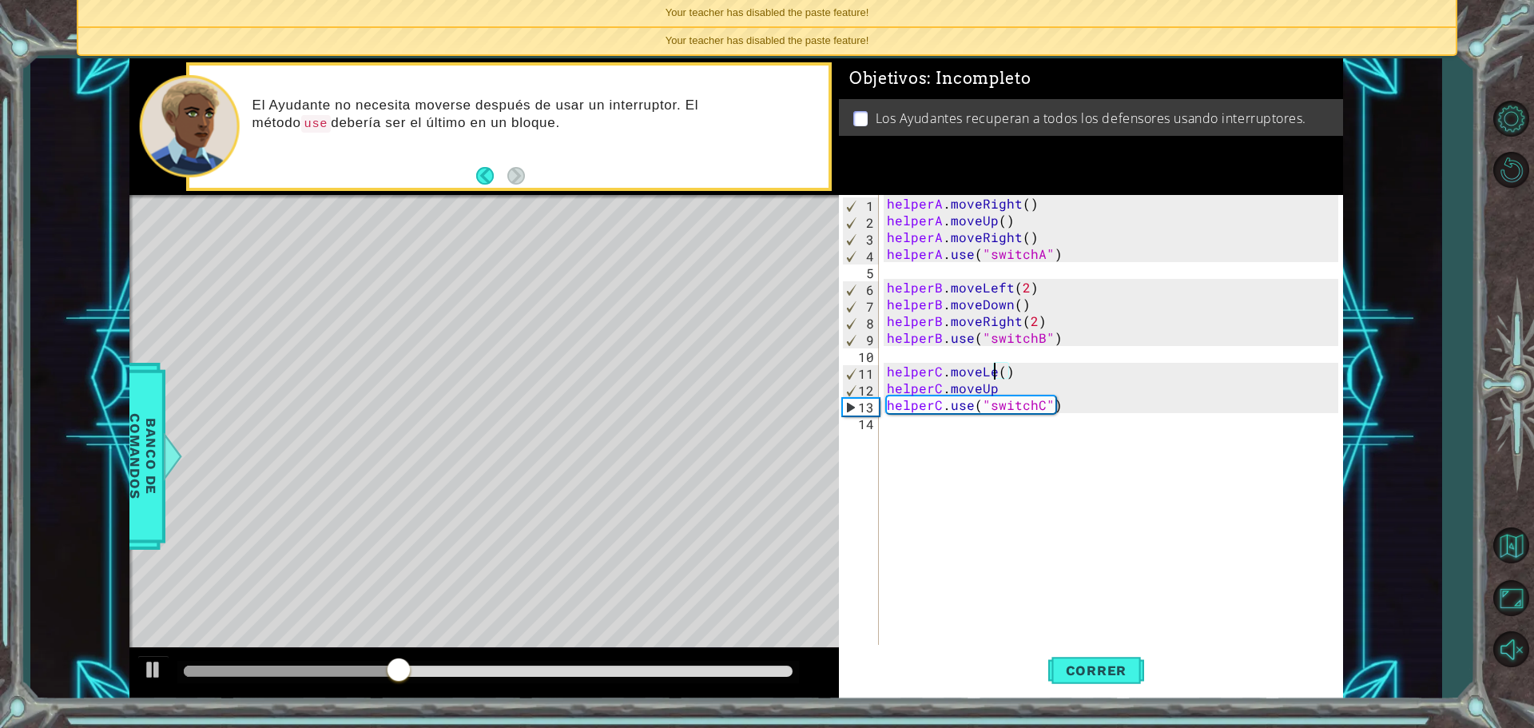
scroll to position [0, 7]
click at [1011, 391] on div "helperA . moveRight ( ) helperA . moveUp ( ) helperA . moveRight ( ) helperA . …" at bounding box center [1115, 438] width 463 height 487
type textarea "helperC.moveUp"
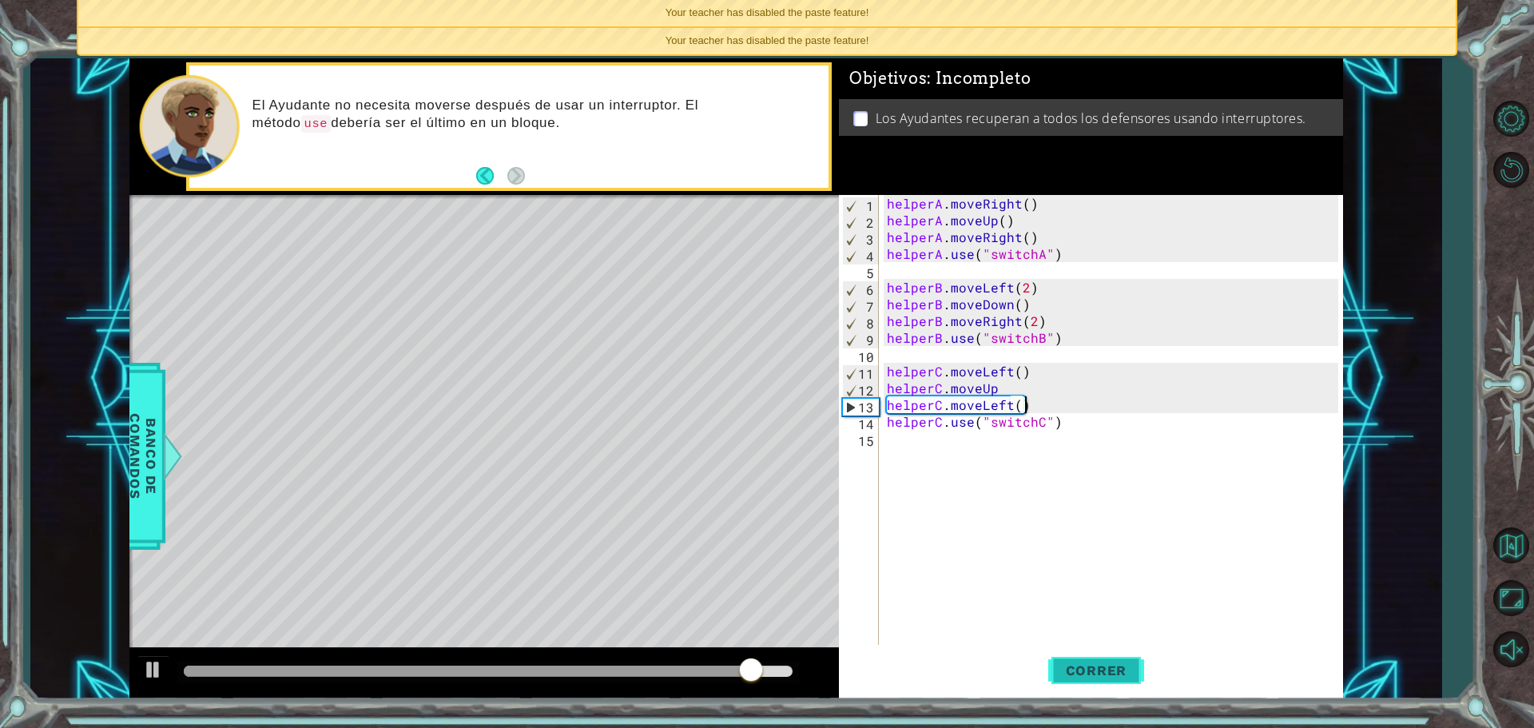
click at [1099, 665] on span "Correr" at bounding box center [1096, 670] width 93 height 16
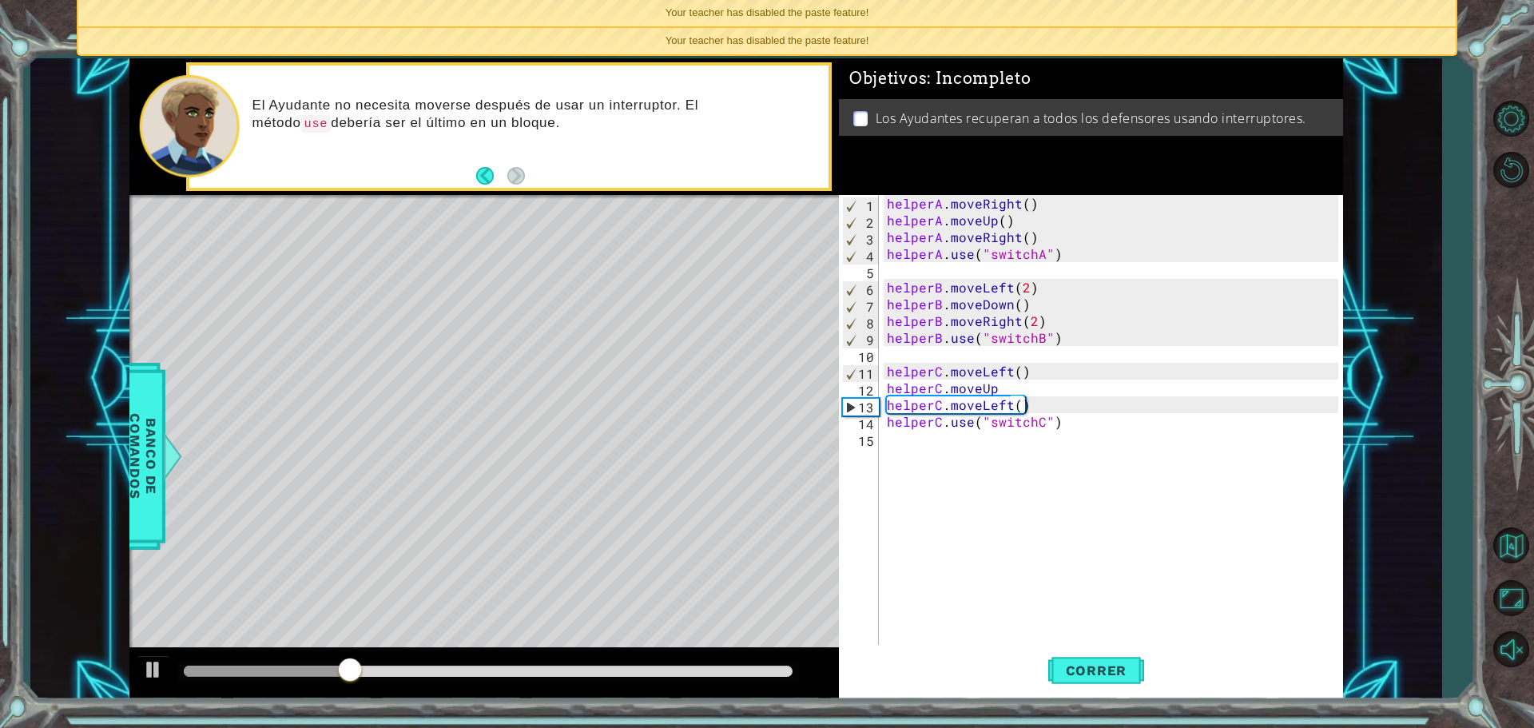
drag, startPoint x: 1282, startPoint y: 332, endPoint x: 1182, endPoint y: 410, distance: 126.4
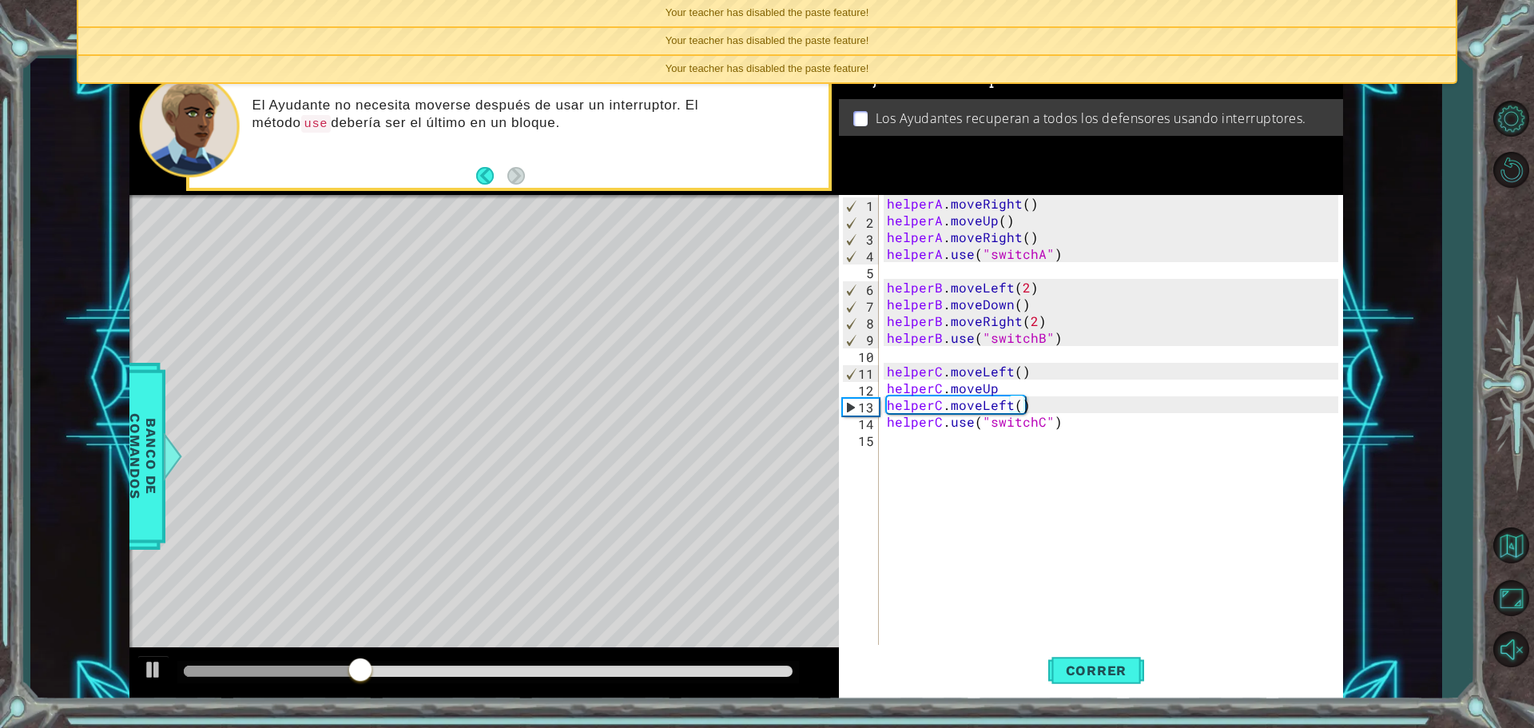
click at [995, 403] on div "helperA . moveRight ( ) helperA . moveUp ( ) helperA . moveRight ( ) helperA . …" at bounding box center [1115, 438] width 463 height 487
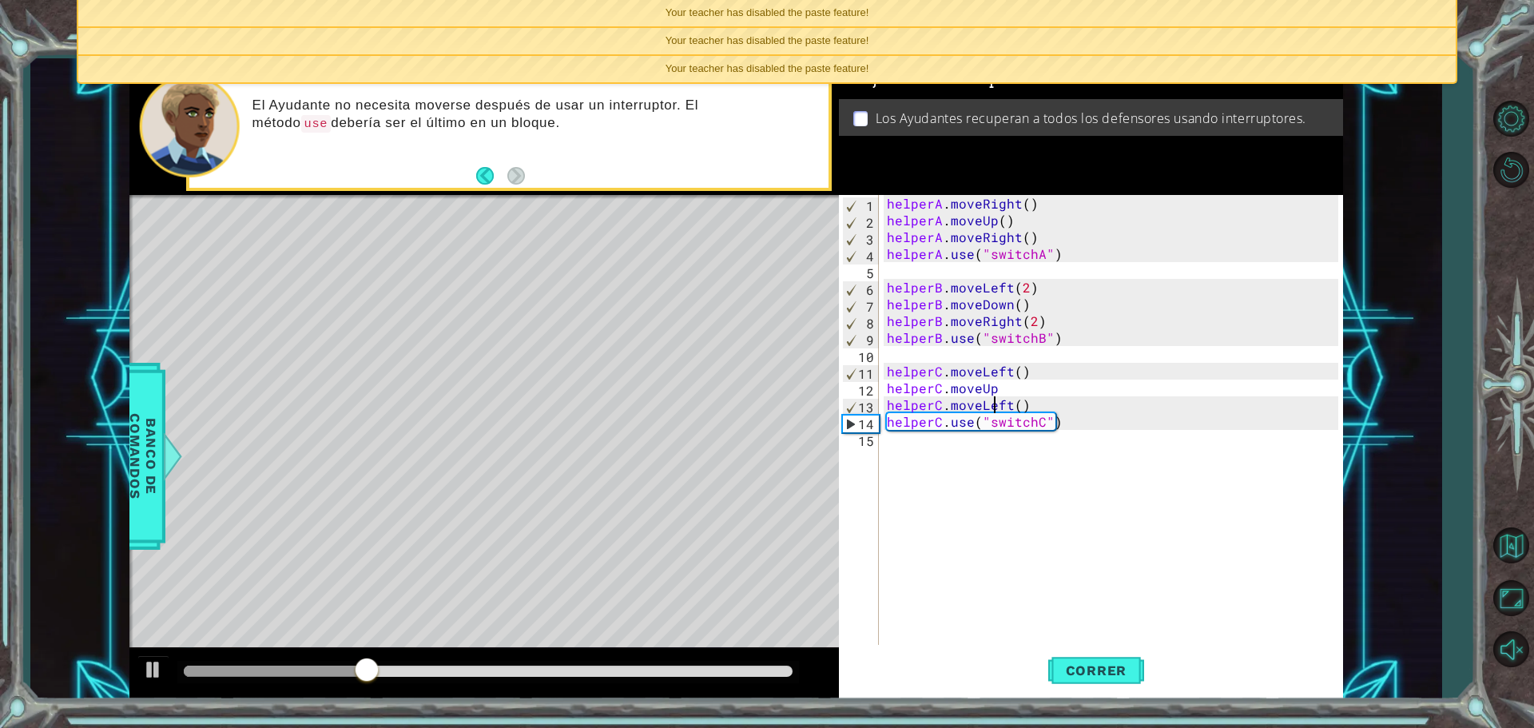
click at [995, 403] on div "helperA . moveRight ( ) helperA . moveUp ( ) helperA . moveRight ( ) helperA . …" at bounding box center [1115, 438] width 463 height 487
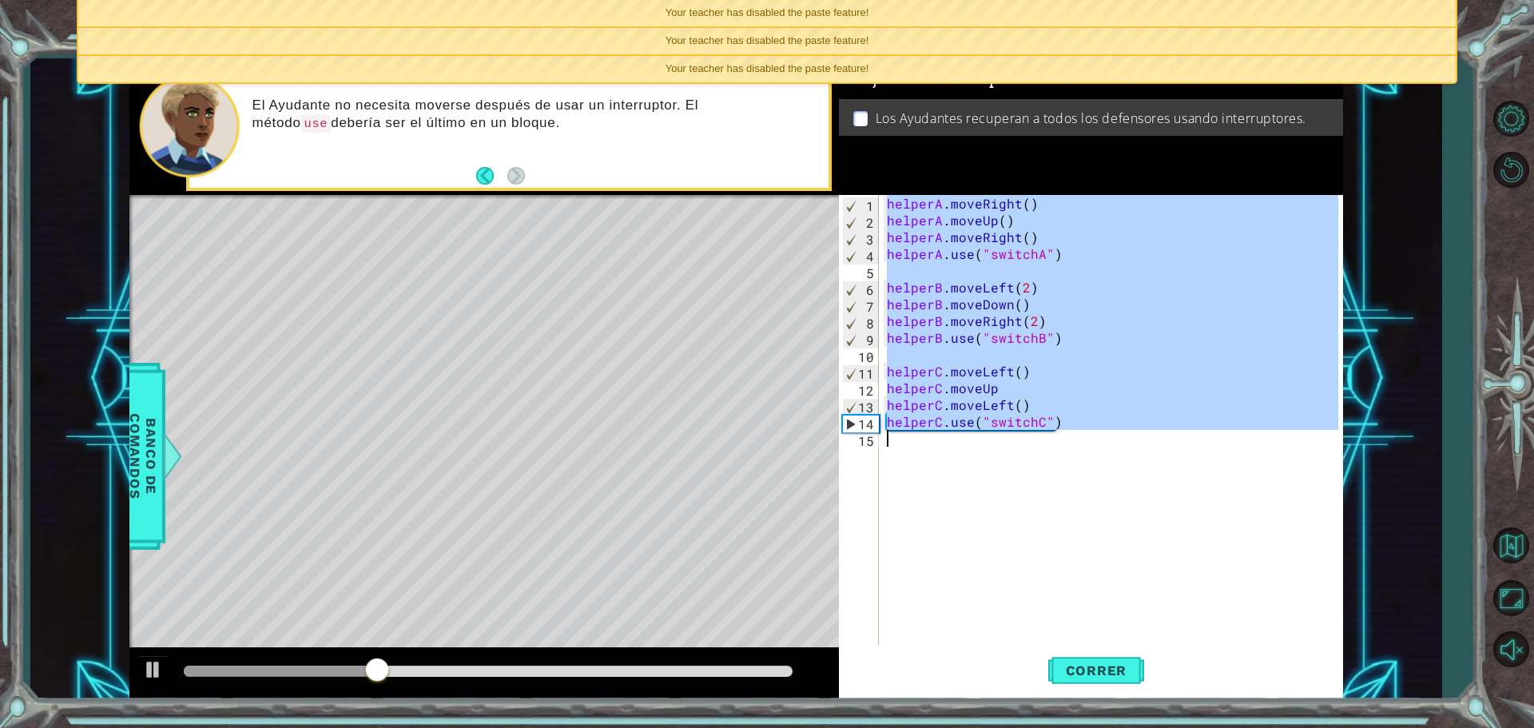
click at [995, 403] on div "helperA . moveRight ( ) helperA . moveUp ( ) helperA . moveRight ( ) helperA . …" at bounding box center [1115, 438] width 463 height 487
click at [1008, 403] on div "helperA . moveRight ( ) helperA . moveUp ( ) helperA . moveRight ( ) helperA . …" at bounding box center [1115, 438] width 463 height 487
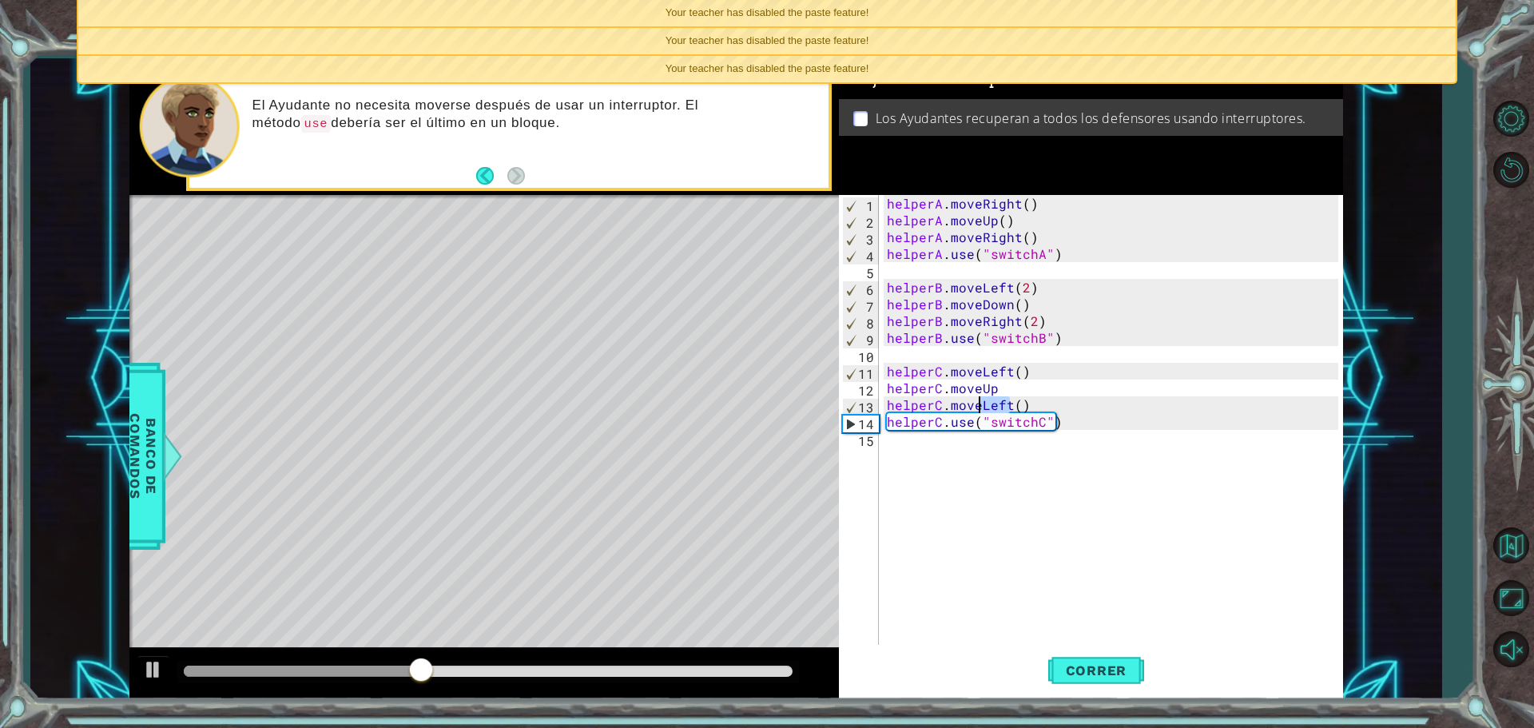
drag, startPoint x: 1008, startPoint y: 404, endPoint x: 983, endPoint y: 405, distance: 24.8
click at [983, 405] on div "helperA . moveRight ( ) helperA . moveUp ( ) helperA . moveRight ( ) helperA . …" at bounding box center [1115, 438] width 463 height 487
click at [1100, 657] on button "Correr" at bounding box center [1096, 670] width 96 height 50
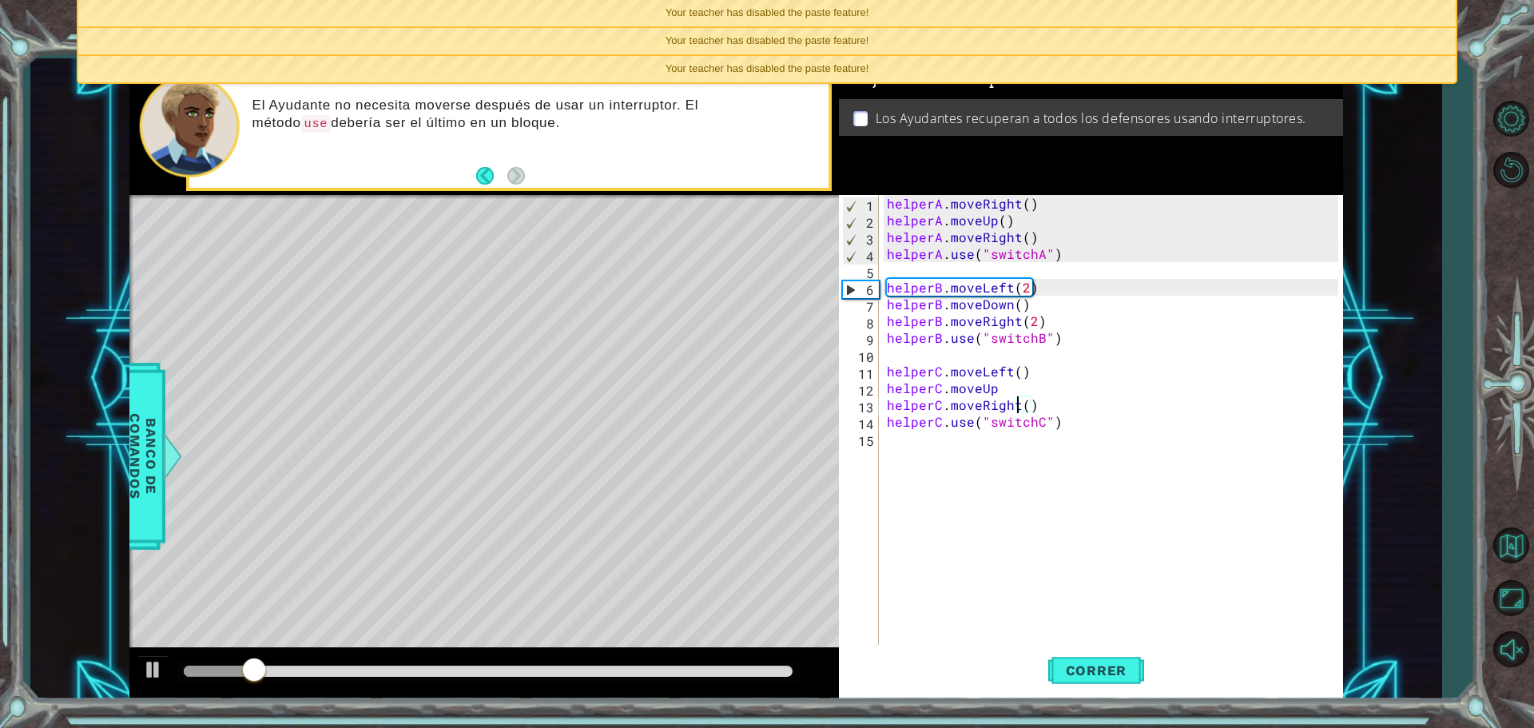
scroll to position [0, 6]
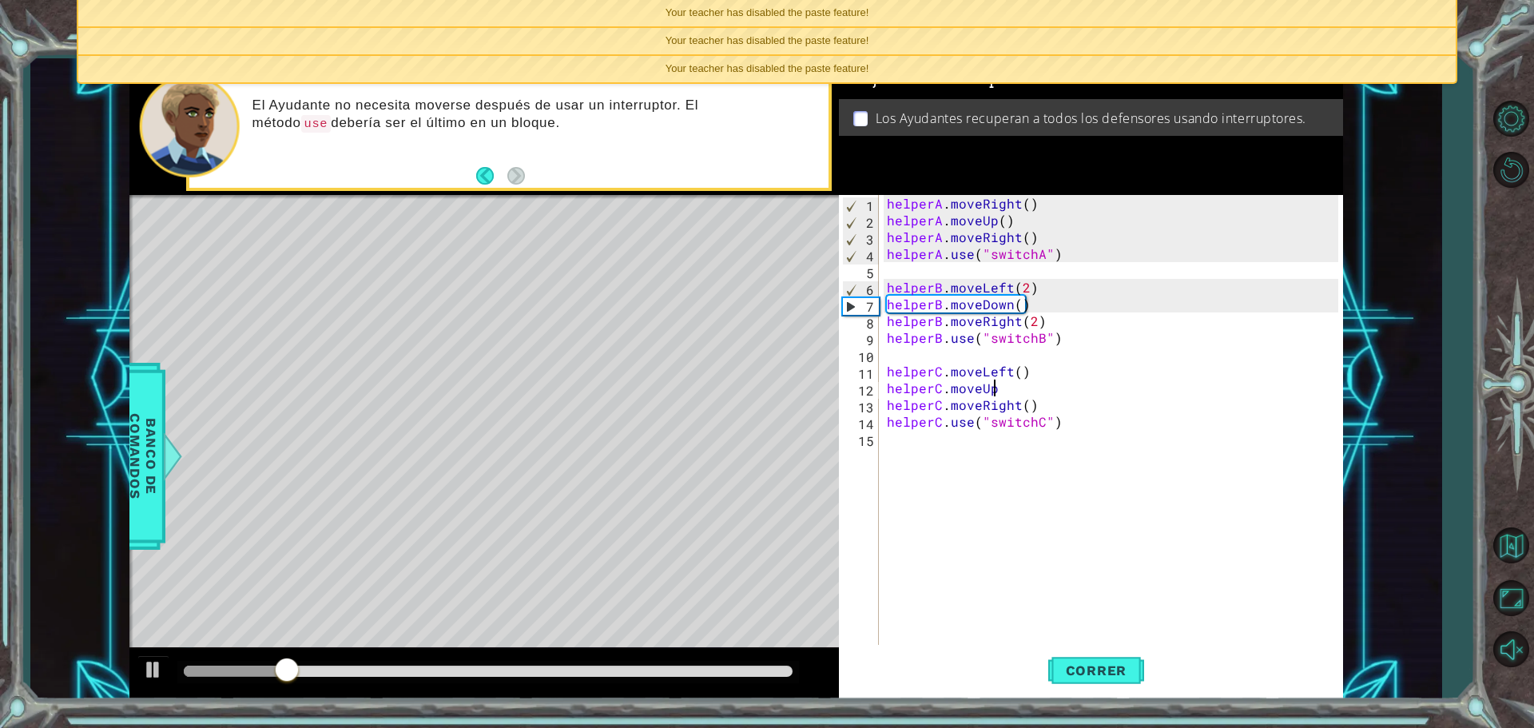
click at [1431, 193] on div "1 ההההההההההההההההההההההההההההההההההההההההההההההההההההההההההההההההההההההההההההה…" at bounding box center [735, 378] width 1411 height 641
click at [1369, 65] on div "Your teacher has disabled the paste feature!" at bounding box center [766, 69] width 1377 height 26
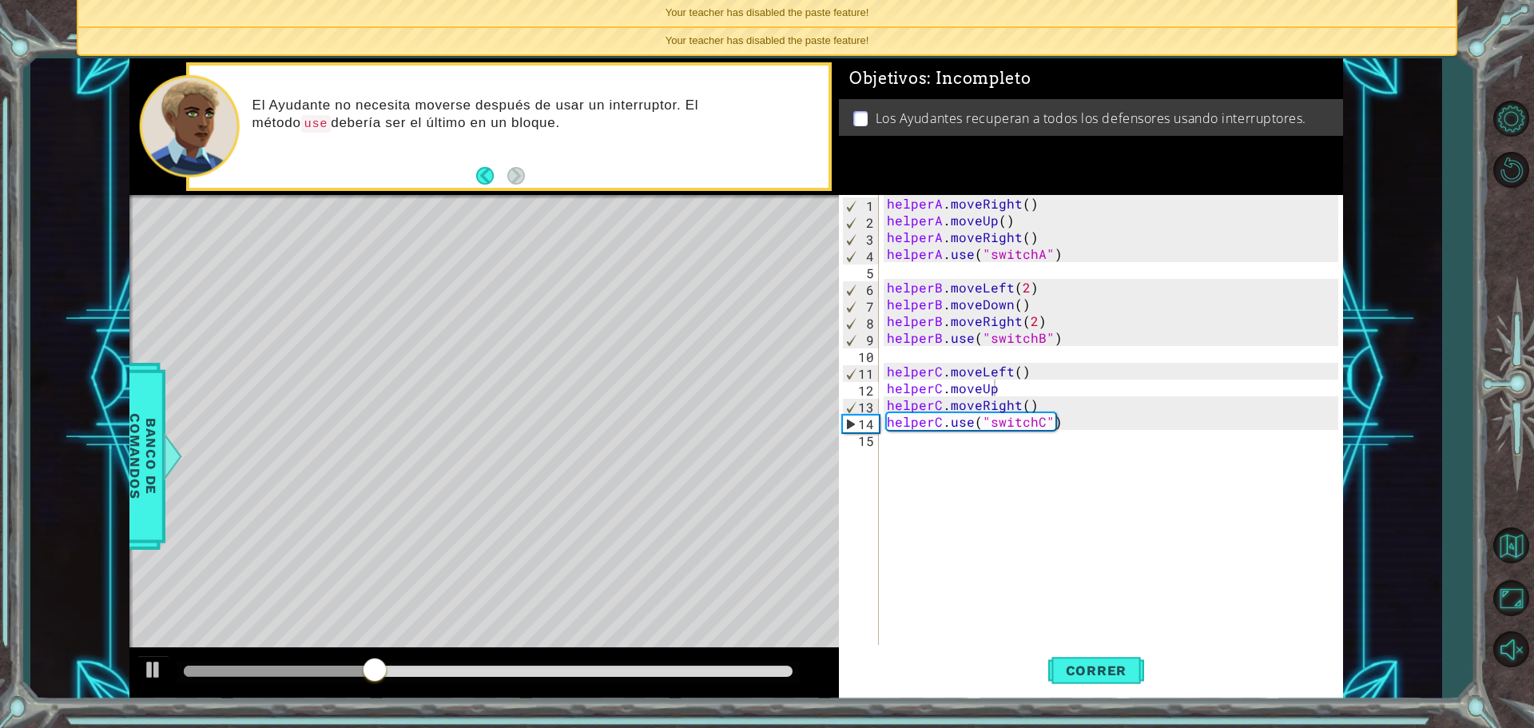
click at [1009, 382] on div "helperA . moveRight ( ) helperA . moveUp ( ) helperA . moveRight ( ) helperA . …" at bounding box center [1115, 438] width 463 height 487
type textarea "helperC.moveUp()"
click at [1108, 684] on button "Correr" at bounding box center [1096, 670] width 96 height 50
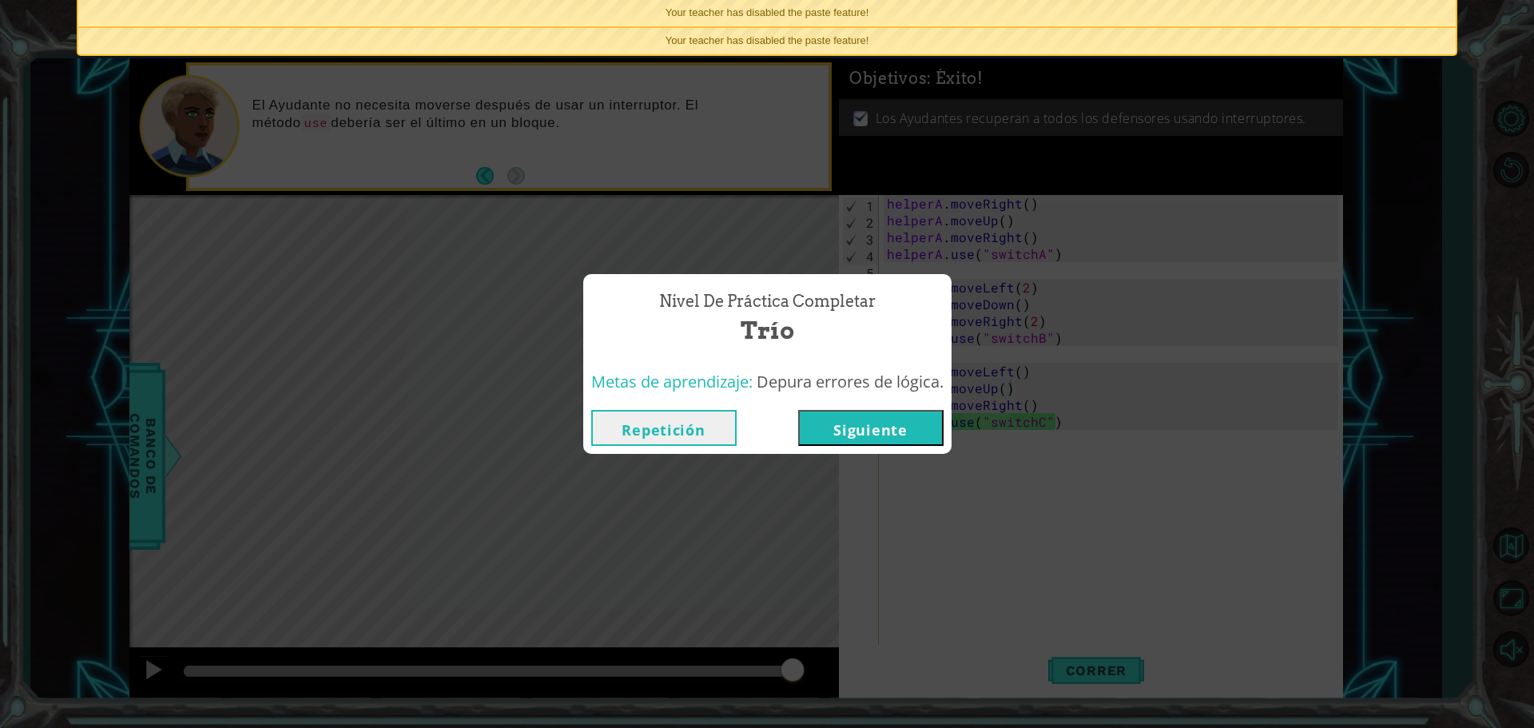
click at [849, 399] on div "Metas de aprendizaje: Depura errores de lógica." at bounding box center [767, 382] width 368 height 39
click at [853, 413] on button "Siguiente" at bounding box center [870, 428] width 145 height 36
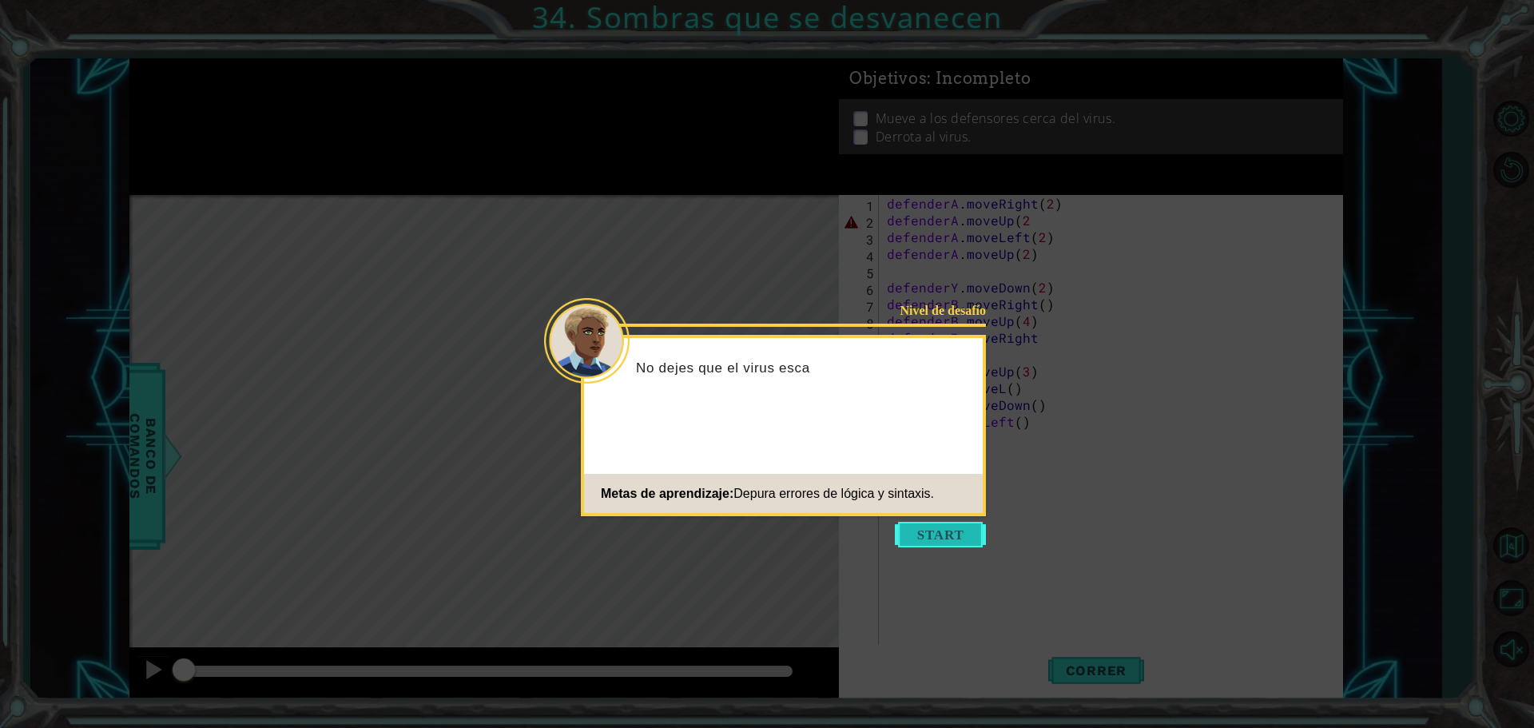
click at [940, 535] on button "Start" at bounding box center [940, 535] width 91 height 26
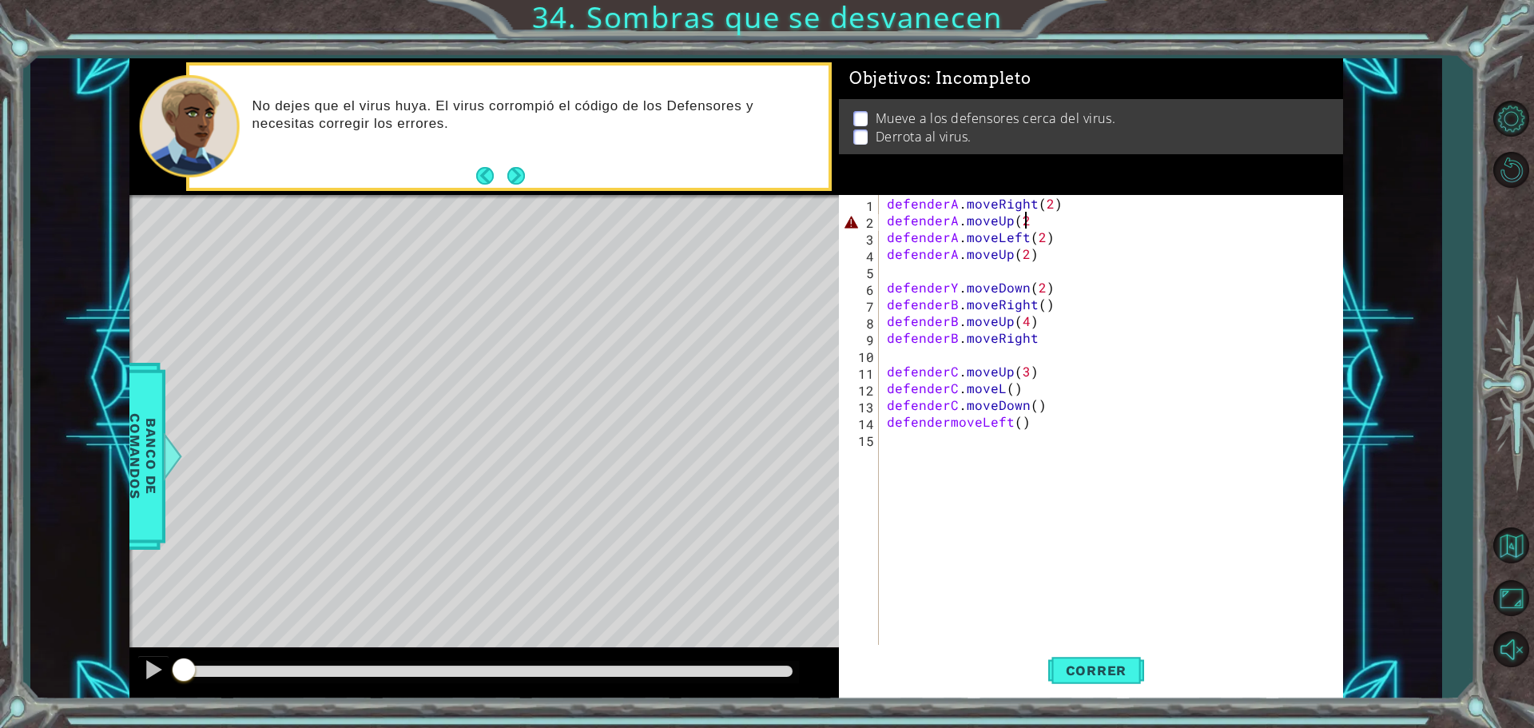
click at [1040, 217] on div "defenderA . moveRight ( 2 ) defenderA . moveUp ( 2 defenderA . moveLeft ( 2 ) d…" at bounding box center [1115, 438] width 463 height 487
click at [1101, 656] on button "Correr" at bounding box center [1096, 670] width 96 height 50
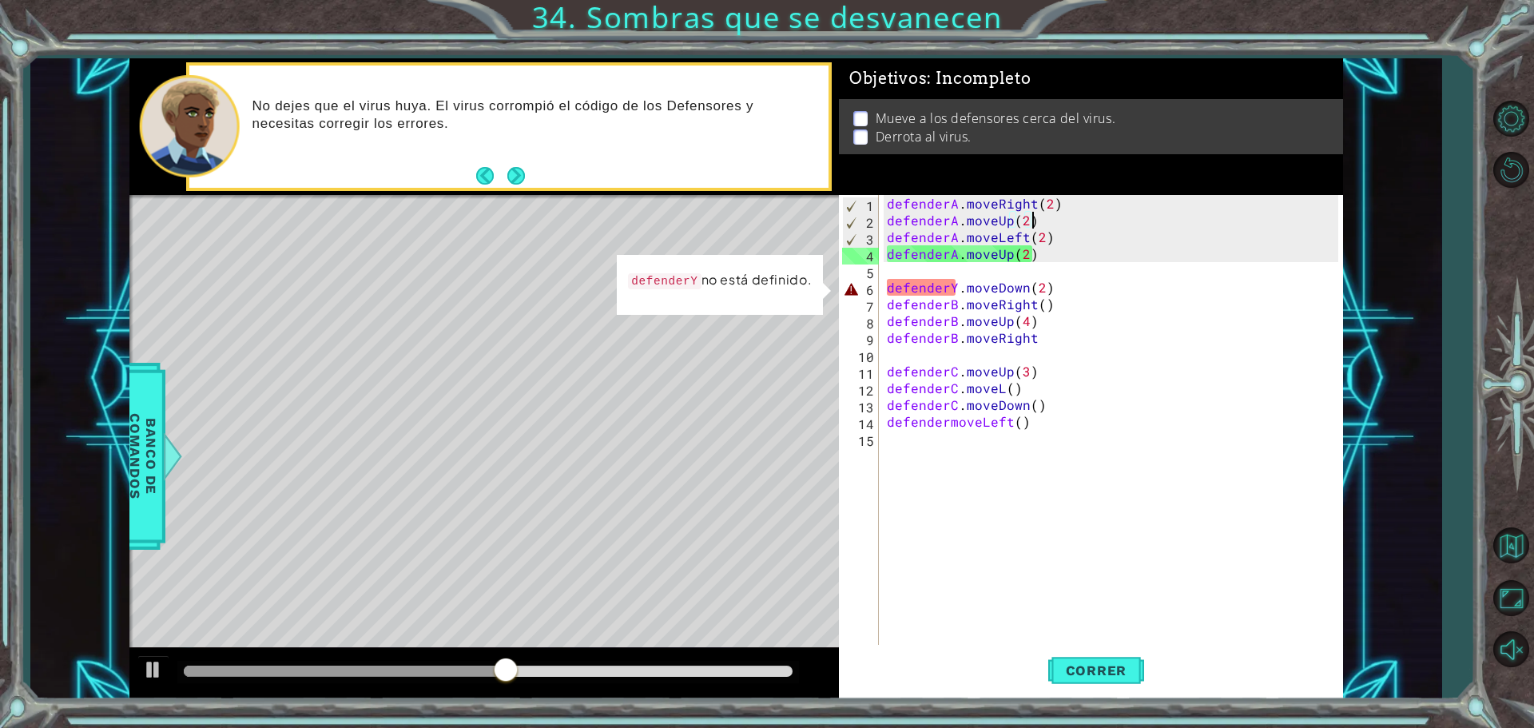
click at [957, 290] on div "defenderA . moveRight ( 2 ) defenderA . moveUp ( 2 ) defenderA . moveLeft ( 2 )…" at bounding box center [1115, 438] width 463 height 487
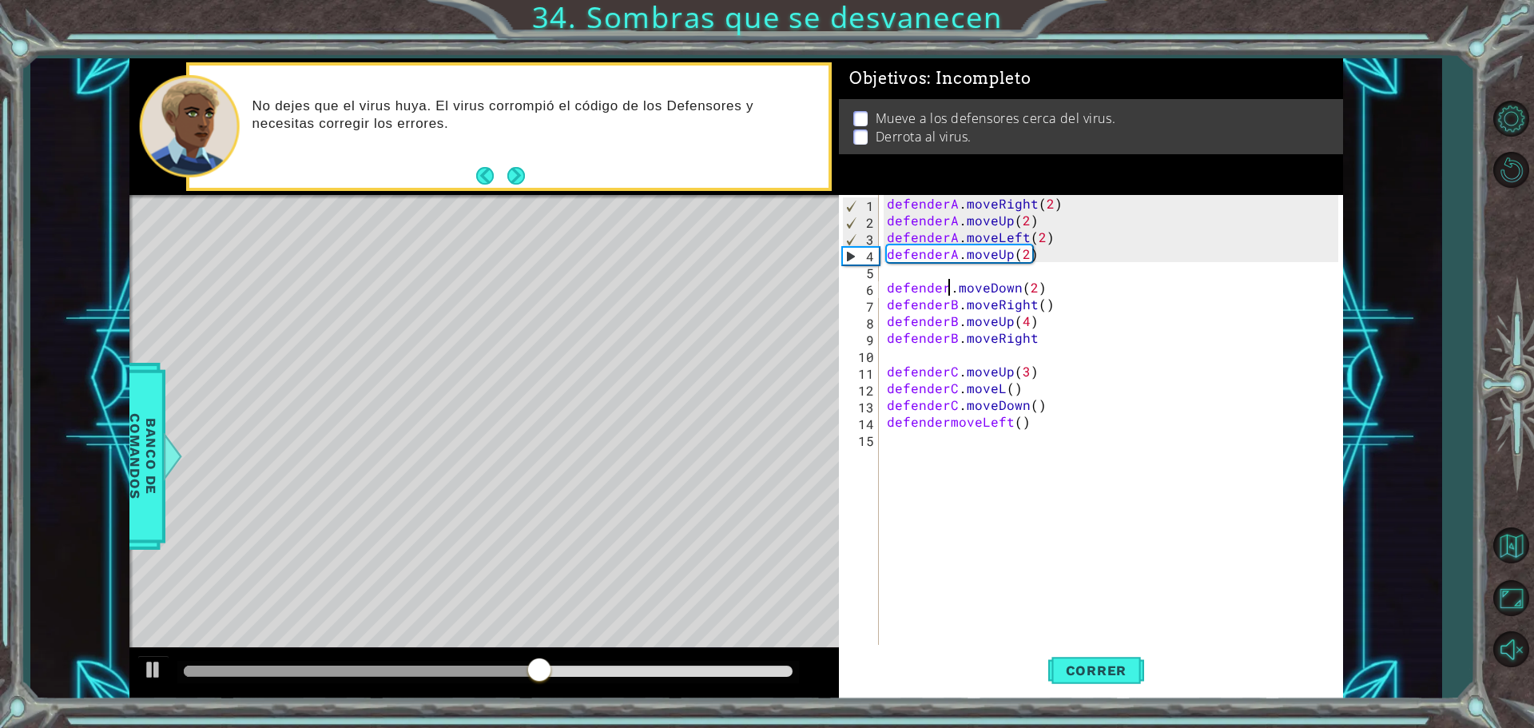
scroll to position [0, 5]
click at [1053, 289] on div "defenderA . moveRight ( 2 ) defenderA . moveUp ( 2 ) defenderA . moveLeft ( 2 )…" at bounding box center [1115, 438] width 463 height 487
drag, startPoint x: 1000, startPoint y: 385, endPoint x: 1031, endPoint y: 377, distance: 32.2
click at [999, 385] on div "defenderA . moveRight ( 2 ) defenderA . moveUp ( 2 ) defenderA . moveLeft ( 2 )…" at bounding box center [1115, 438] width 463 height 487
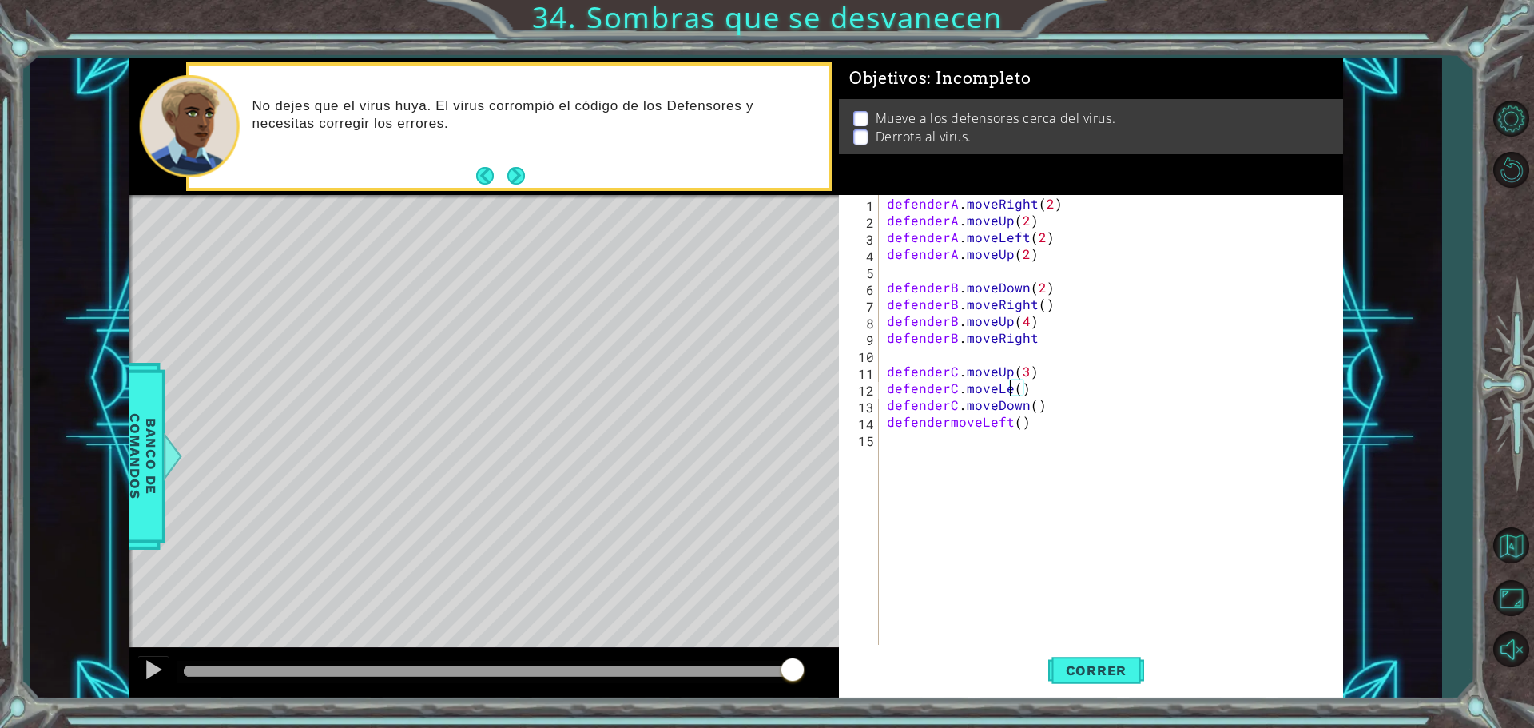
scroll to position [0, 8]
click at [949, 424] on div "defenderA . moveRight ( 2 ) defenderA . moveUp ( 2 ) defenderA . moveLeft ( 2 )…" at bounding box center [1115, 438] width 463 height 487
click at [1109, 655] on button "Correr" at bounding box center [1096, 670] width 96 height 50
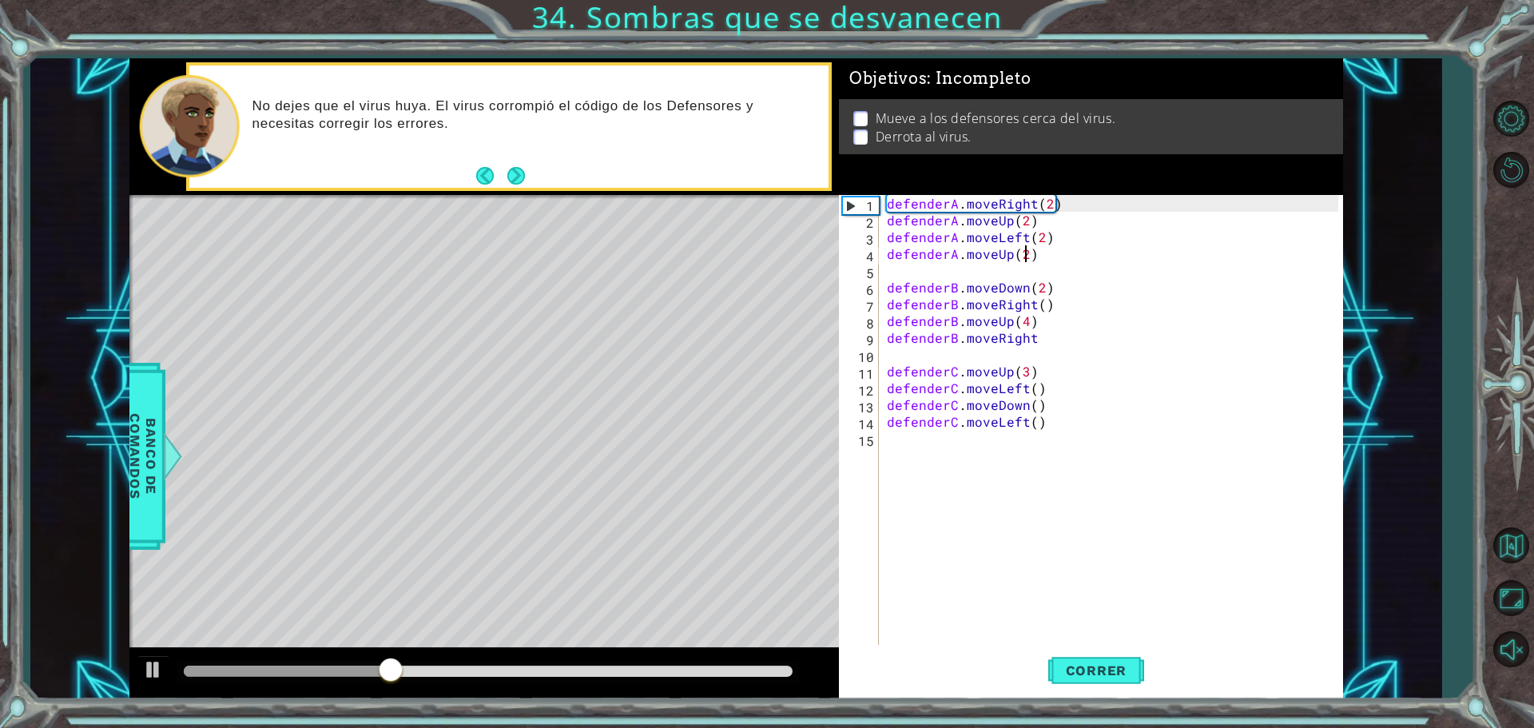
drag, startPoint x: 1024, startPoint y: 255, endPoint x: 1052, endPoint y: 242, distance: 30.7
click at [1025, 255] on div "defenderA . moveRight ( 2 ) defenderA . moveUp ( 2 ) defenderA . moveLeft ( 2 )…" at bounding box center [1115, 438] width 463 height 487
click at [1108, 677] on span "Correr" at bounding box center [1096, 670] width 93 height 16
drag, startPoint x: 1098, startPoint y: 339, endPoint x: 1087, endPoint y: 362, distance: 25.7
click at [1105, 340] on div "defenderA . moveRight ( 2 ) defenderA . moveUp ( 2 ) defenderA . moveLeft ( 2 )…" at bounding box center [1115, 438] width 463 height 487
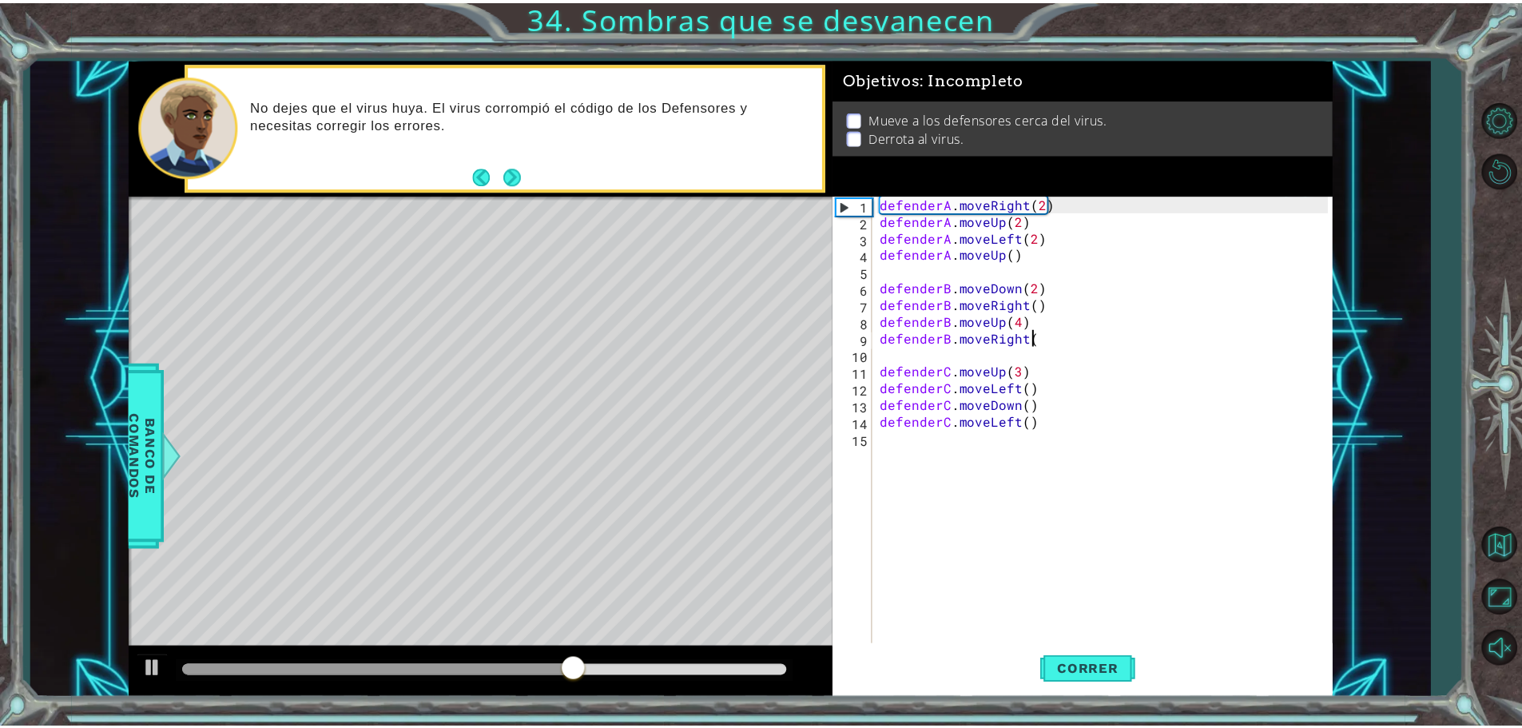
scroll to position [0, 9]
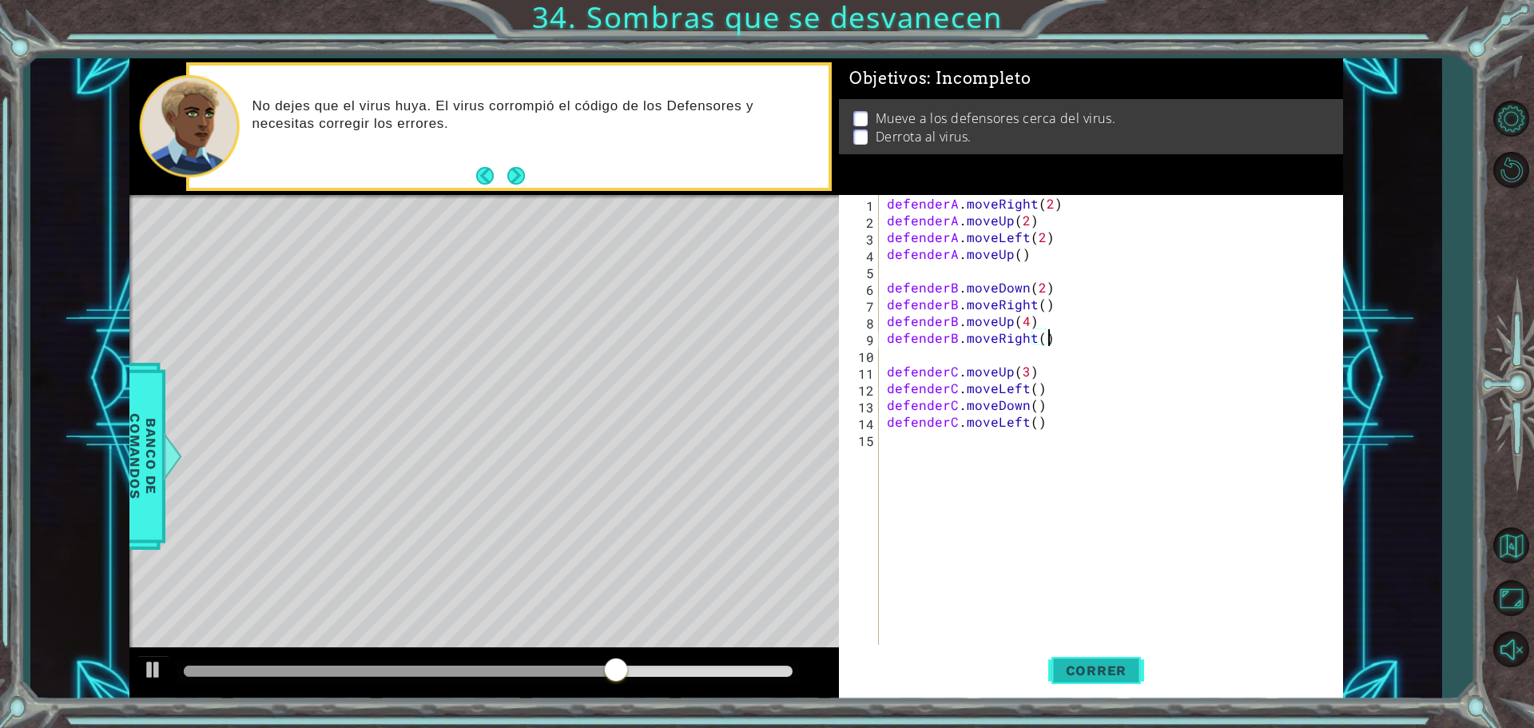
type textarea "defenderB.moveRight()"
click at [1115, 668] on span "Correr" at bounding box center [1096, 670] width 93 height 16
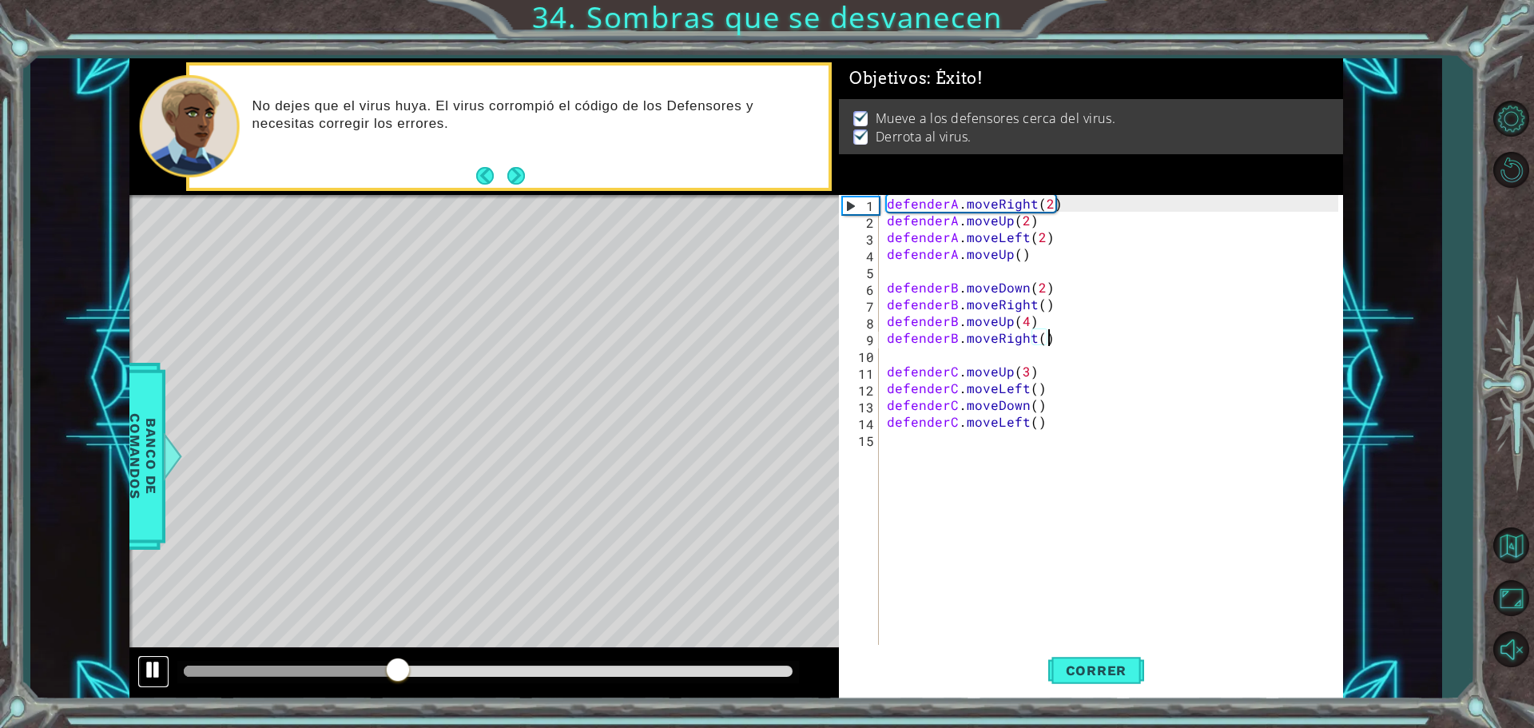
click at [144, 671] on div at bounding box center [153, 669] width 21 height 21
click at [162, 664] on div at bounding box center [153, 669] width 21 height 21
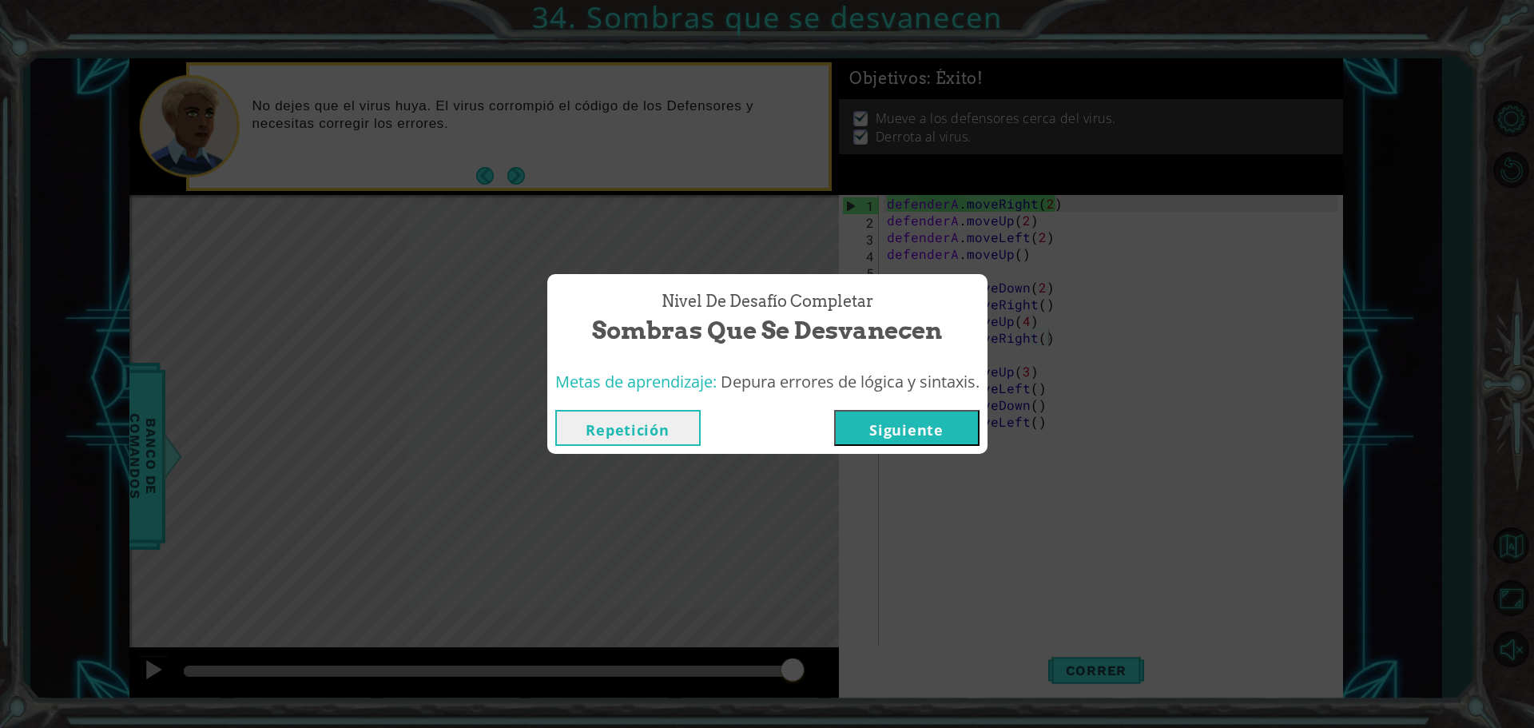
click at [900, 415] on button "Siguiente" at bounding box center [906, 428] width 145 height 36
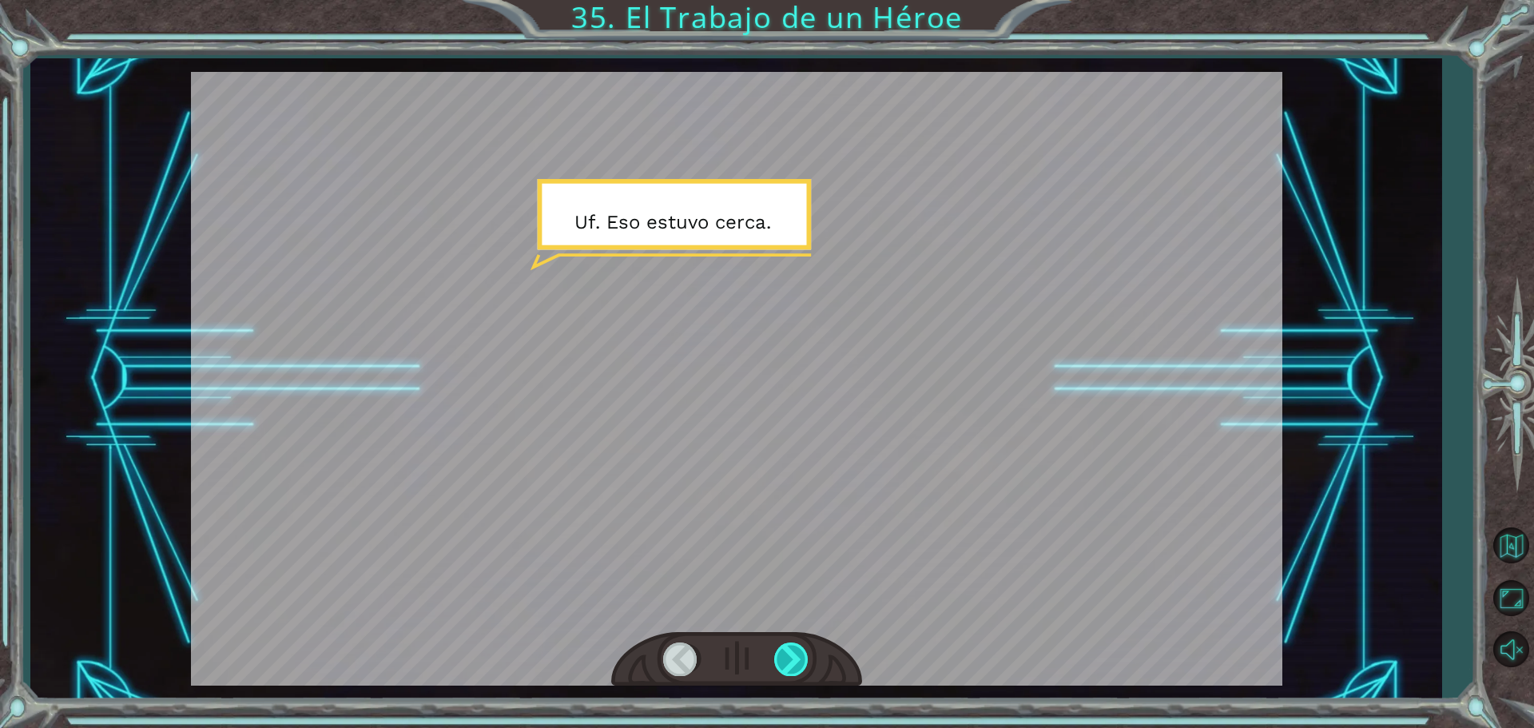
click at [800, 661] on div at bounding box center [792, 658] width 36 height 33
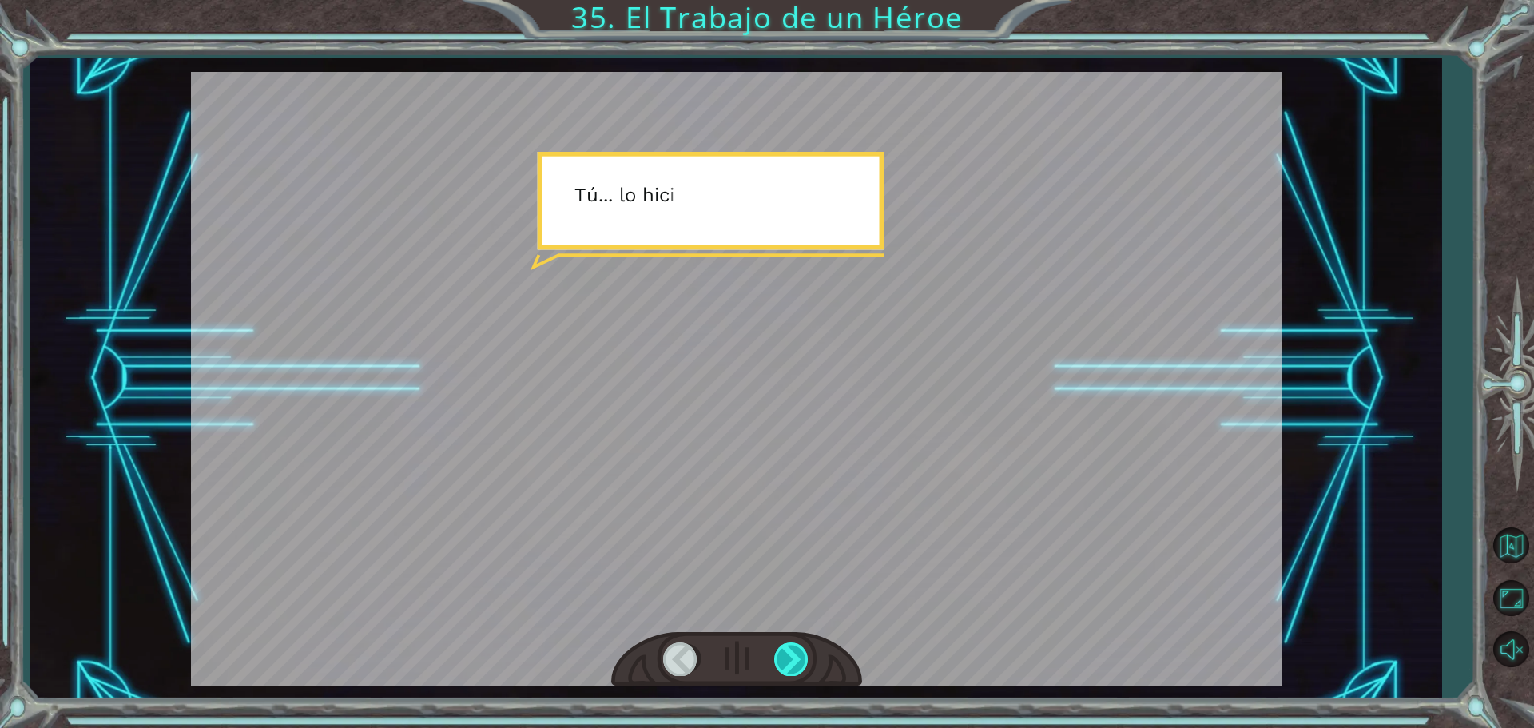
click at [800, 659] on div at bounding box center [792, 658] width 36 height 33
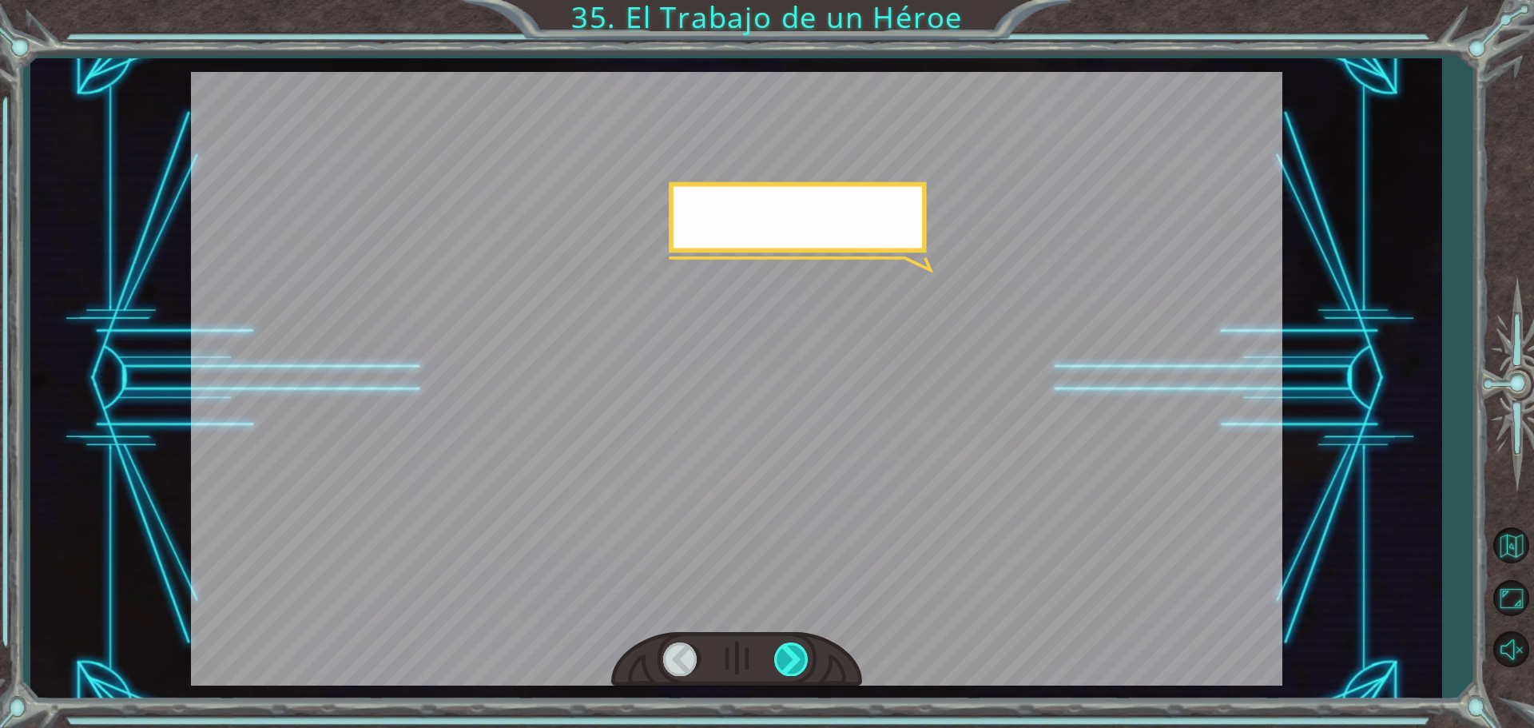
click at [800, 659] on div at bounding box center [792, 658] width 36 height 33
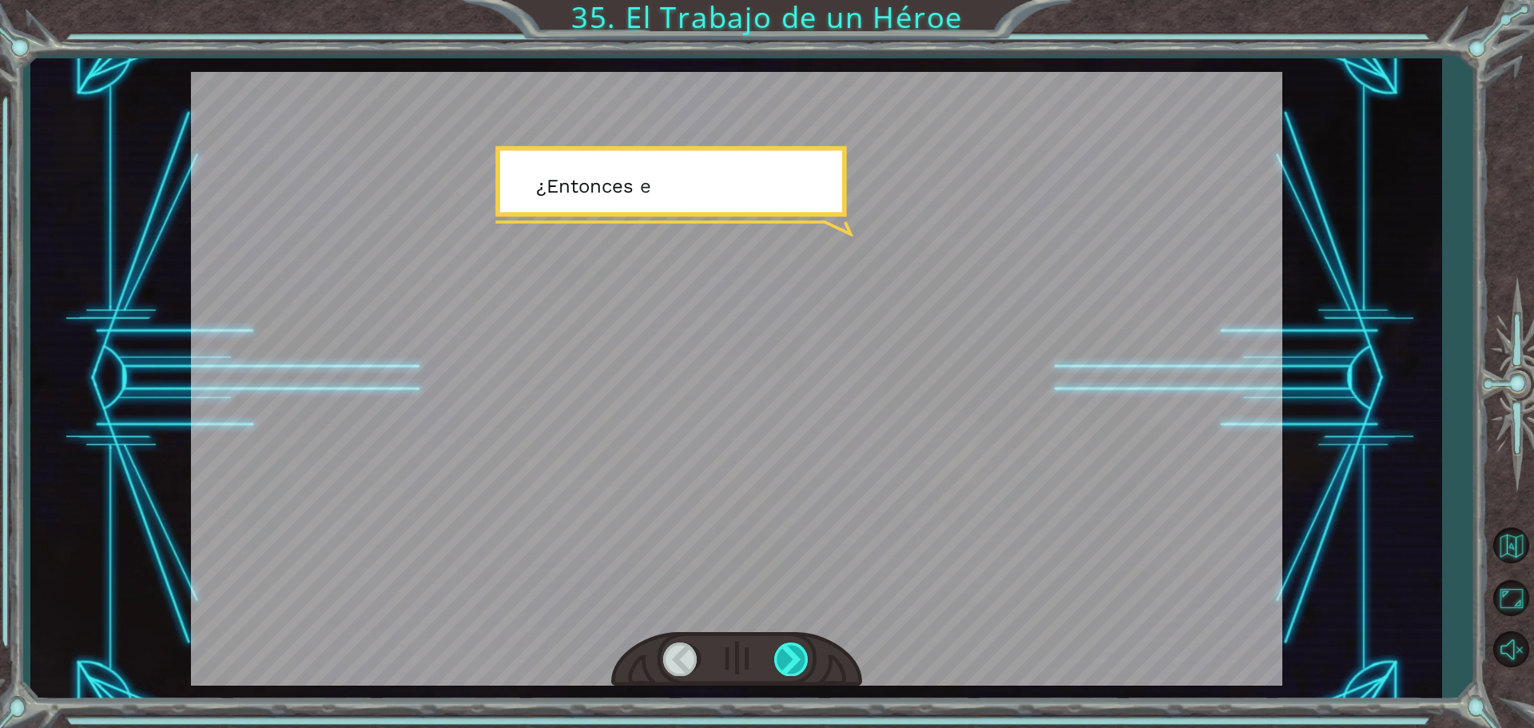
click at [800, 659] on div at bounding box center [792, 658] width 36 height 33
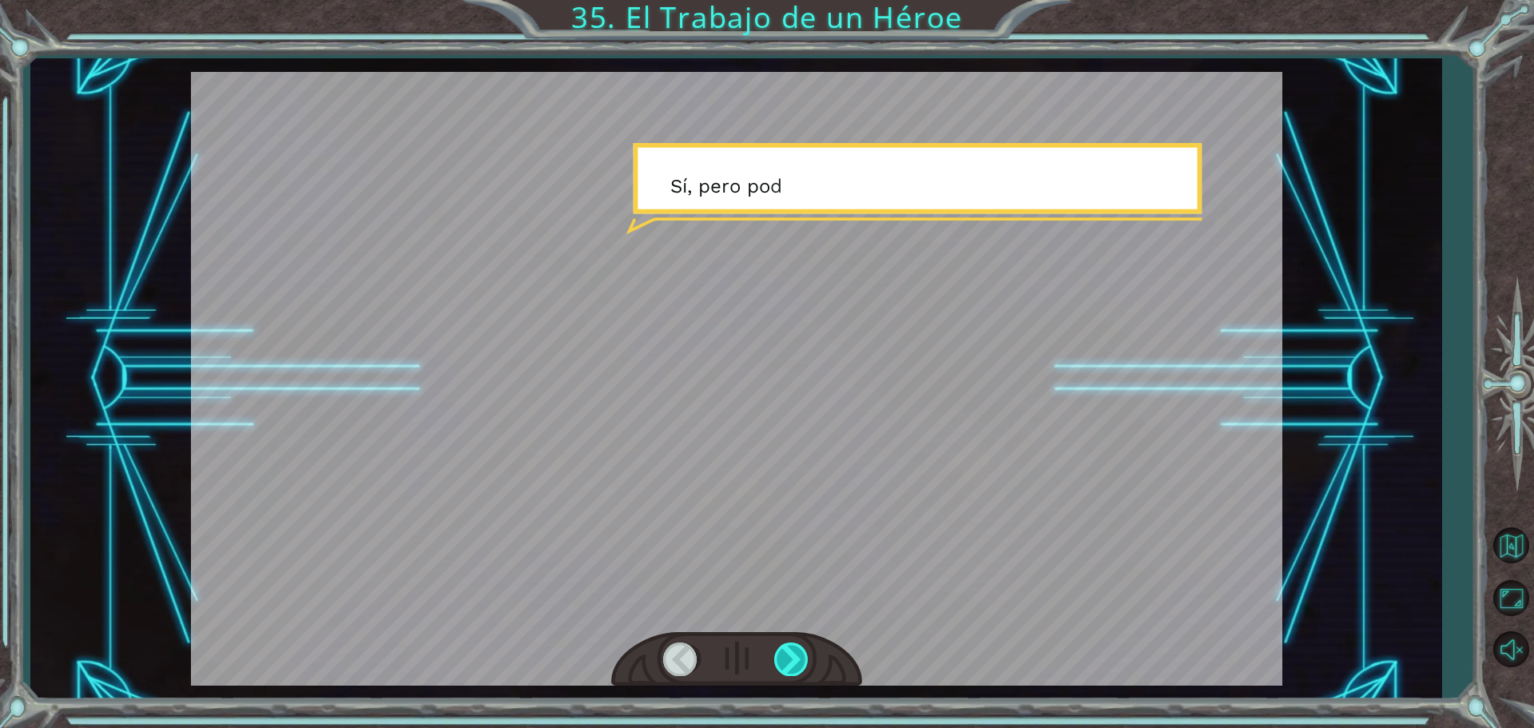
click at [800, 659] on div at bounding box center [792, 658] width 36 height 33
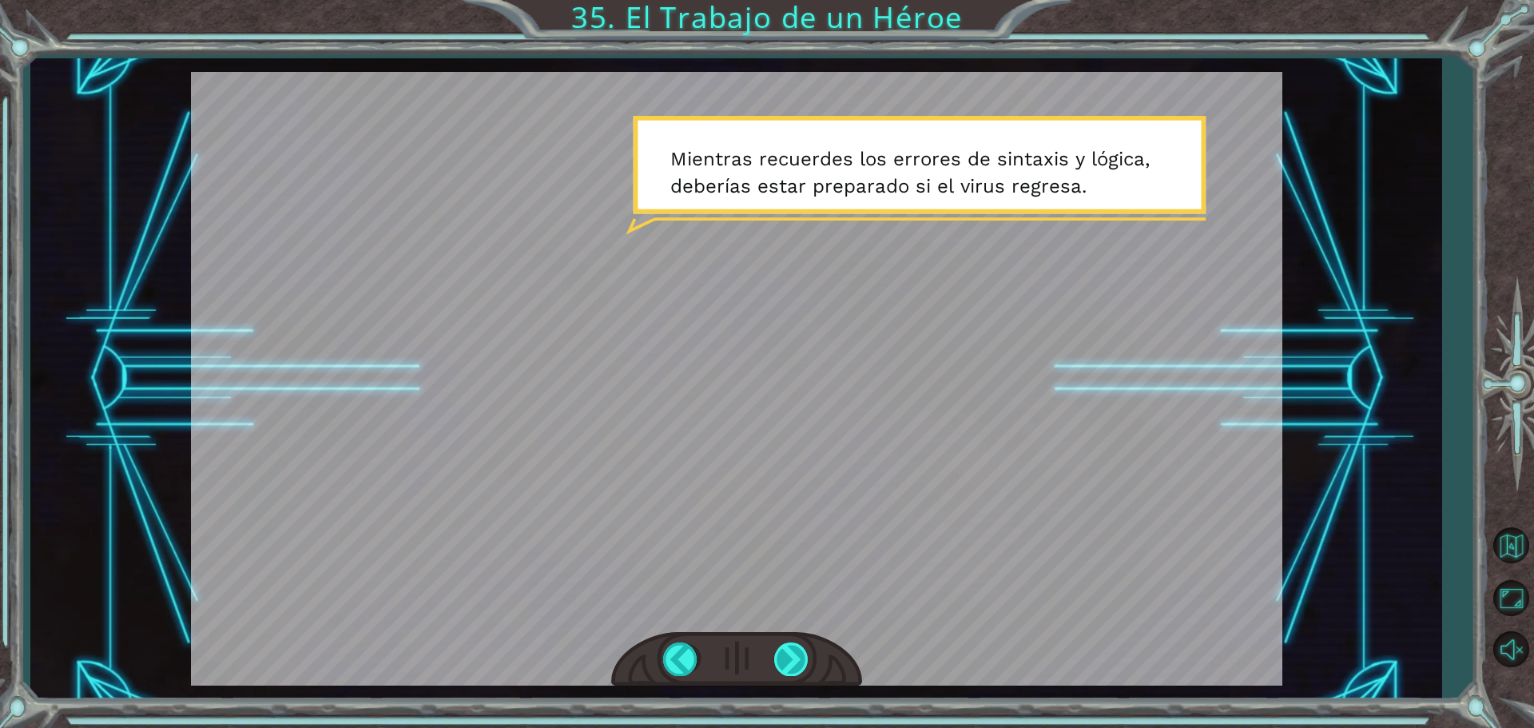
click at [800, 661] on div at bounding box center [792, 658] width 36 height 33
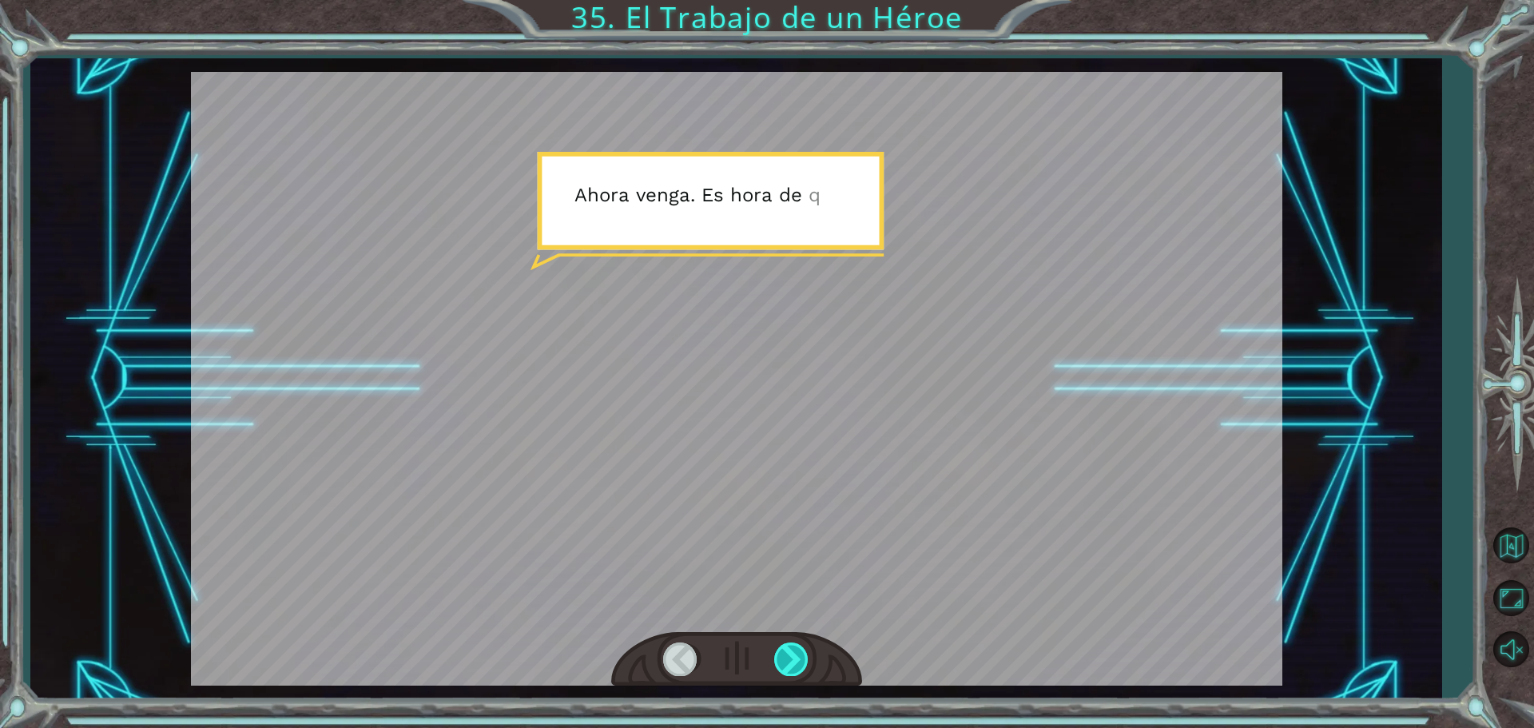
click at [793, 654] on div at bounding box center [792, 658] width 36 height 33
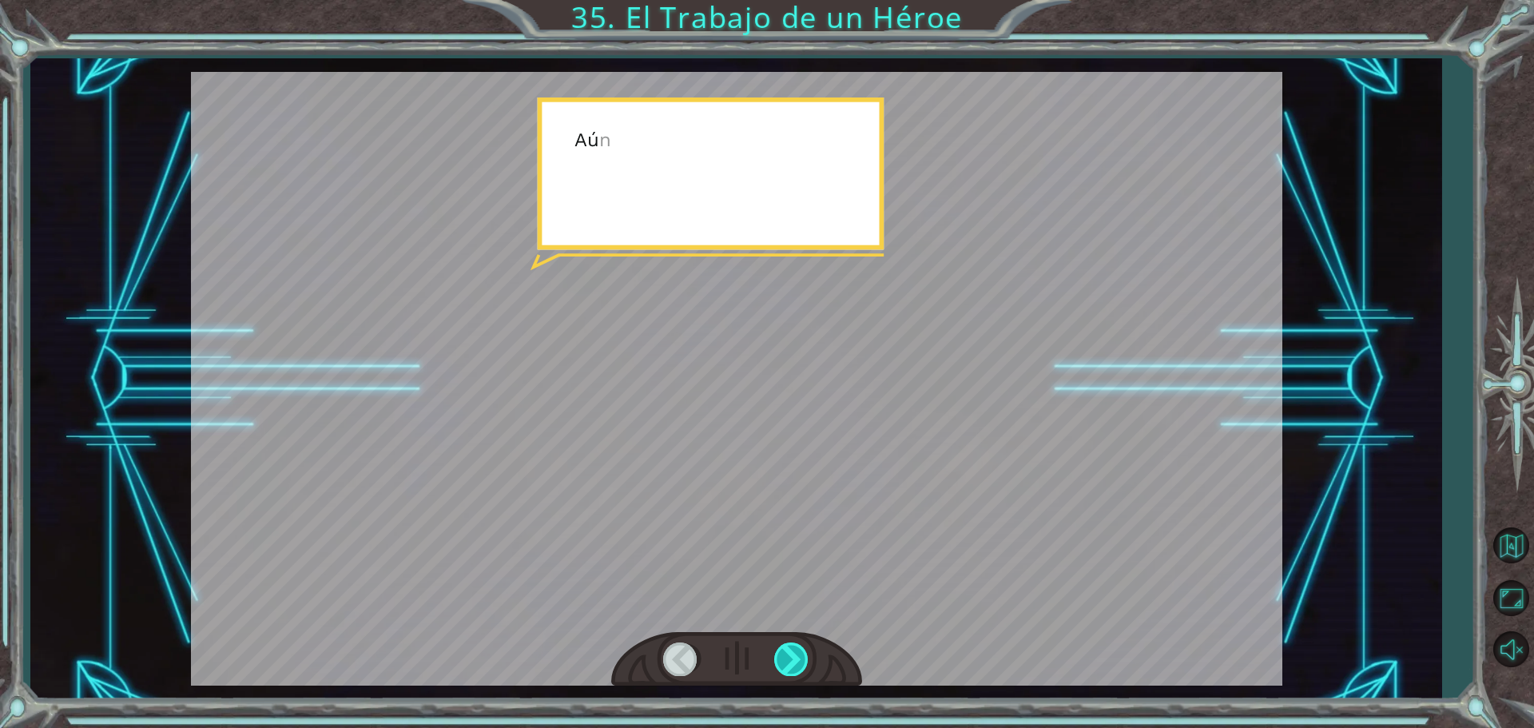
click at [806, 661] on div at bounding box center [792, 658] width 36 height 33
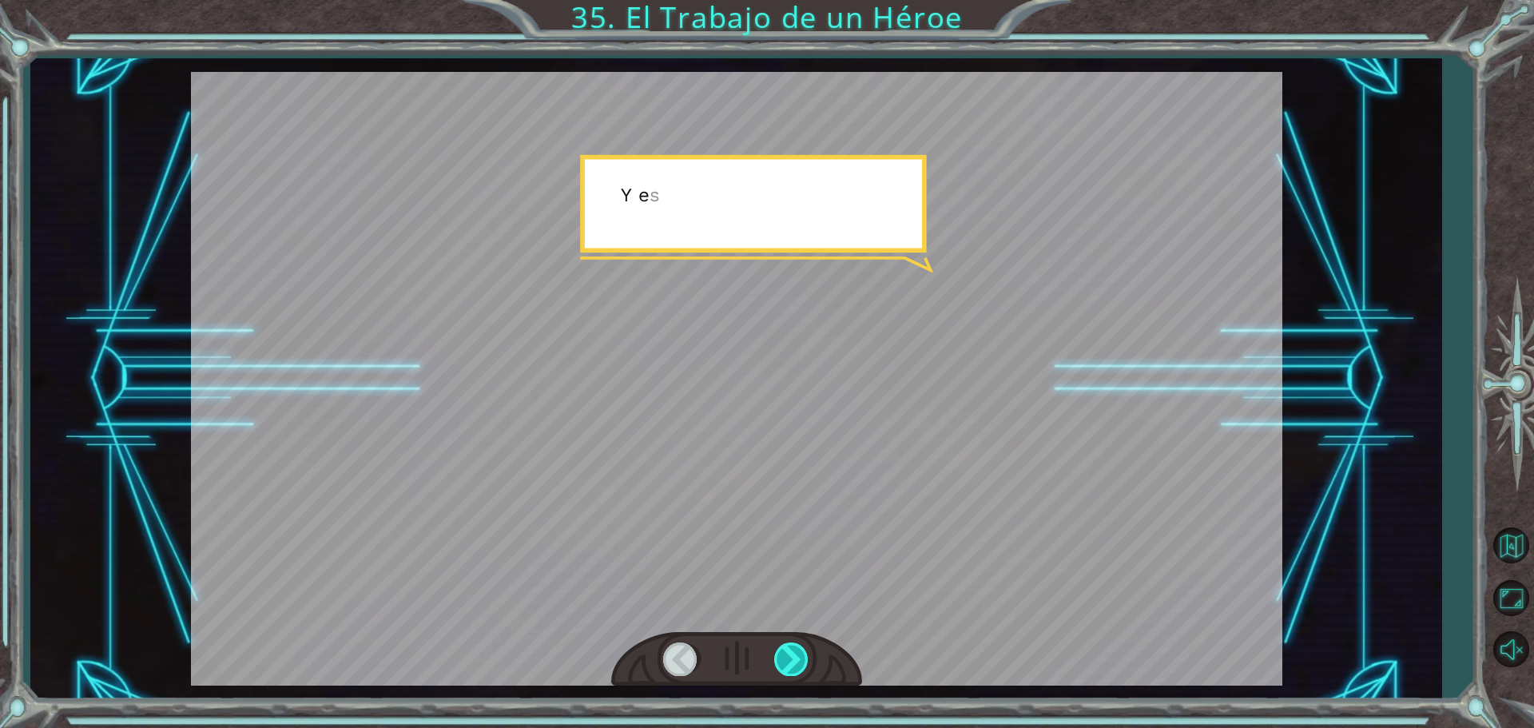
click at [806, 661] on div at bounding box center [792, 658] width 36 height 33
click at [803, 660] on div at bounding box center [792, 658] width 36 height 33
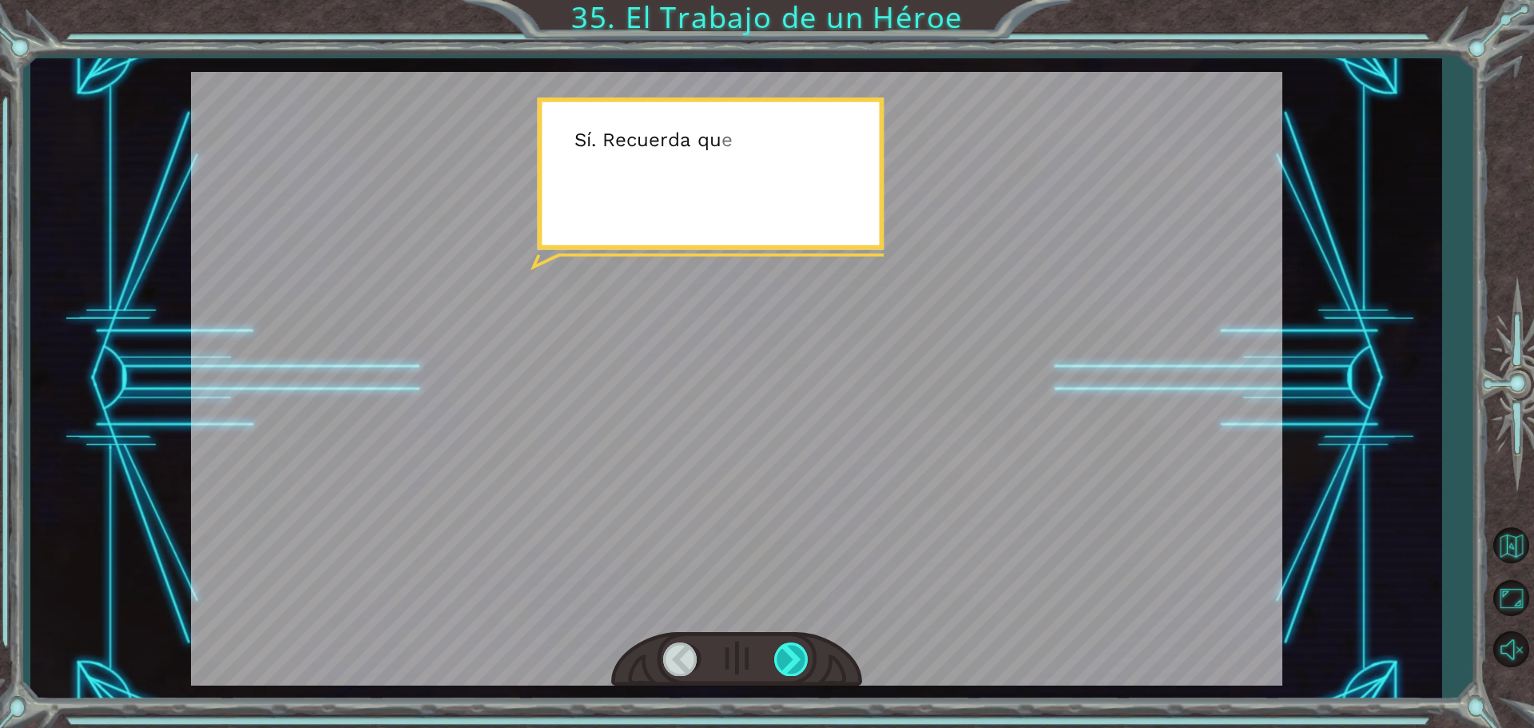
click at [809, 660] on div at bounding box center [792, 658] width 36 height 33
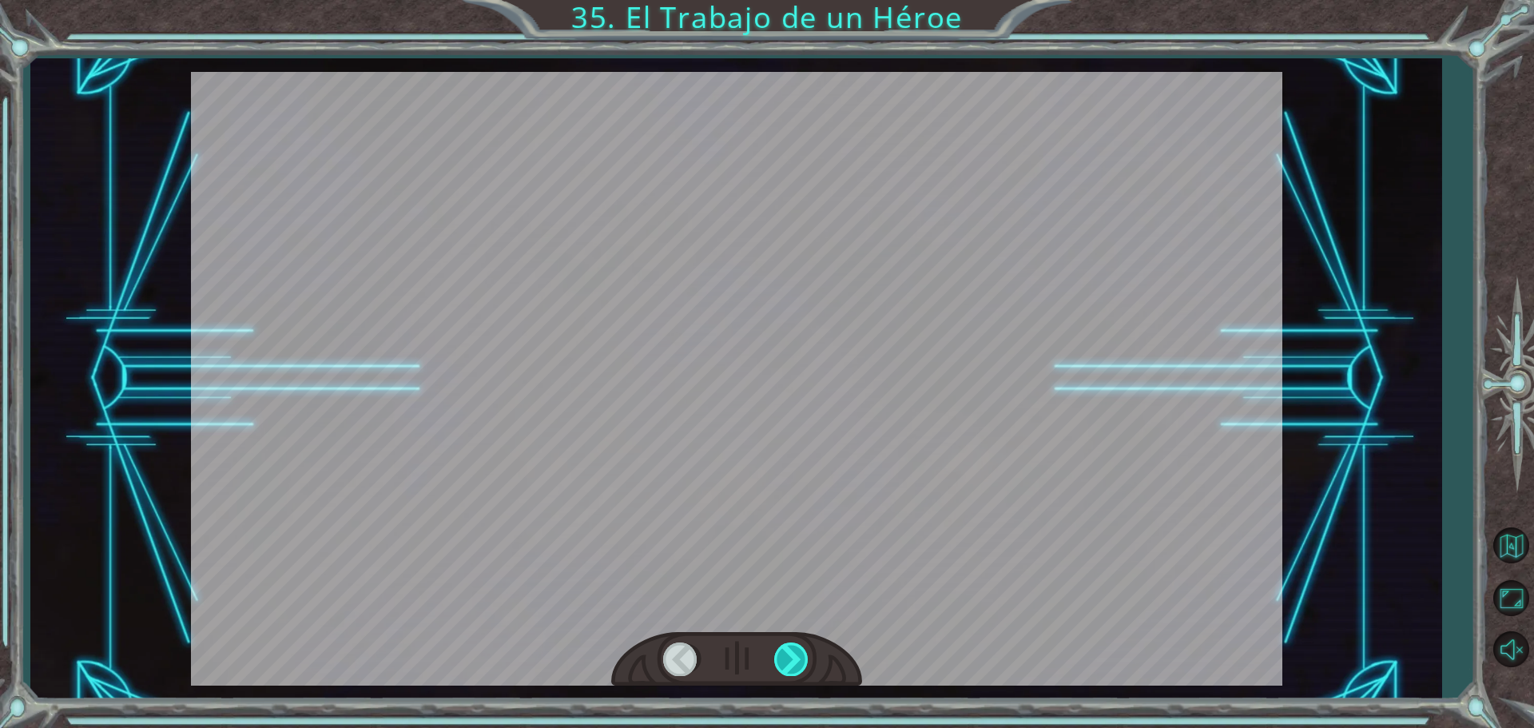
click at [800, 656] on div at bounding box center [792, 658] width 36 height 33
click at [797, 657] on div at bounding box center [792, 658] width 36 height 33
click at [797, 0] on div "Temporary Text U f . E s o e s t u v o c e r c a . T ú . . . l o h i c i s t e …" at bounding box center [767, 0] width 1534 height 0
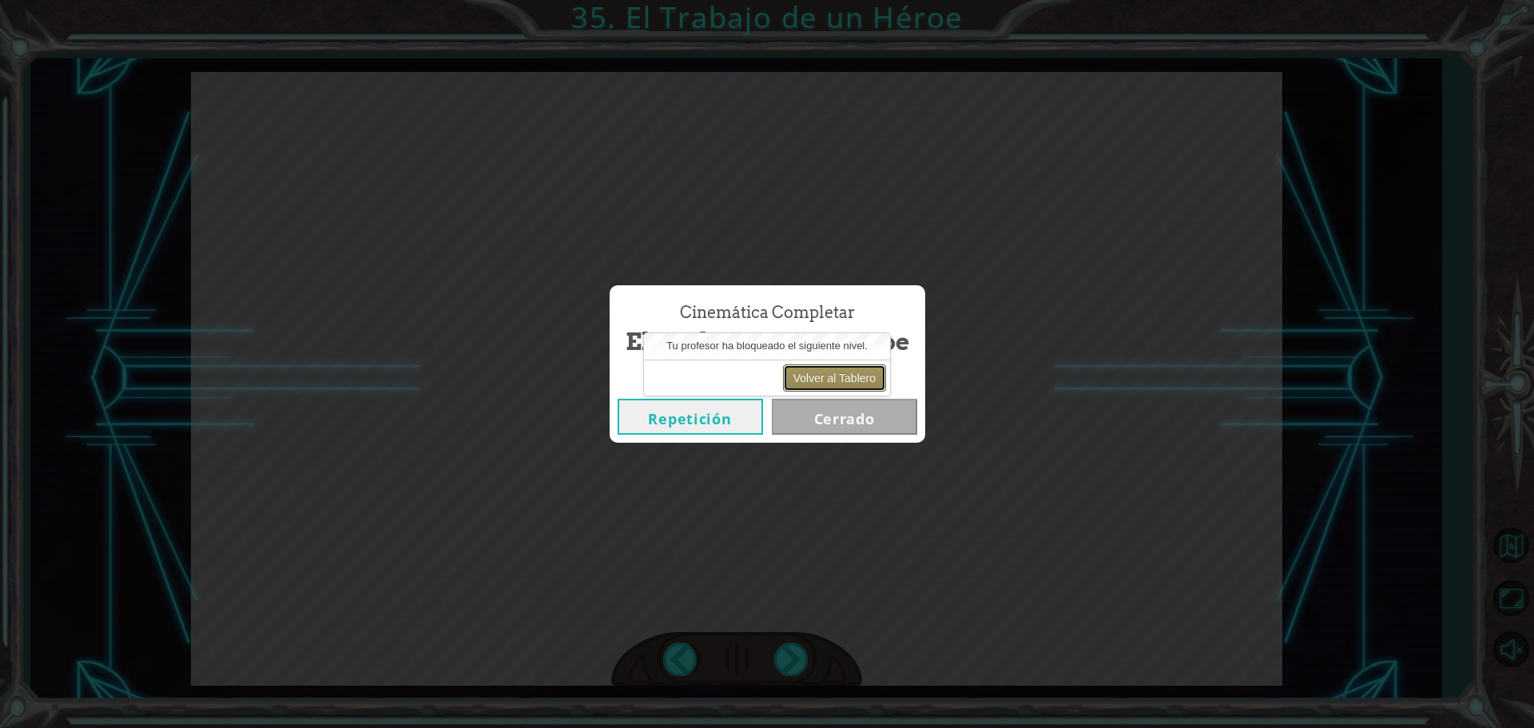
click at [845, 382] on button "Volver al Tablero" at bounding box center [834, 377] width 103 height 27
